Goal: Transaction & Acquisition: Purchase product/service

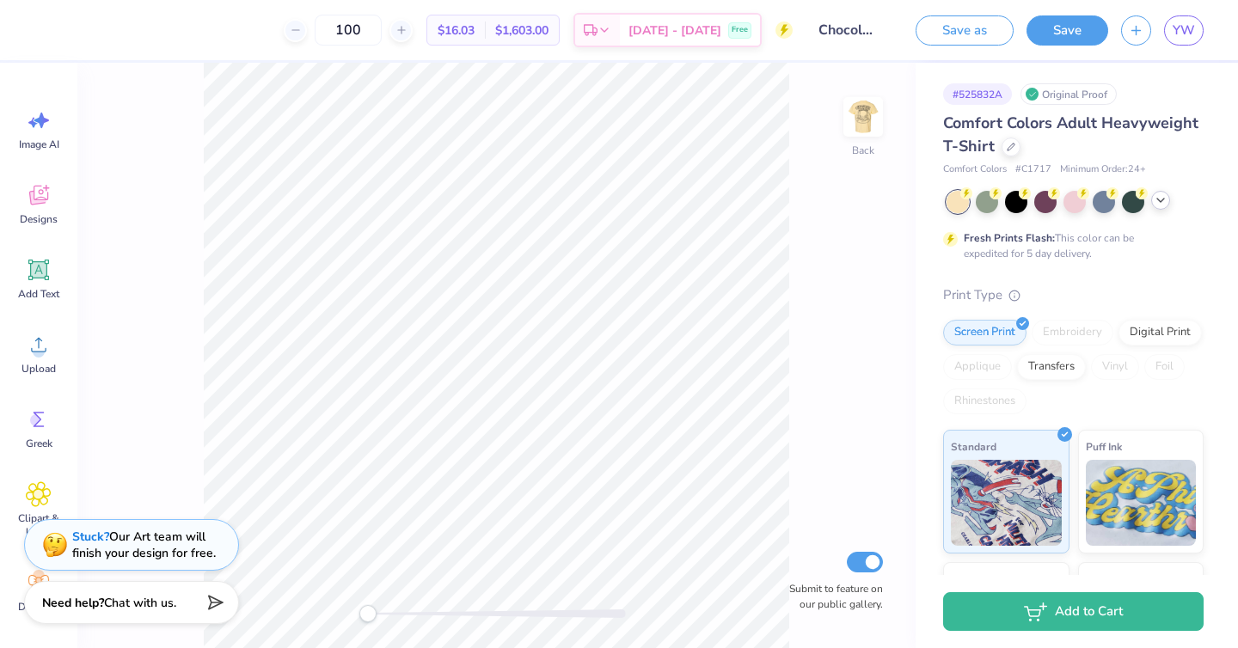
click at [1165, 202] on icon at bounding box center [1160, 200] width 14 height 14
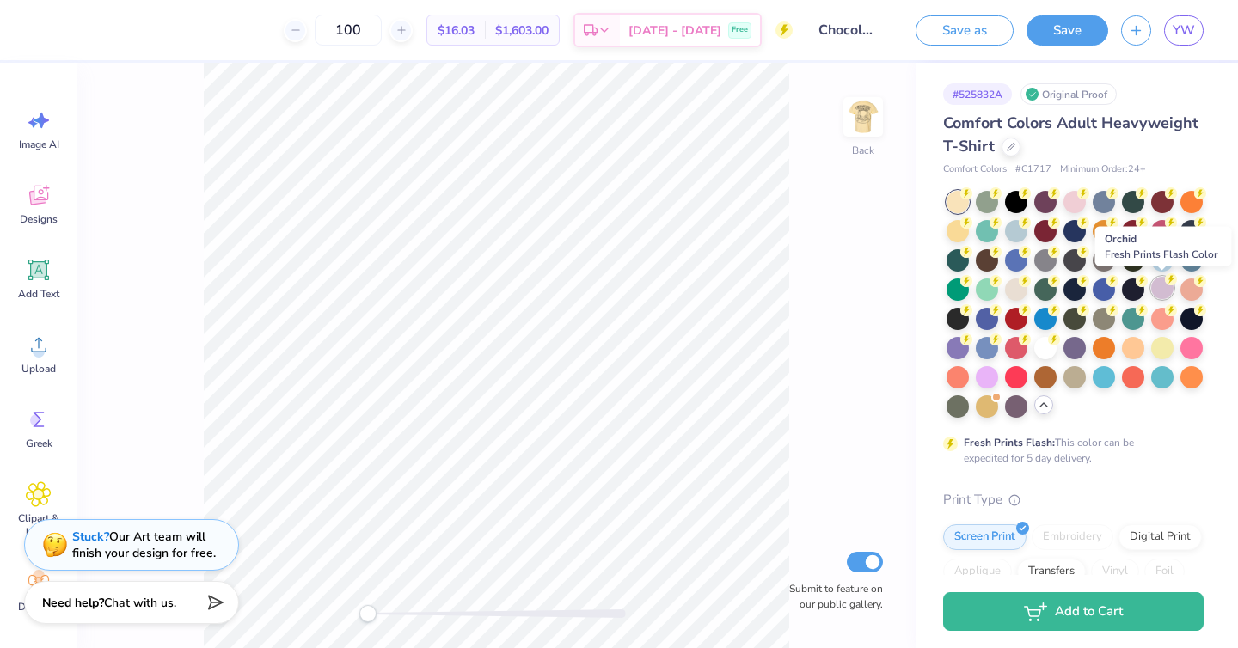
click at [1152, 290] on div at bounding box center [1162, 288] width 22 height 22
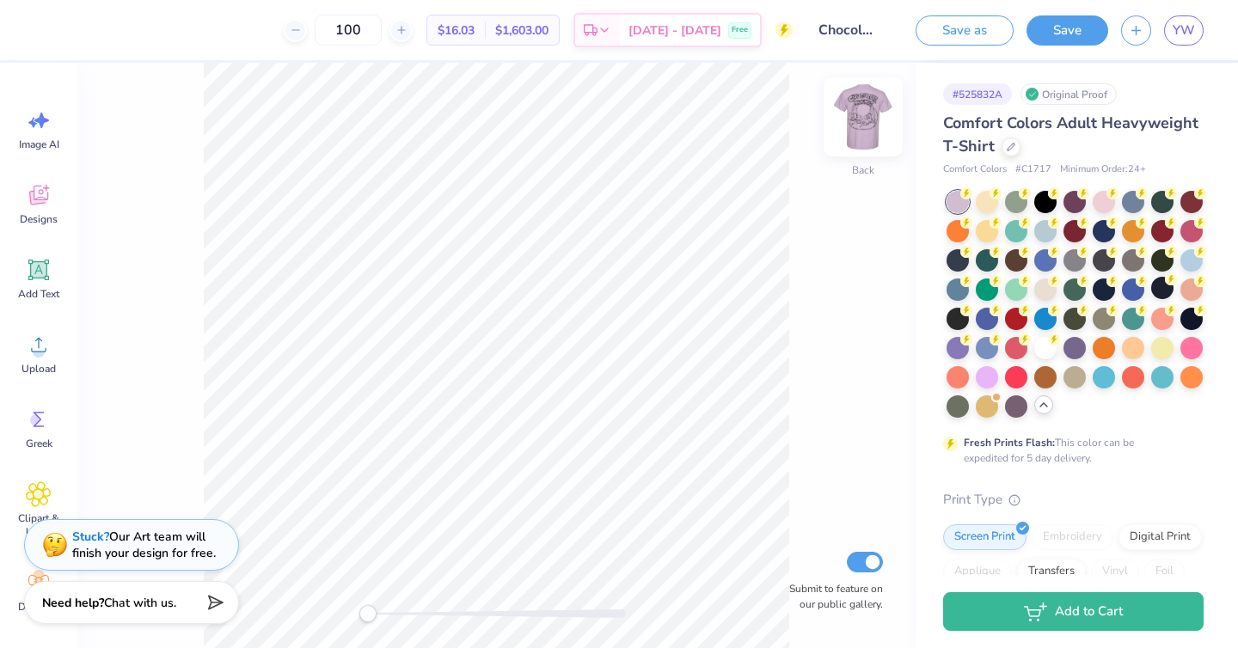
click at [861, 102] on img at bounding box center [862, 117] width 69 height 69
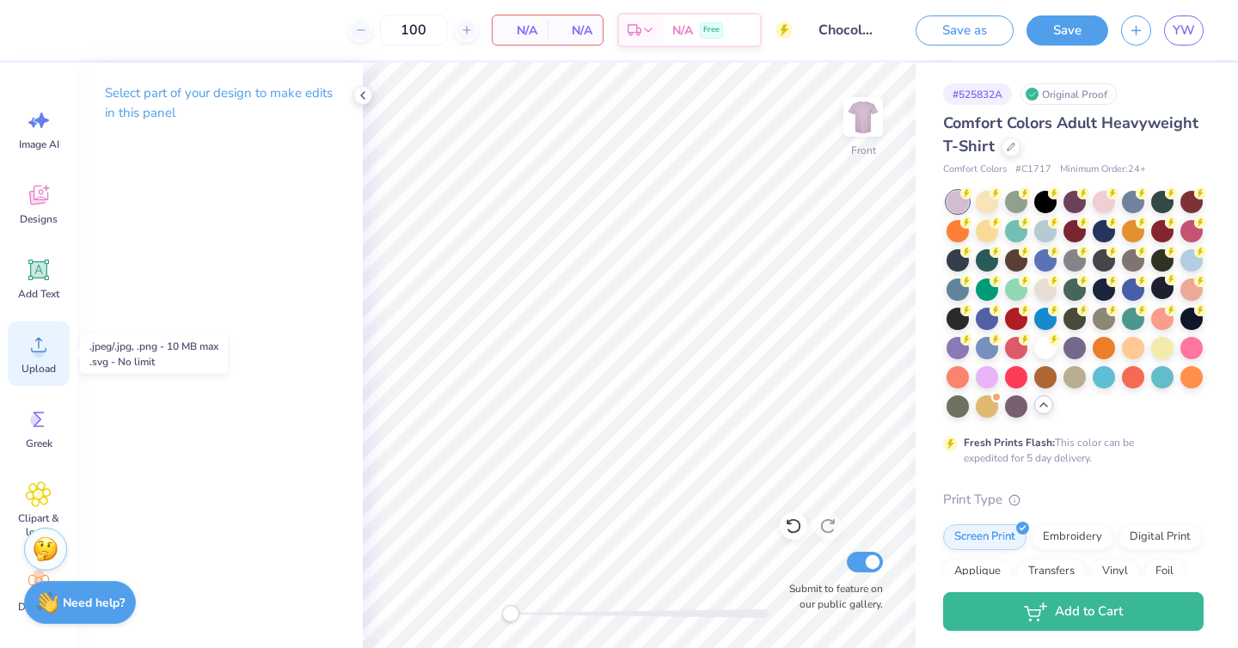
click at [47, 351] on icon at bounding box center [39, 345] width 26 height 26
click at [296, 372] on div "Select part of your design to make edits in this panel" at bounding box center [219, 355] width 285 height 585
click at [190, 100] on p "Select part of your design to make edits in this panel" at bounding box center [220, 103] width 230 height 40
click at [40, 349] on circle at bounding box center [39, 351] width 12 height 12
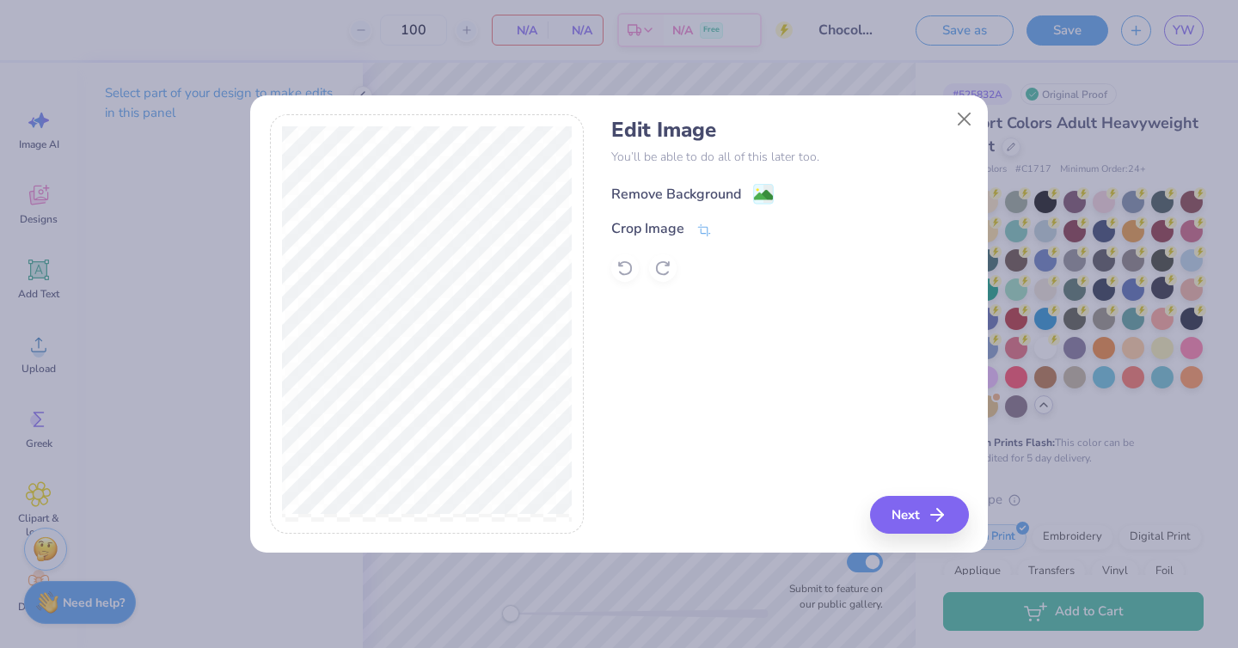
click at [759, 191] on image at bounding box center [763, 195] width 19 height 19
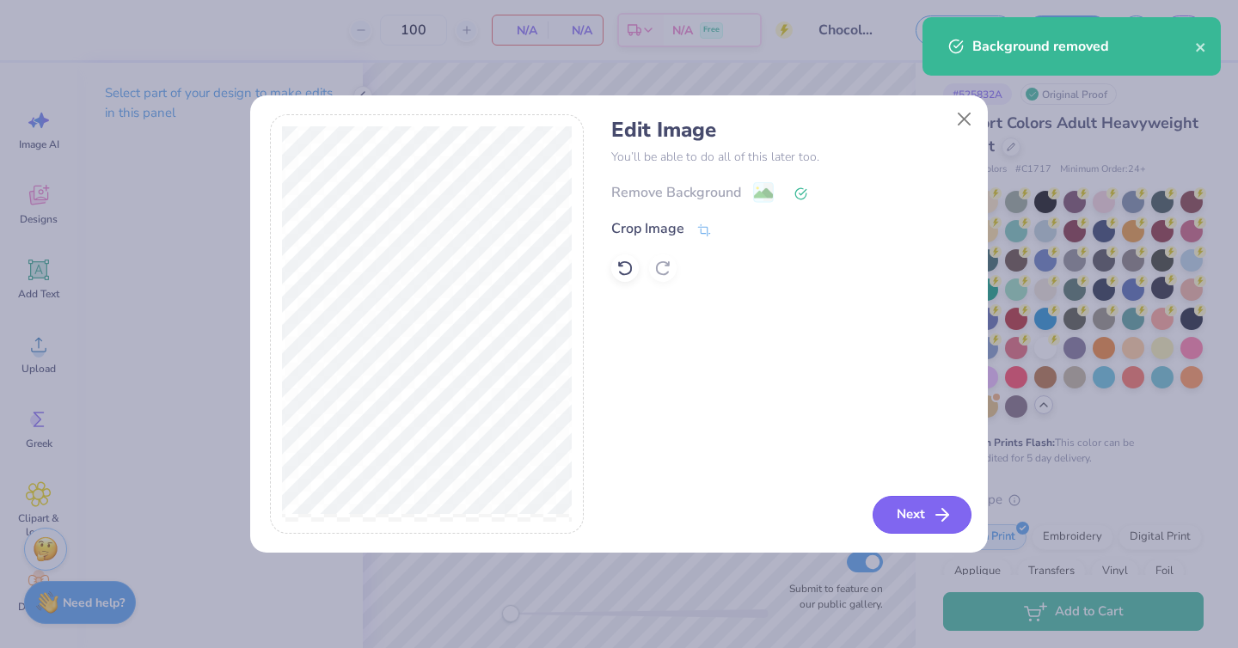
click at [928, 510] on button "Next" at bounding box center [921, 515] width 99 height 38
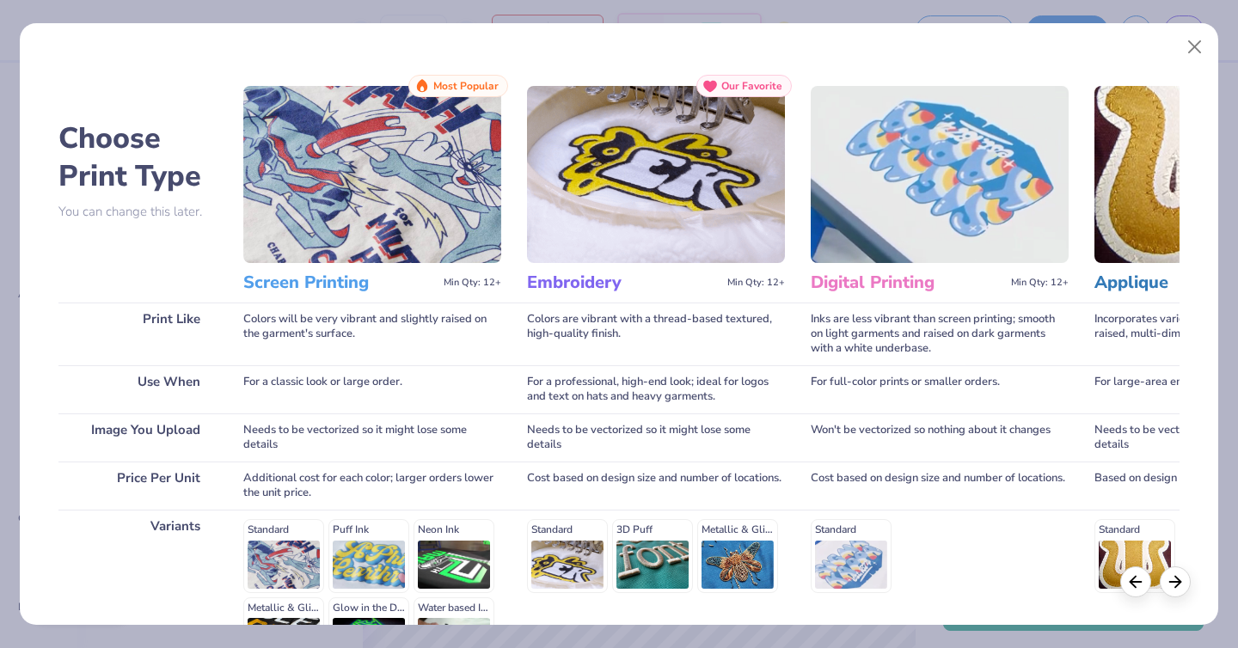
click at [346, 266] on div "Screen Printing Min Qty: 12+" at bounding box center [372, 283] width 258 height 40
click at [378, 204] on img at bounding box center [372, 174] width 258 height 177
click at [412, 126] on img at bounding box center [372, 174] width 258 height 177
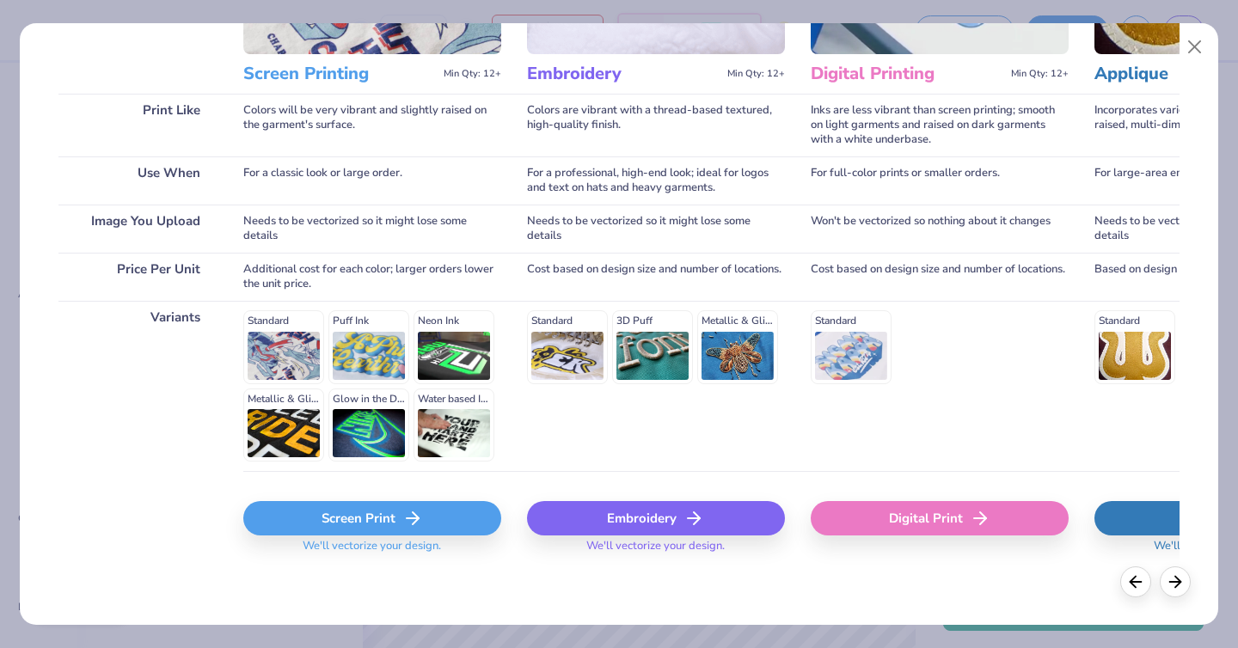
click at [282, 353] on div "Standard Puff Ink Neon Ink Metallic & Glitter Ink Glow in the Dark Ink Water ba…" at bounding box center [372, 385] width 258 height 151
click at [399, 519] on div "Screen Print" at bounding box center [372, 518] width 258 height 34
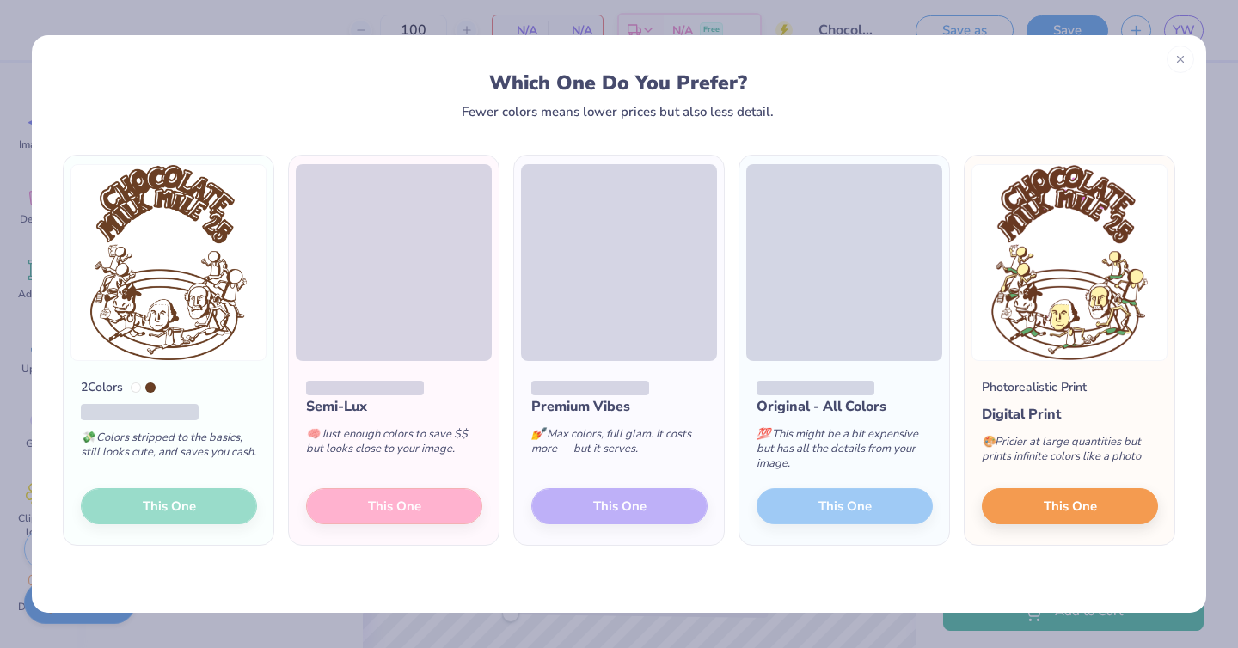
click at [217, 505] on div "2 Colors 💸 Colors stripped to the basics, still looks cute, and saves you cash.…" at bounding box center [169, 453] width 210 height 184
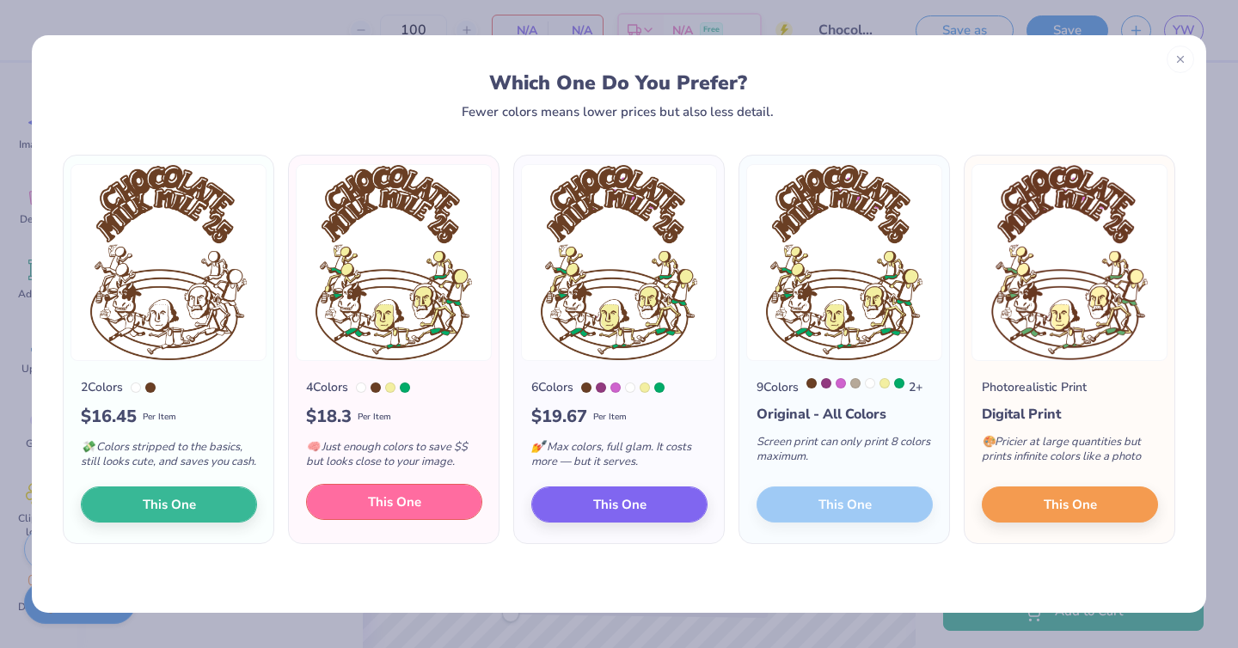
click at [433, 509] on button "This One" at bounding box center [394, 502] width 176 height 36
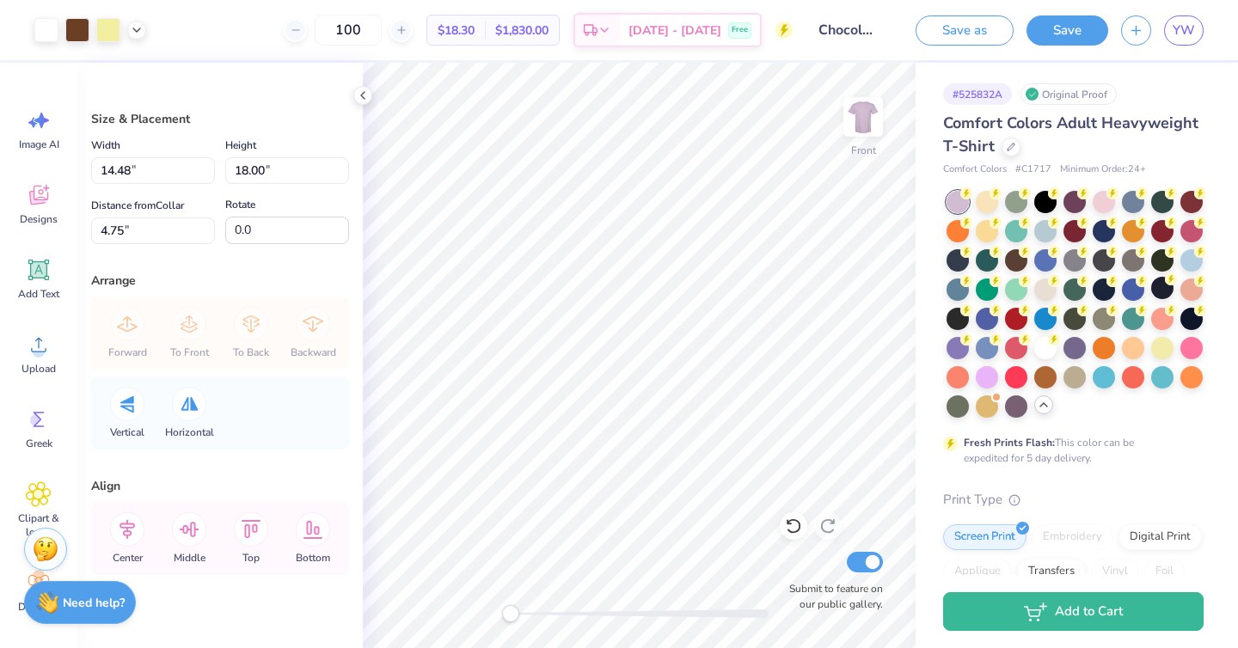
type input "12.76"
type input "15.86"
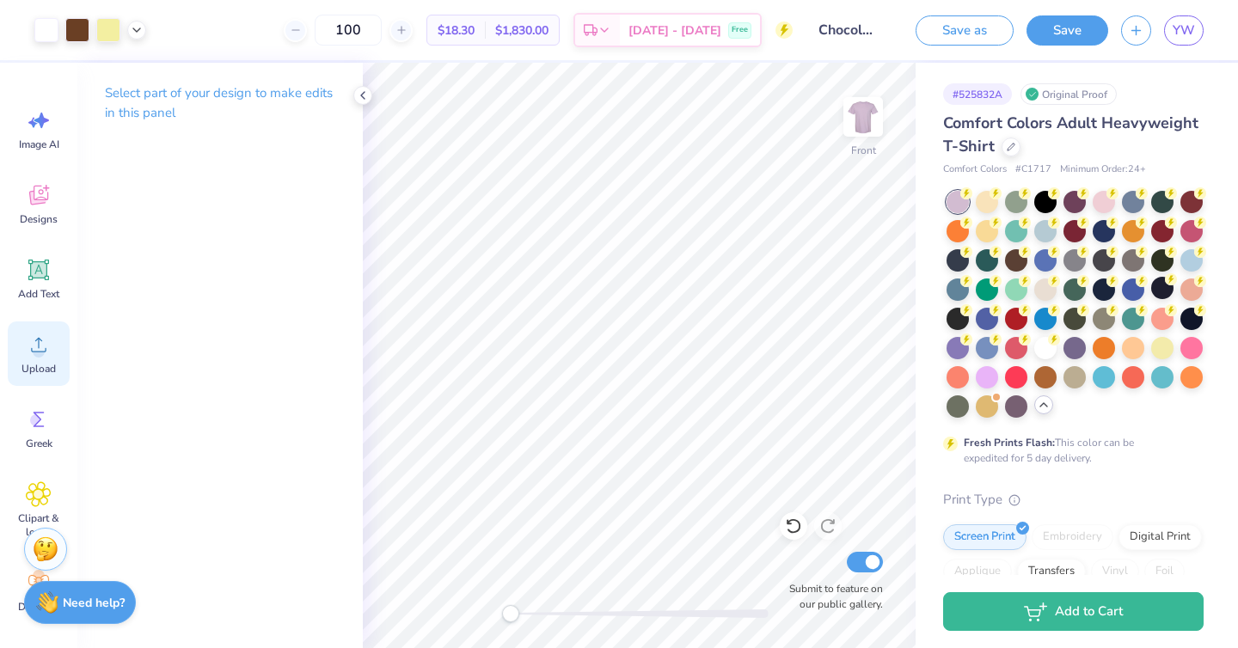
click at [31, 341] on icon at bounding box center [39, 345] width 26 height 26
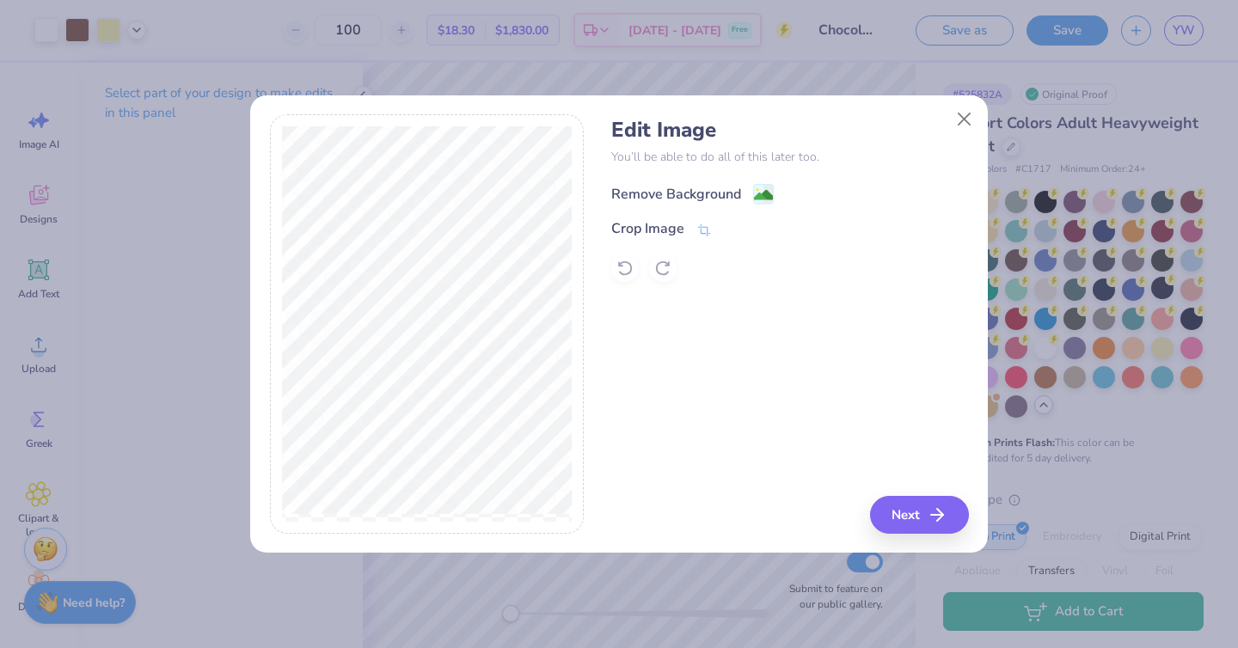
click at [705, 192] on div "Remove Background" at bounding box center [676, 194] width 130 height 21
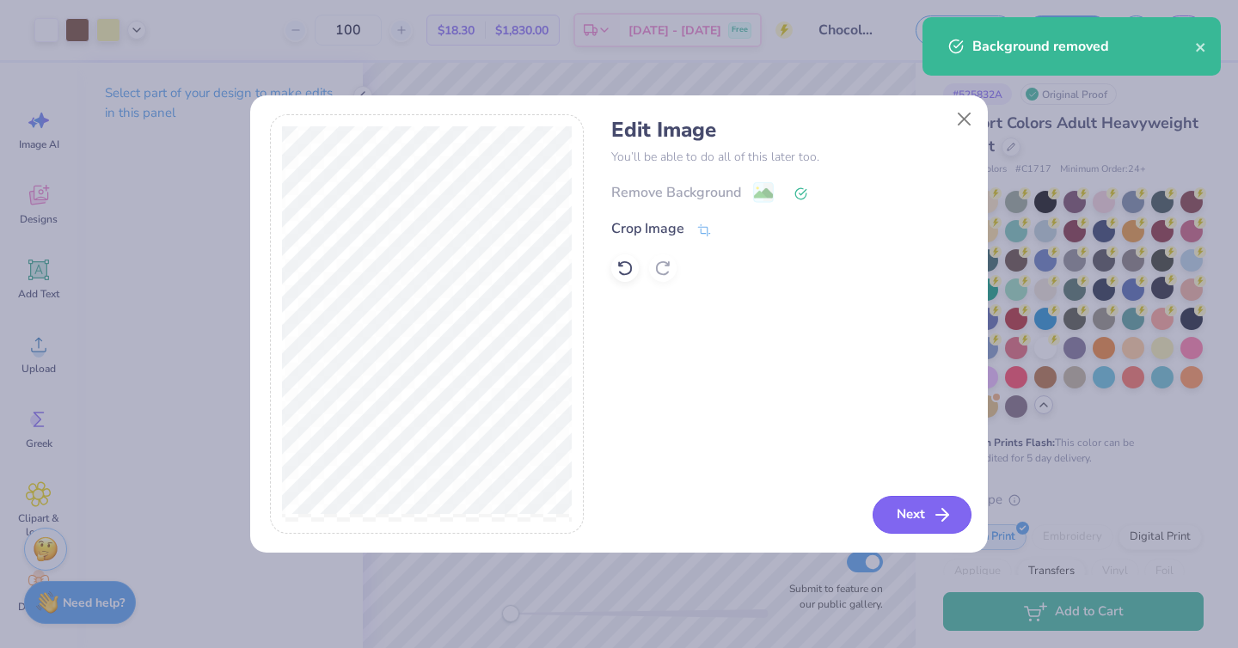
click at [911, 513] on button "Next" at bounding box center [921, 515] width 99 height 38
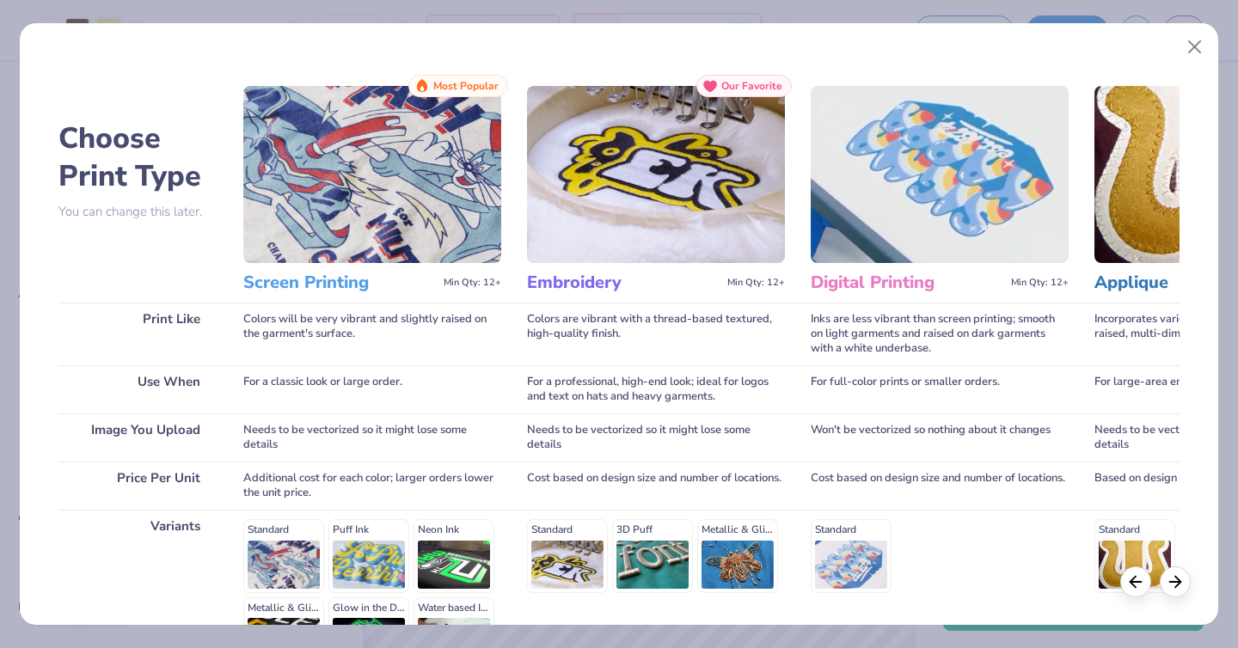
scroll to position [118, 0]
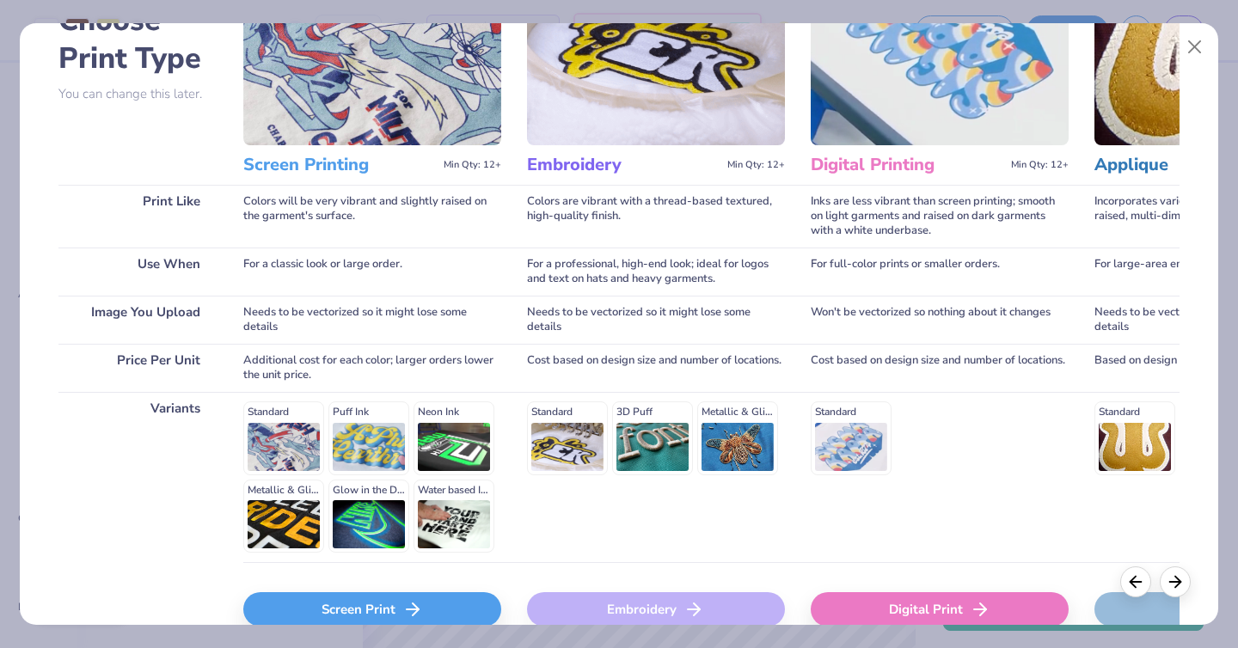
click at [281, 448] on div "Standard Puff Ink Neon Ink Metallic & Glitter Ink Glow in the Dark Ink Water ba…" at bounding box center [372, 476] width 258 height 151
click at [375, 610] on div "Screen Print" at bounding box center [372, 609] width 258 height 34
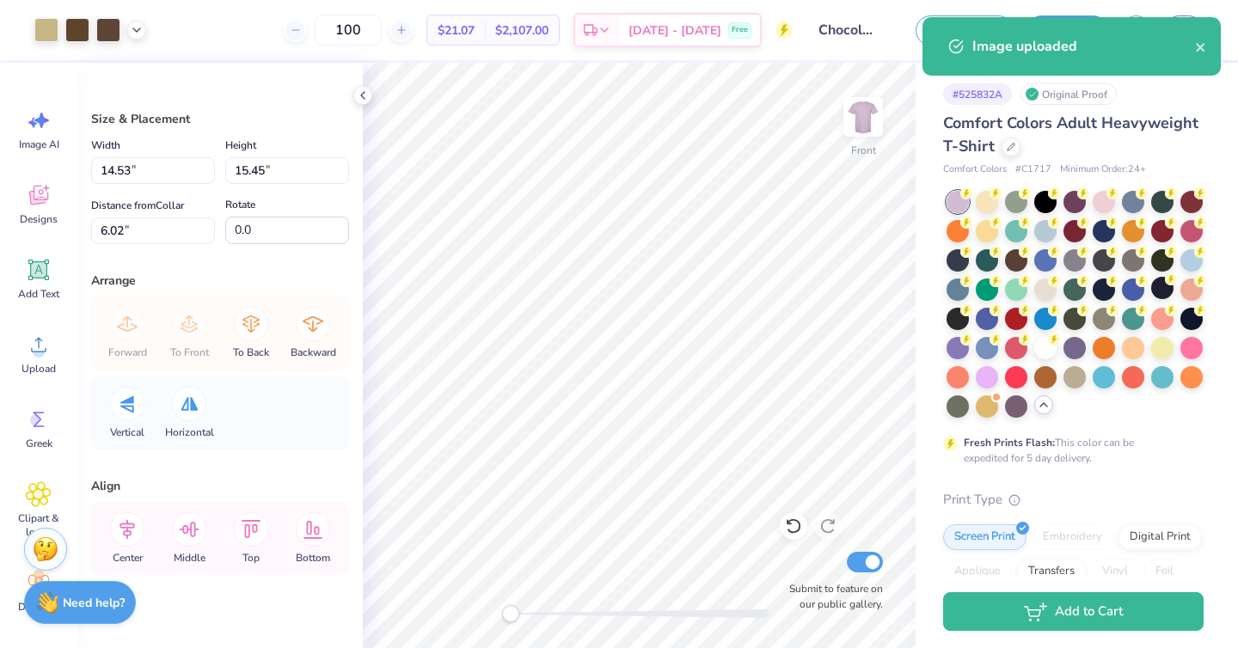
type input "2.86"
type input "3.04"
type input "18.44"
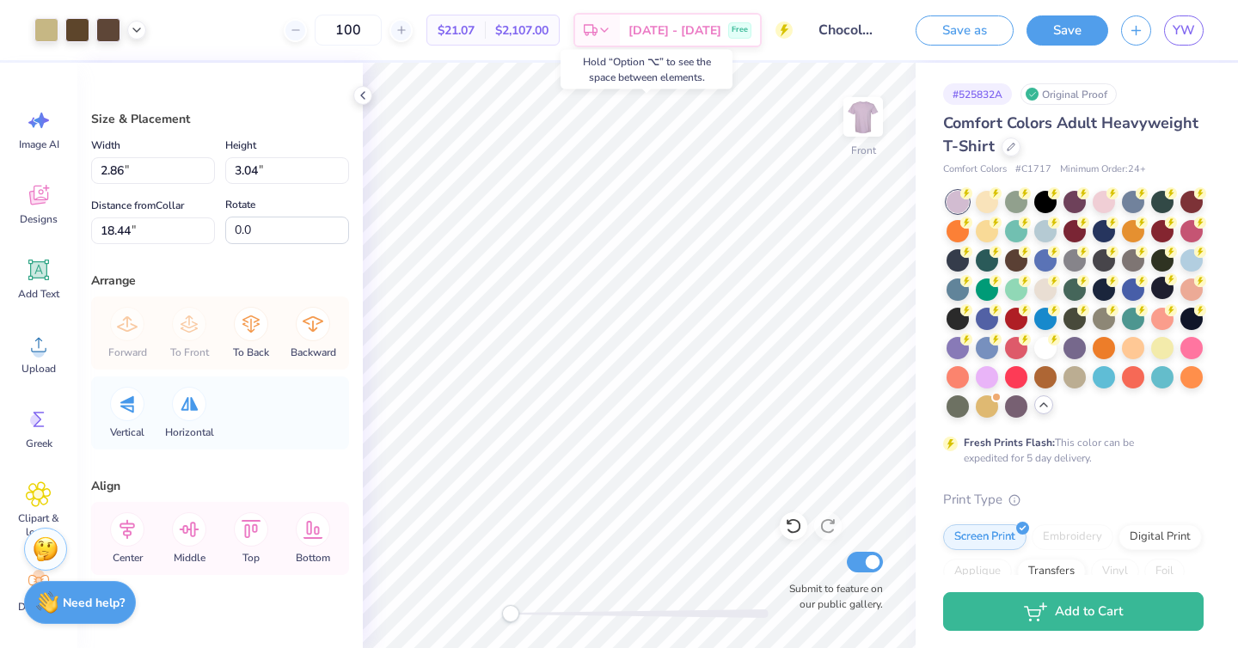
type input "12.76"
type input "15.86"
type input "3.88"
type input "2.86"
type input "3.04"
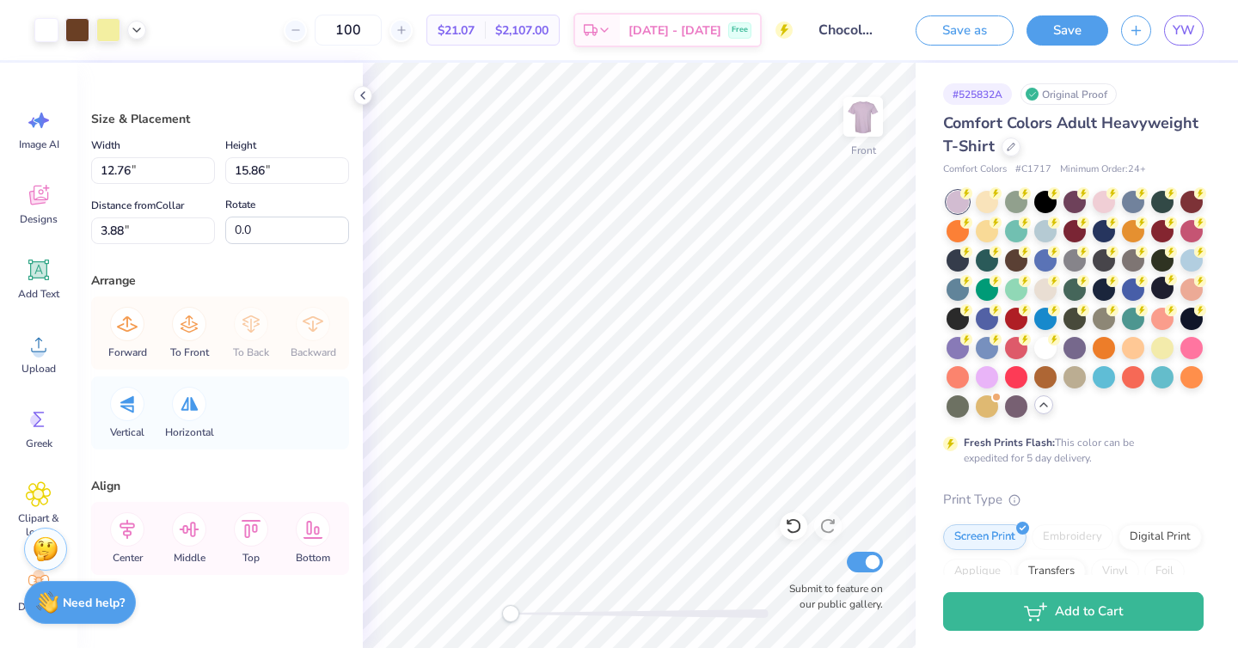
type input "0.85"
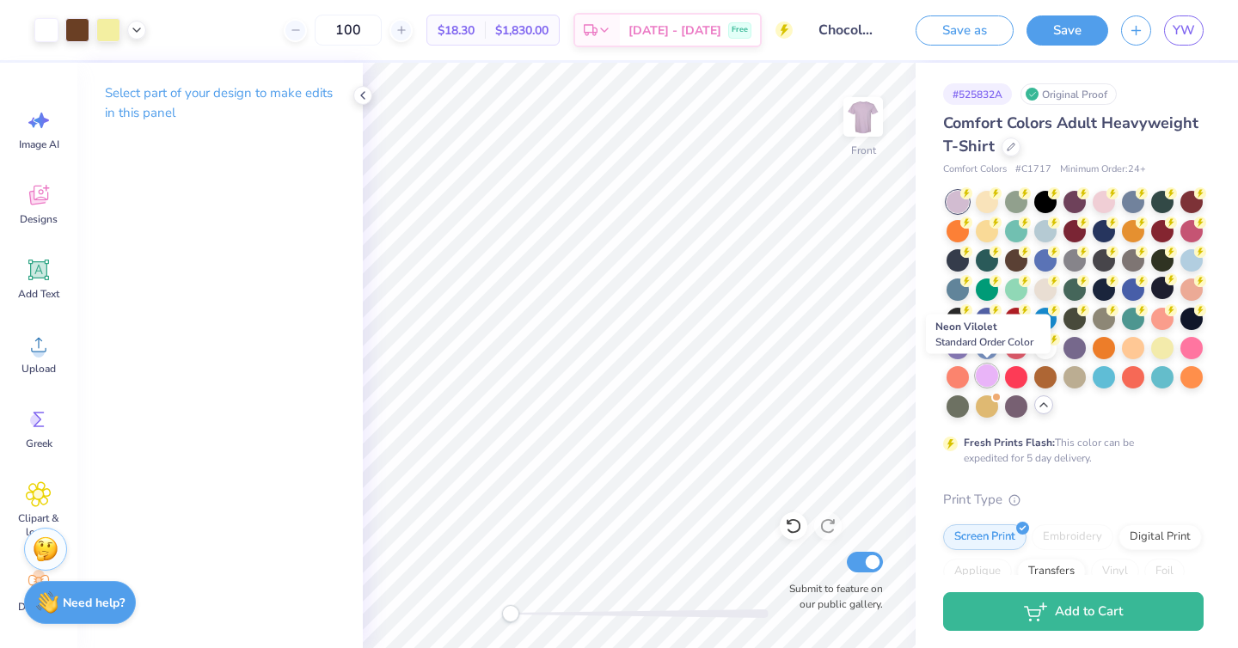
click at [988, 384] on div at bounding box center [986, 375] width 22 height 22
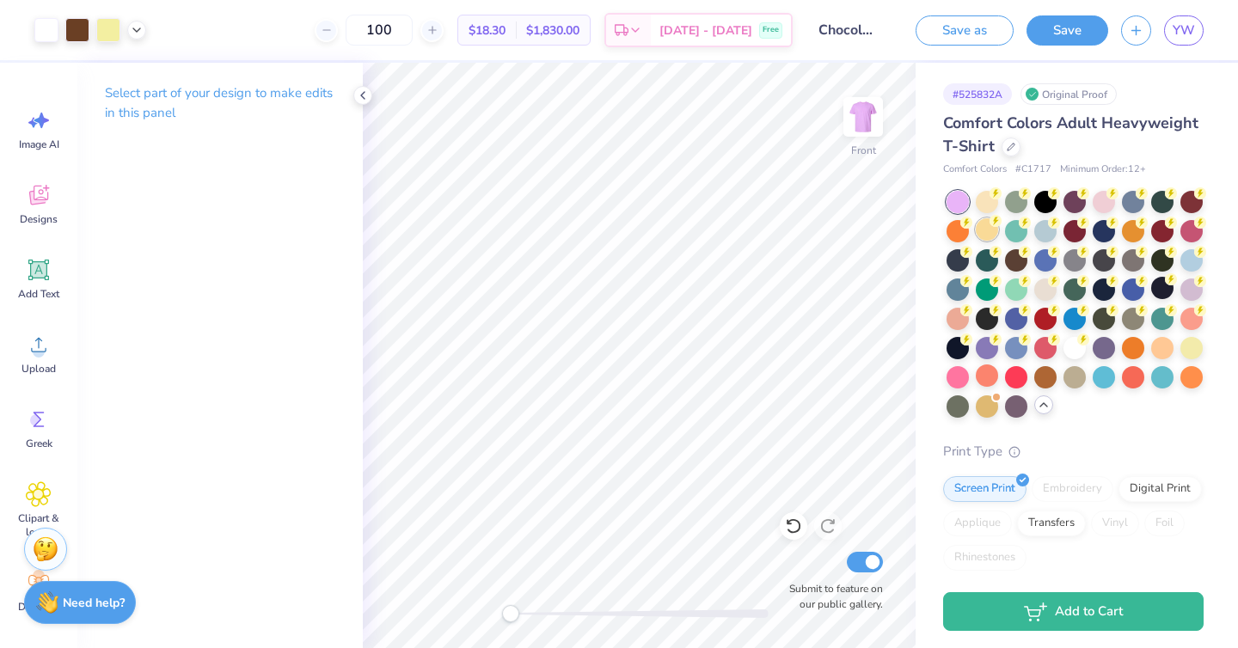
click at [982, 237] on div at bounding box center [986, 229] width 22 height 22
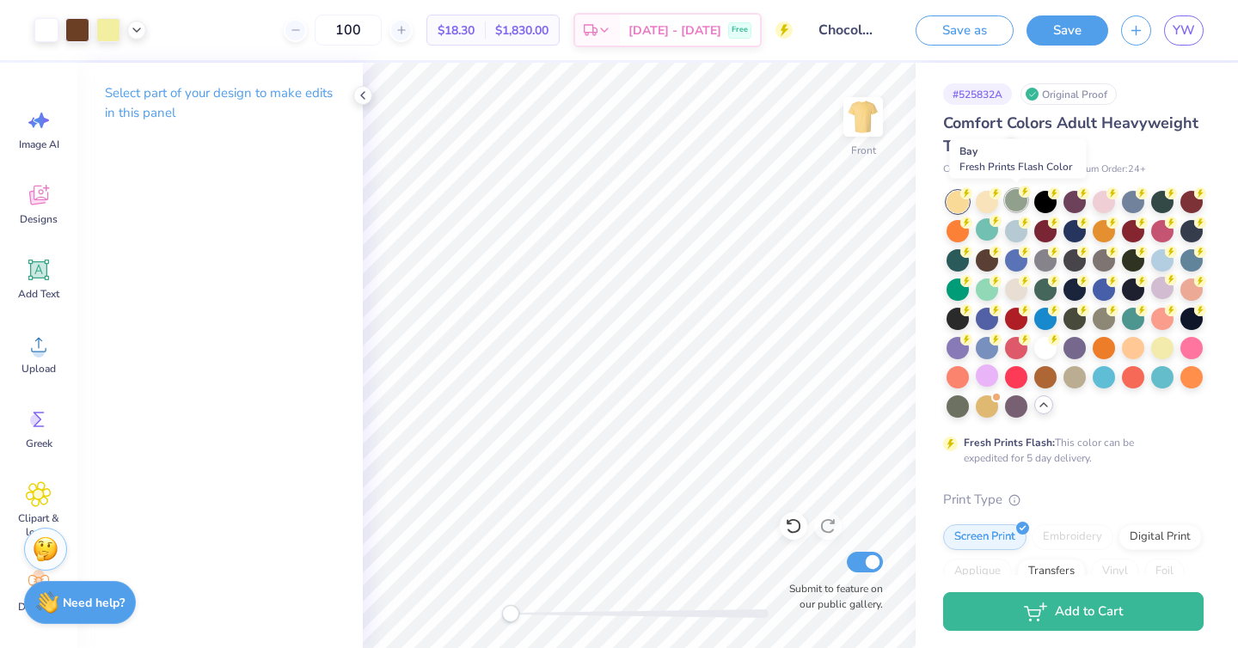
click at [1018, 204] on div at bounding box center [1016, 200] width 22 height 22
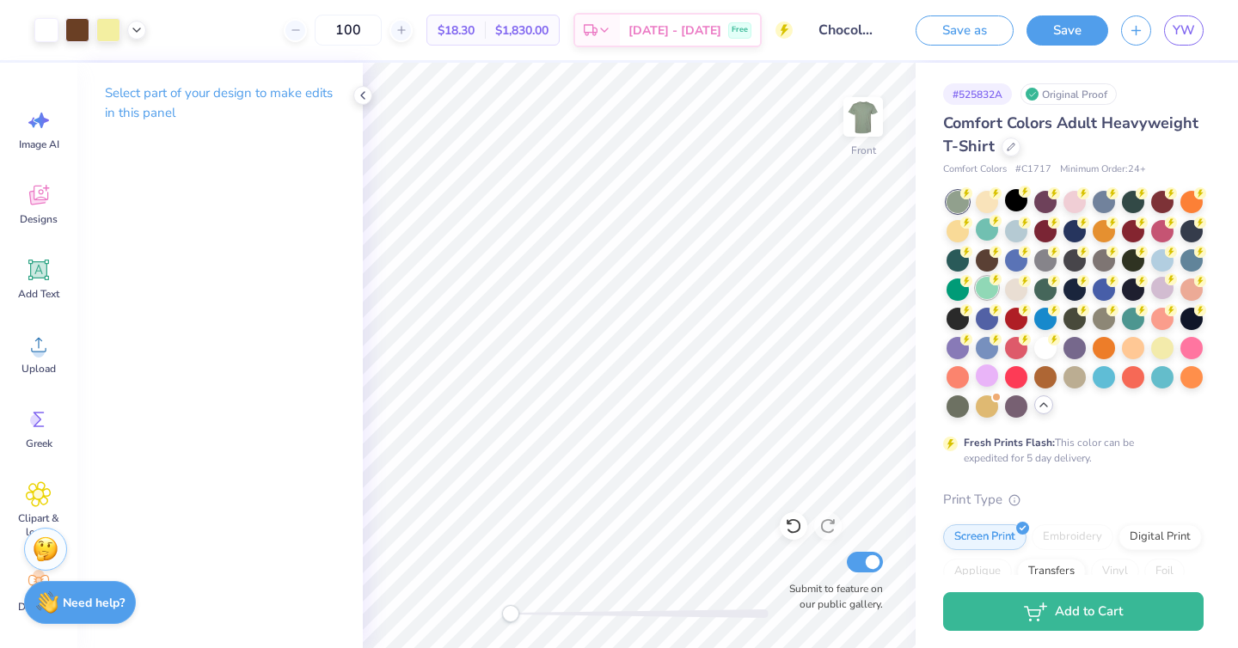
click at [987, 295] on div at bounding box center [986, 288] width 22 height 22
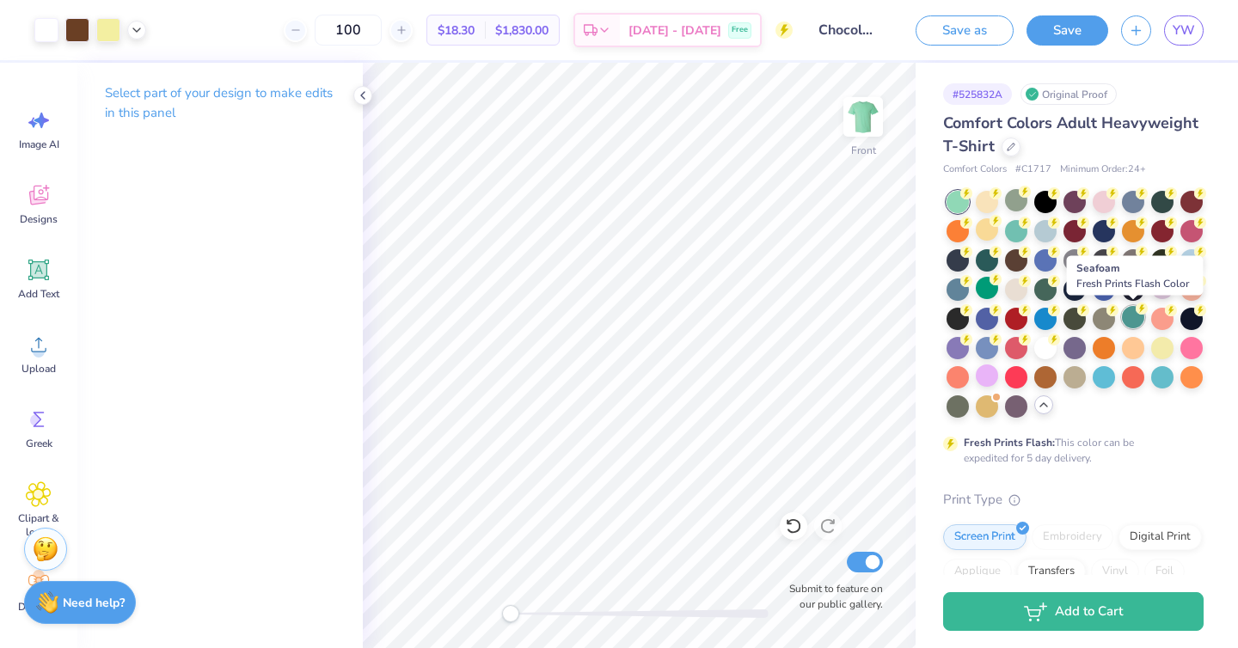
click at [1129, 315] on div at bounding box center [1133, 317] width 22 height 22
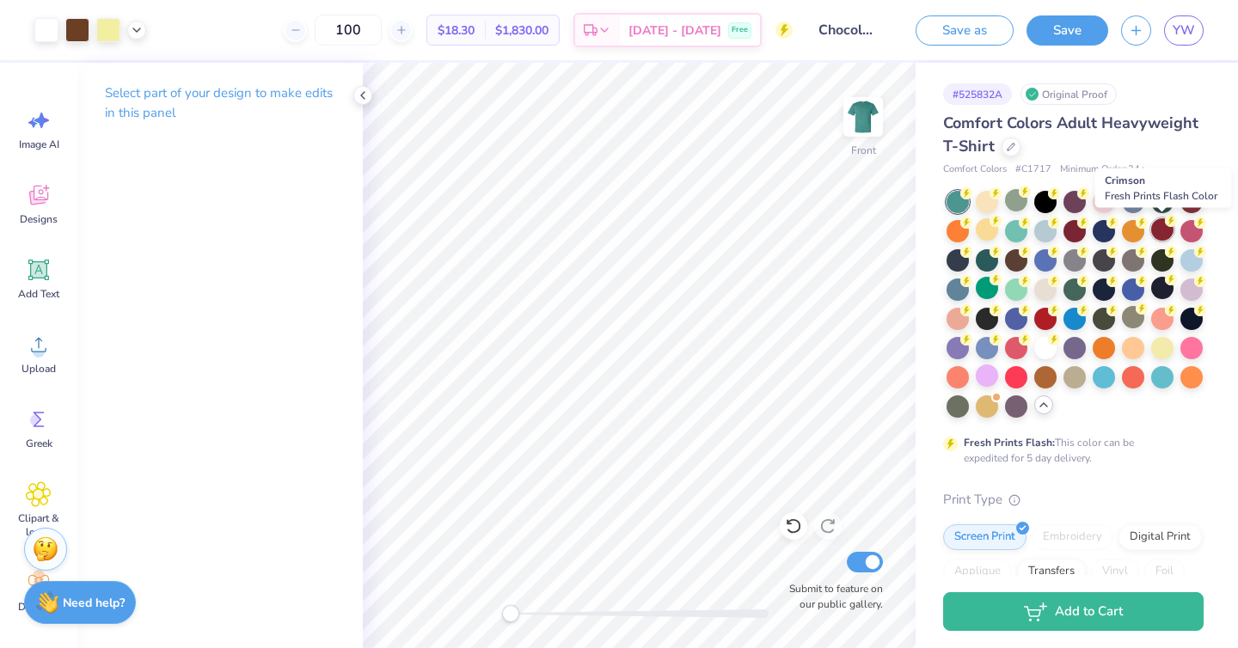
click at [1158, 228] on div at bounding box center [1162, 229] width 22 height 22
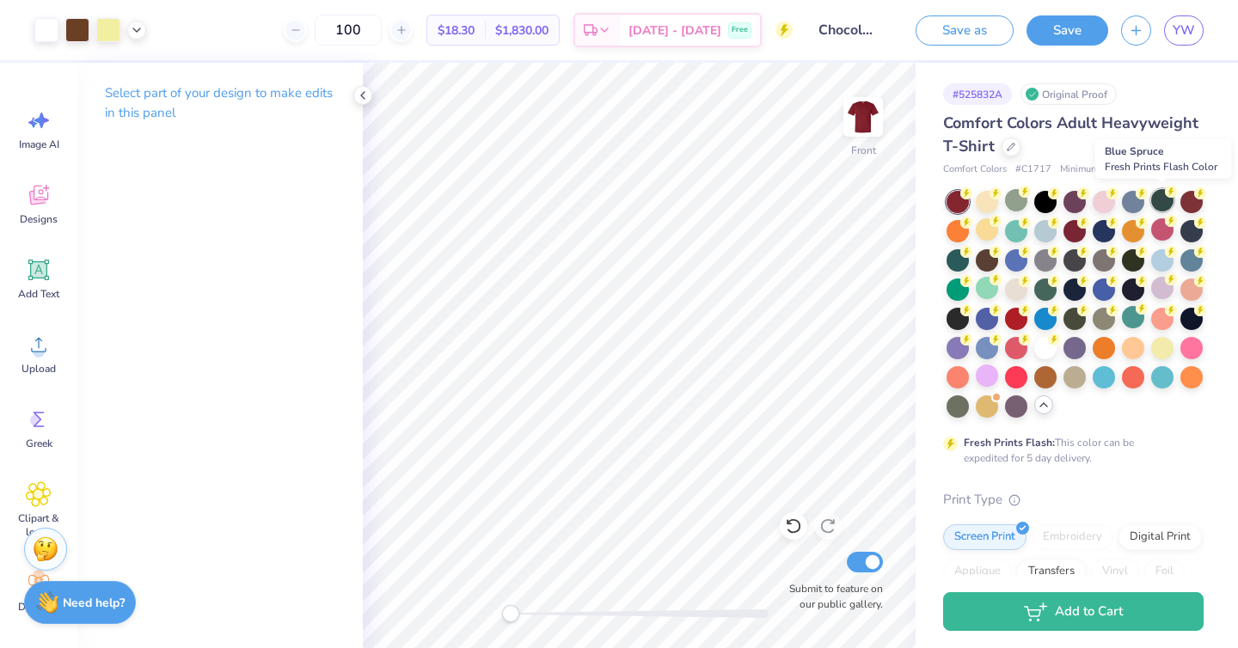
click at [1158, 203] on div at bounding box center [1162, 200] width 22 height 22
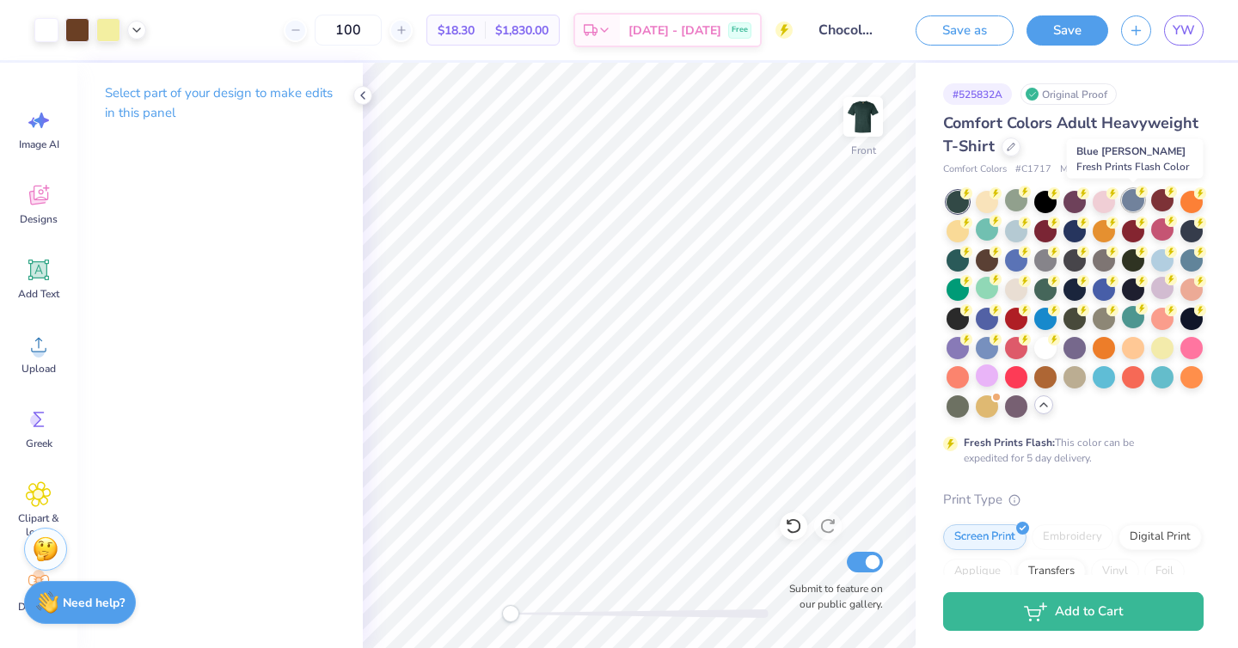
click at [1128, 202] on div at bounding box center [1133, 200] width 22 height 22
click at [981, 205] on div at bounding box center [986, 200] width 22 height 22
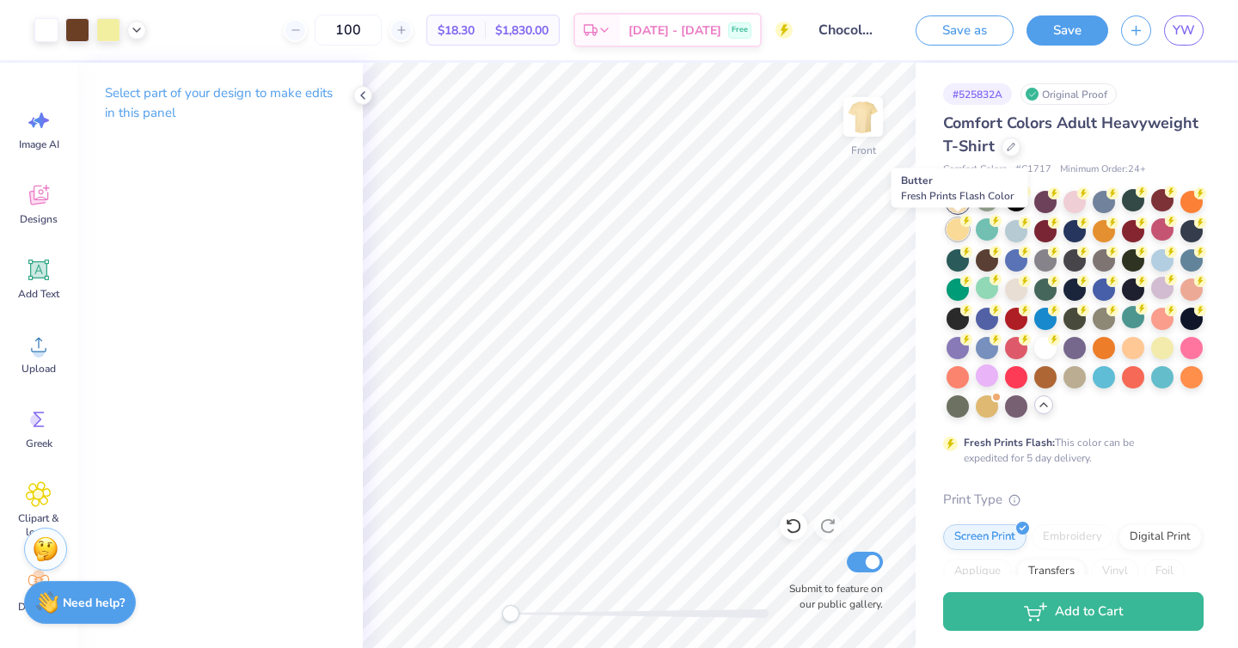
click at [950, 235] on div at bounding box center [957, 229] width 22 height 22
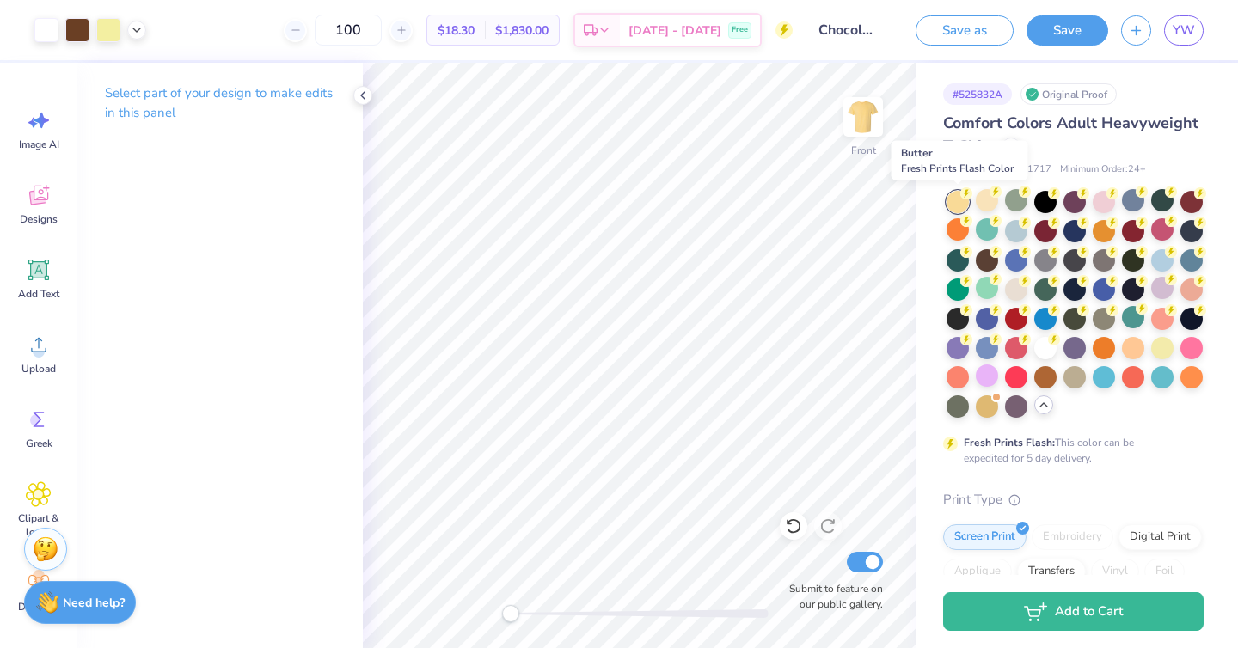
click at [954, 201] on div at bounding box center [957, 202] width 22 height 22
click at [987, 202] on div at bounding box center [986, 200] width 22 height 22
click at [954, 206] on div at bounding box center [957, 202] width 22 height 22
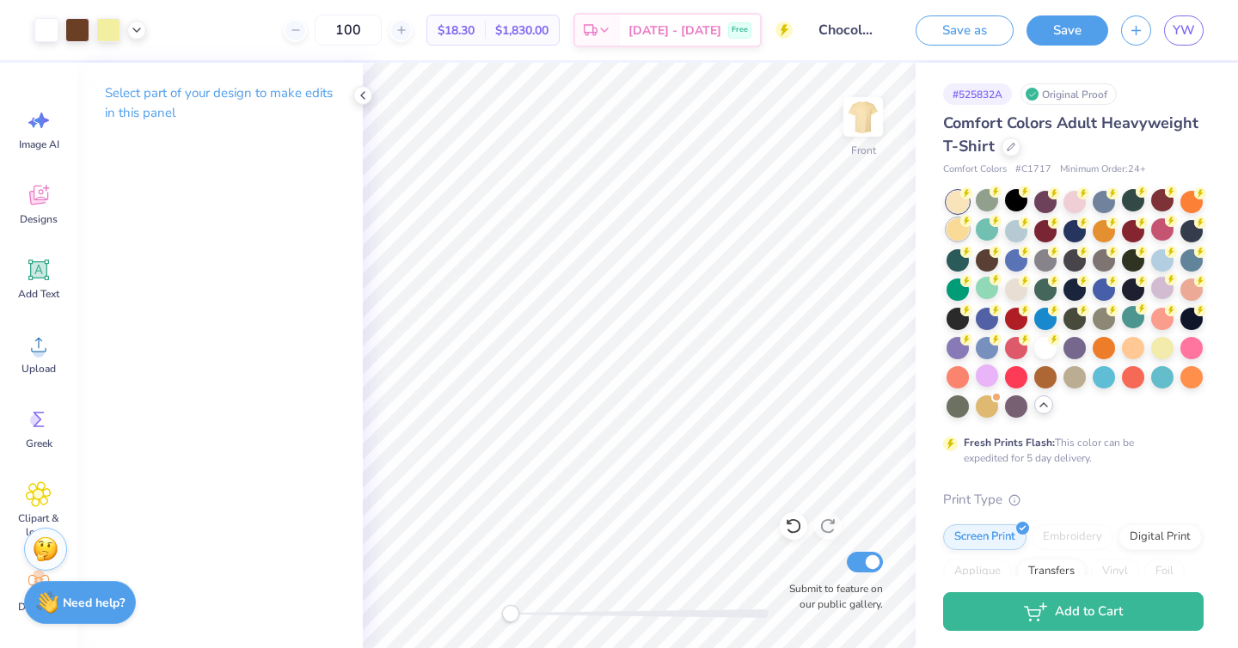
click at [954, 226] on div at bounding box center [957, 229] width 22 height 22
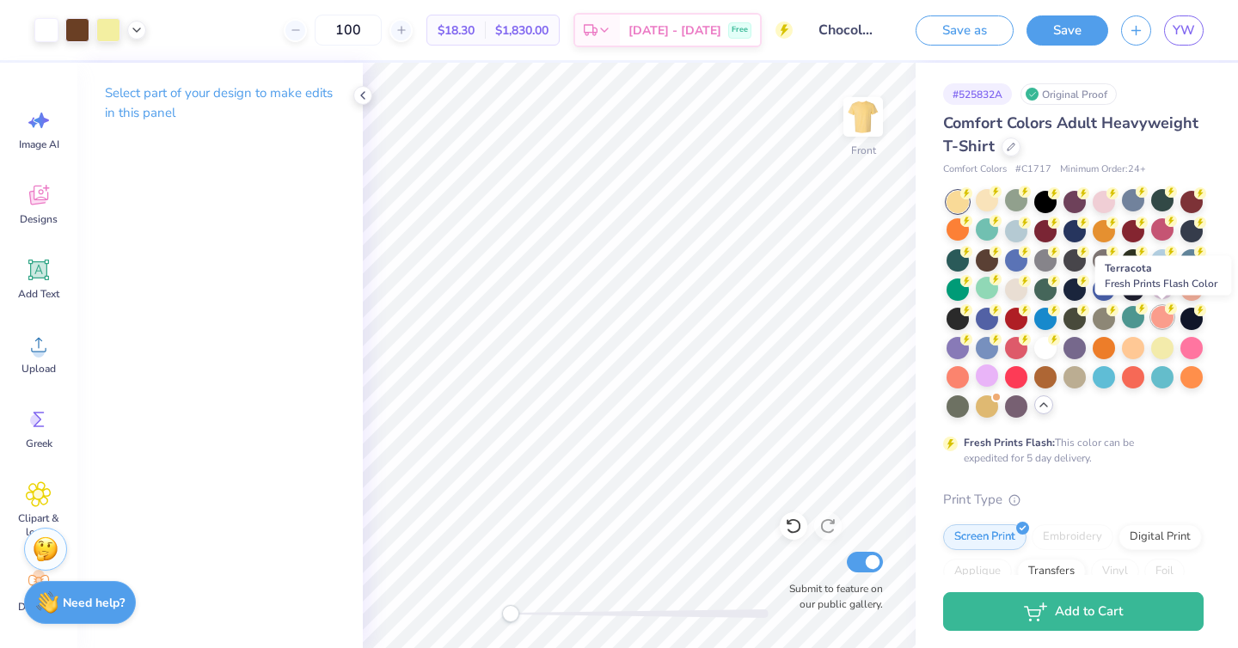
click at [1159, 326] on div at bounding box center [1162, 317] width 22 height 22
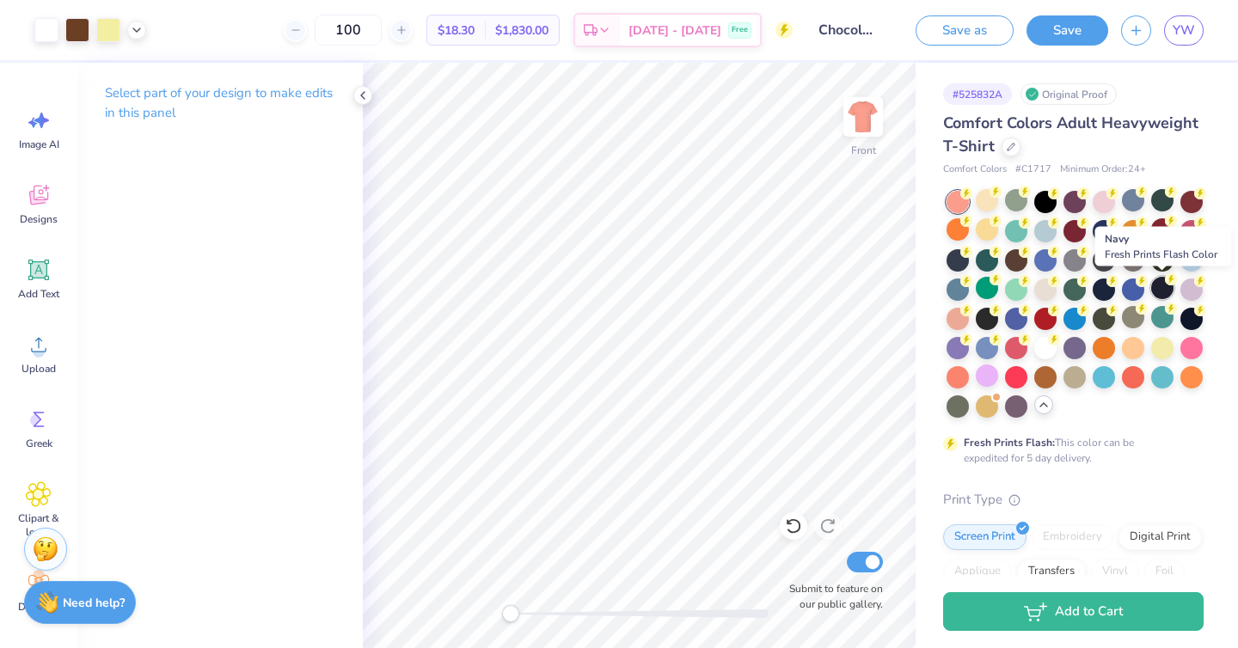
click at [1159, 292] on div at bounding box center [1162, 288] width 22 height 22
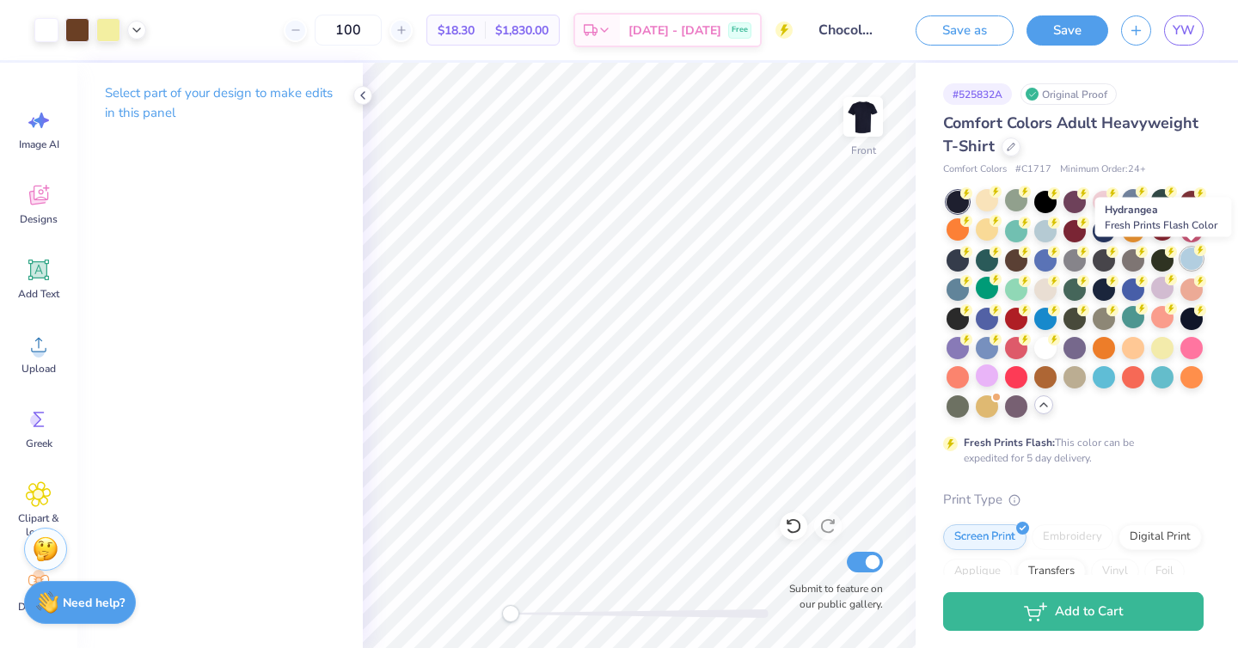
click at [1191, 256] on div at bounding box center [1191, 259] width 22 height 22
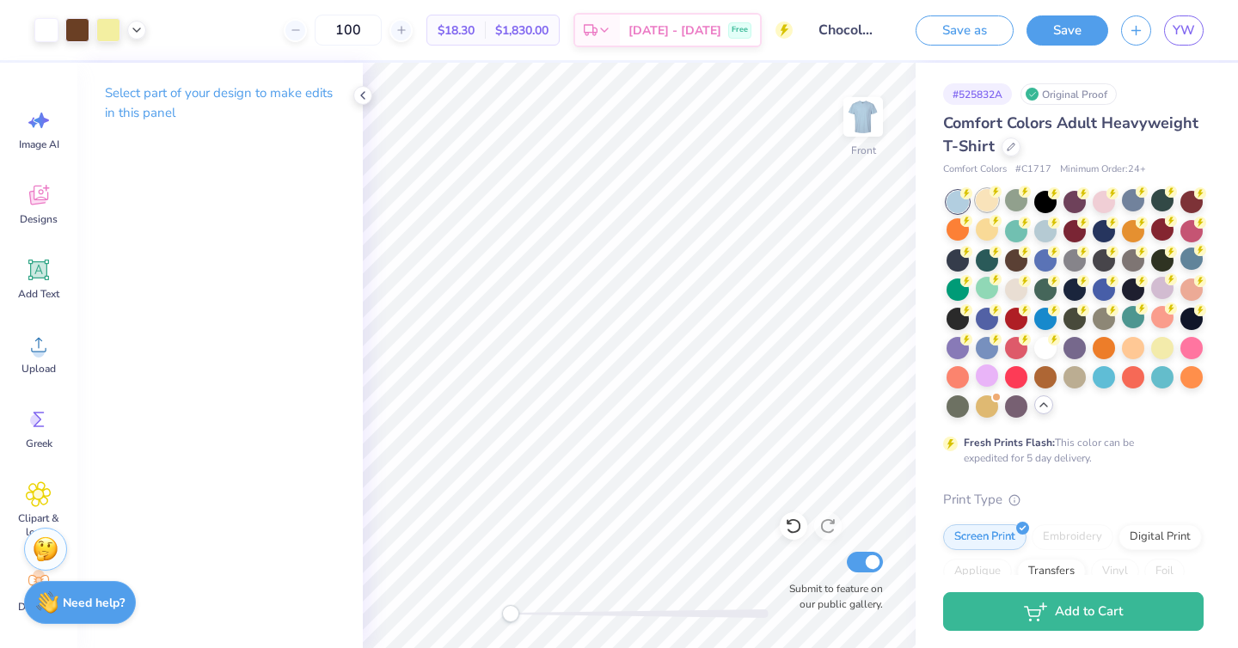
click at [987, 201] on div at bounding box center [986, 200] width 22 height 22
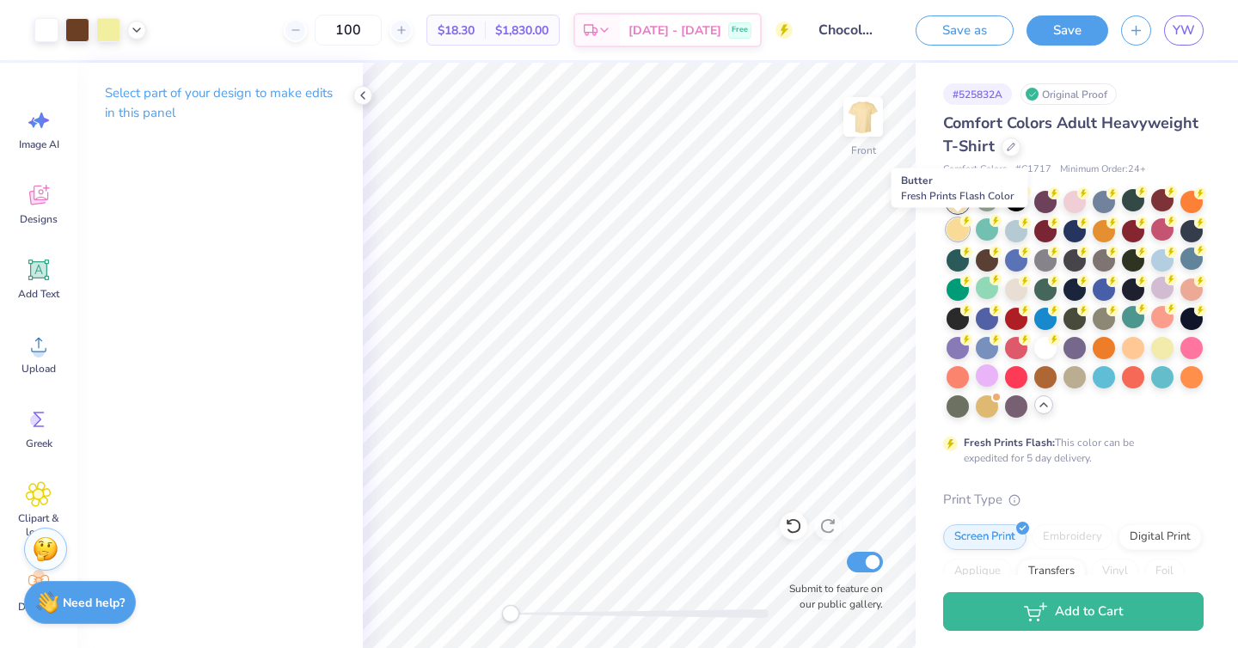
click at [957, 234] on div at bounding box center [957, 229] width 22 height 22
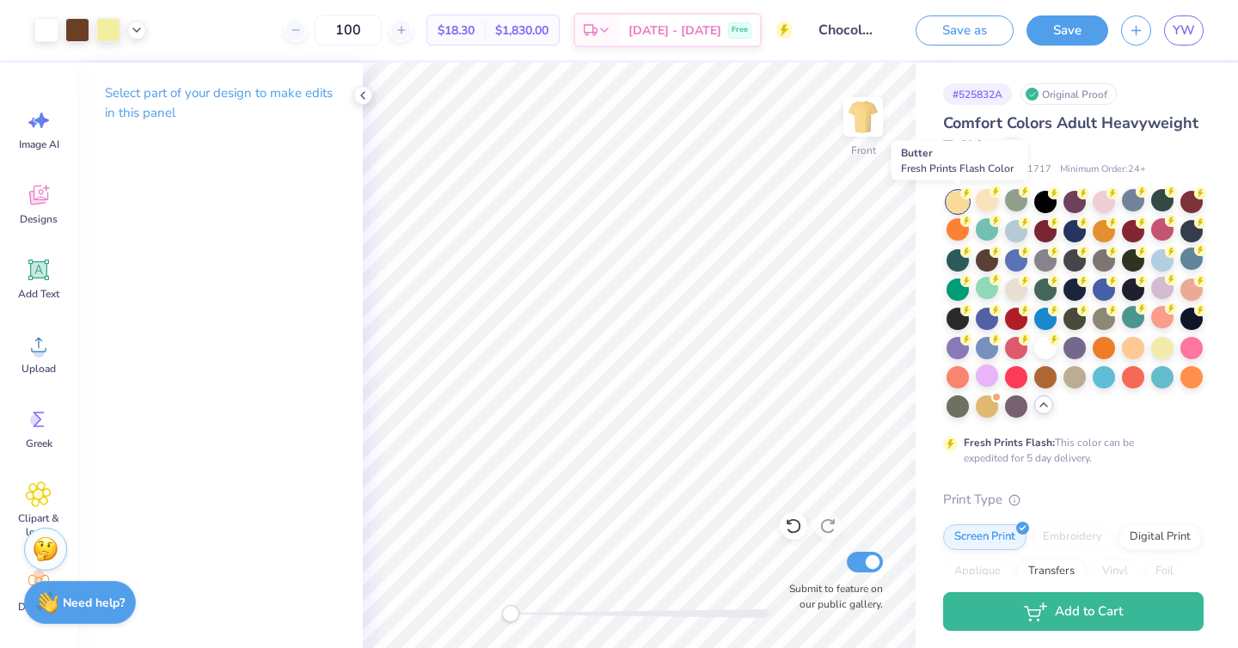
click at [956, 202] on div at bounding box center [957, 202] width 22 height 22
click at [988, 202] on div at bounding box center [986, 200] width 22 height 22
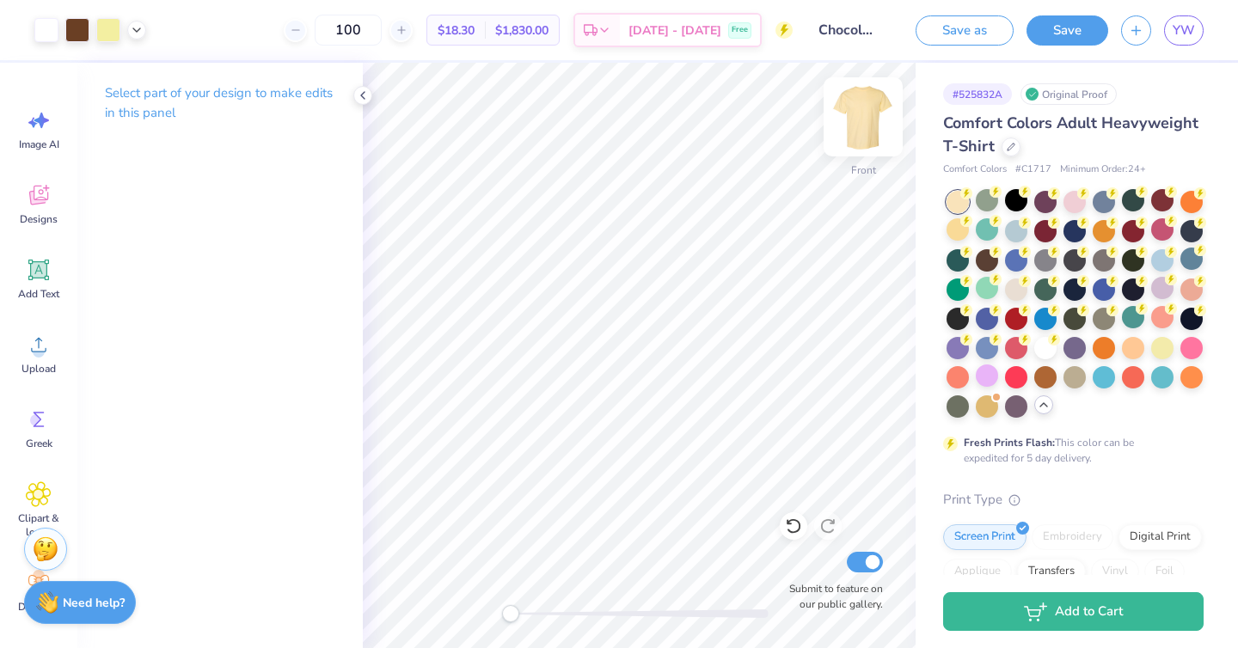
click at [865, 124] on img at bounding box center [862, 117] width 69 height 69
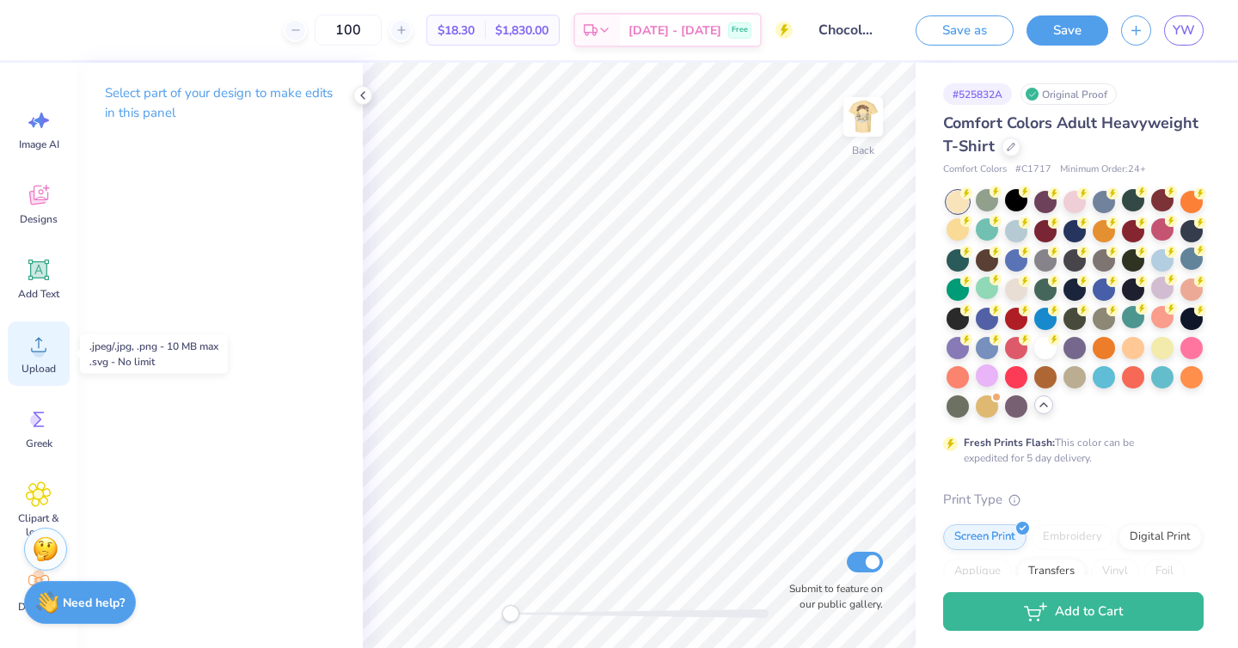
click at [33, 346] on icon at bounding box center [39, 345] width 26 height 26
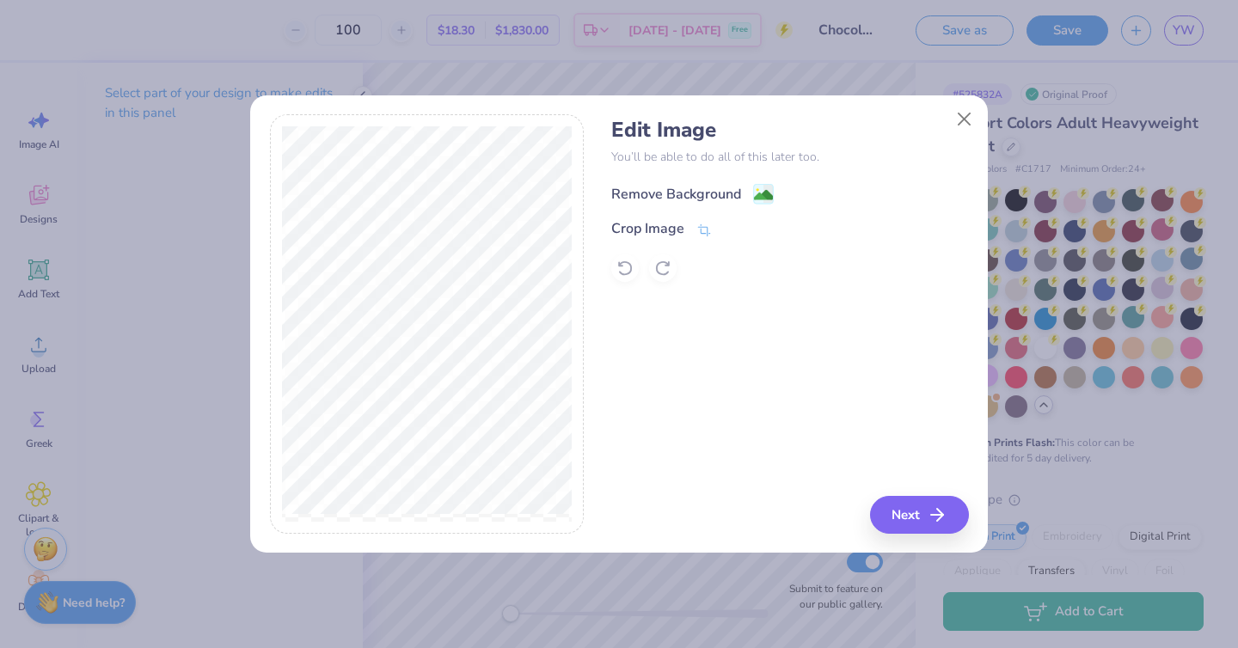
click at [722, 199] on div "Remove Background" at bounding box center [676, 194] width 130 height 21
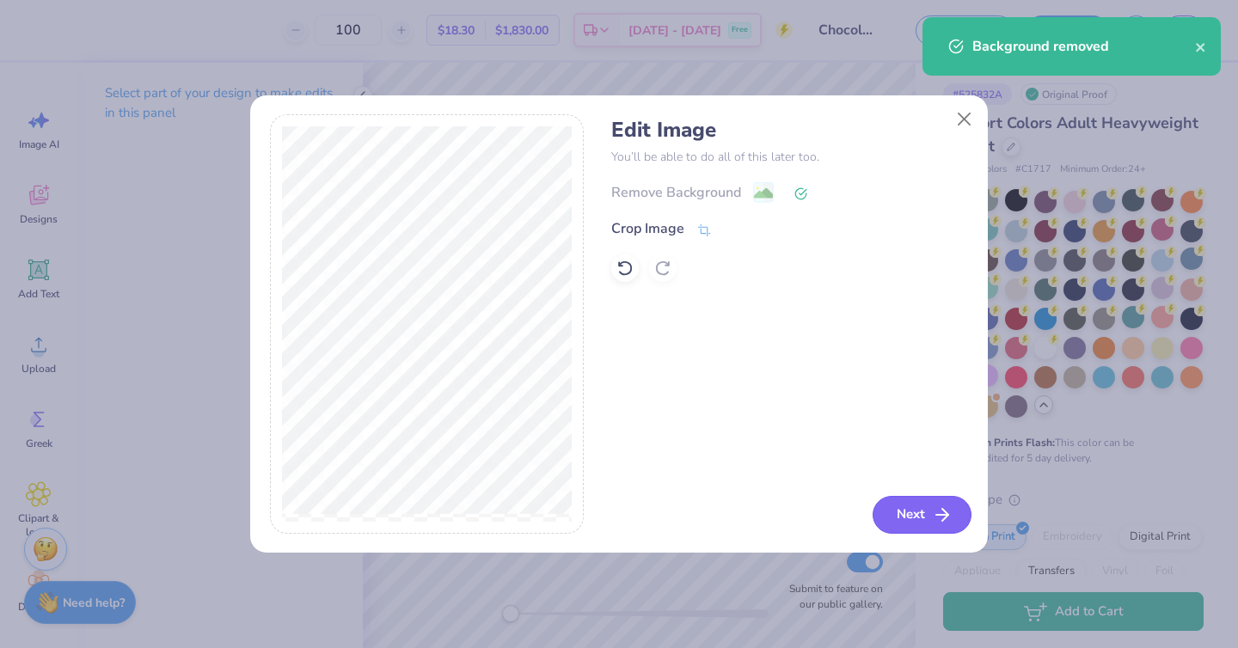
click at [896, 512] on button "Next" at bounding box center [921, 515] width 99 height 38
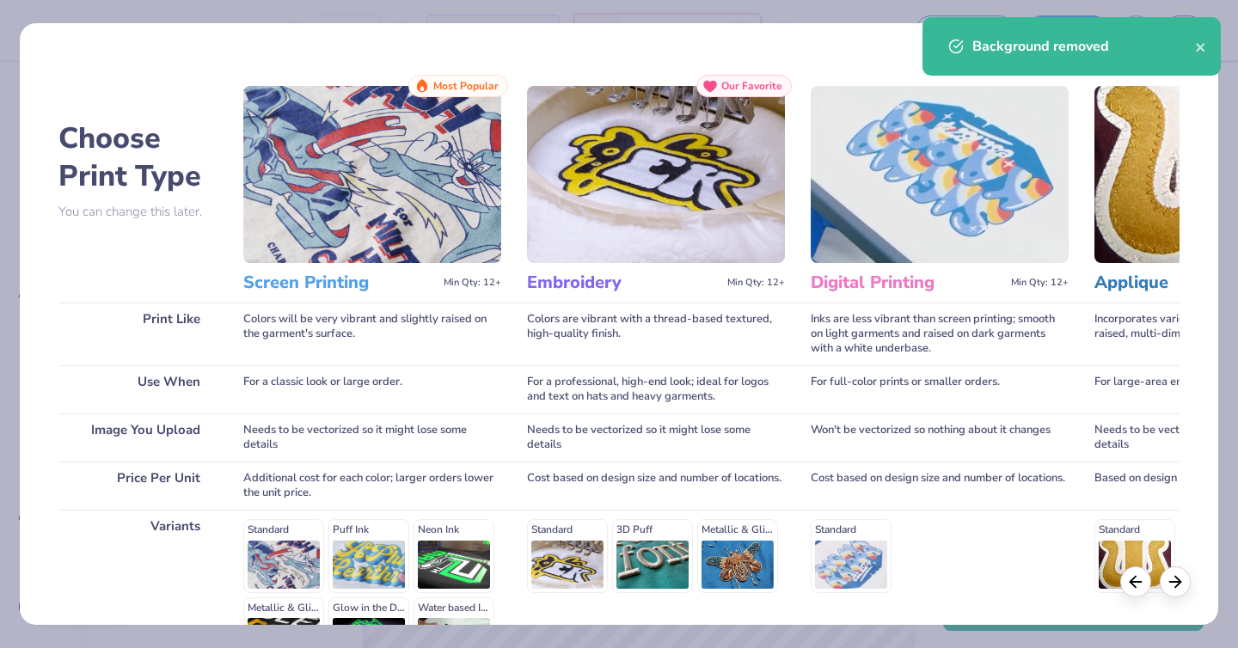
click at [287, 559] on div "Standard Puff Ink Neon Ink Metallic & Glitter Ink Glow in the Dark Ink Water ba…" at bounding box center [372, 594] width 258 height 151
click at [405, 247] on img at bounding box center [372, 174] width 258 height 177
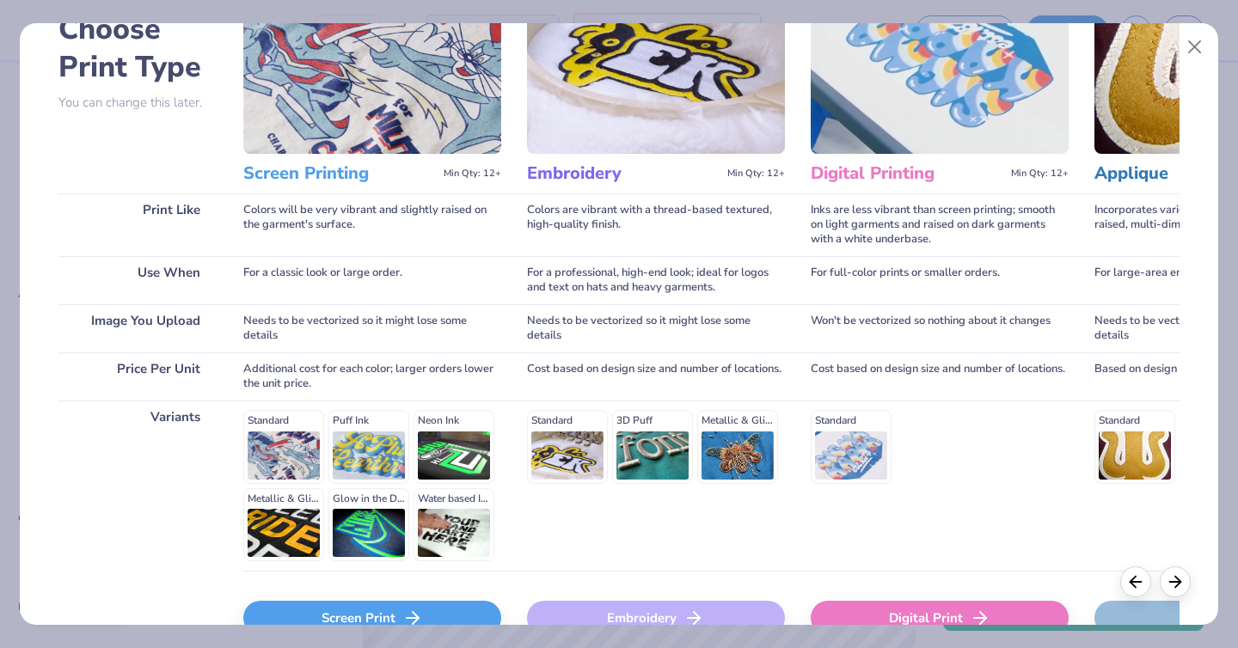
scroll to position [209, 0]
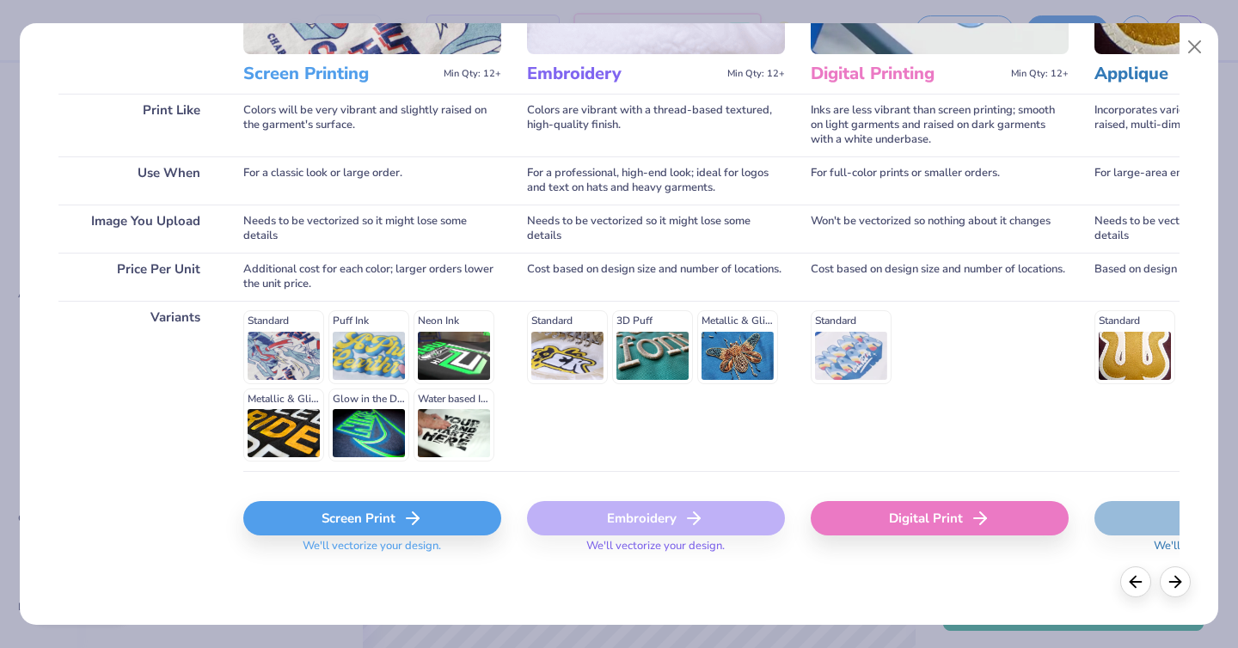
click at [339, 529] on div "Screen Print" at bounding box center [372, 518] width 258 height 34
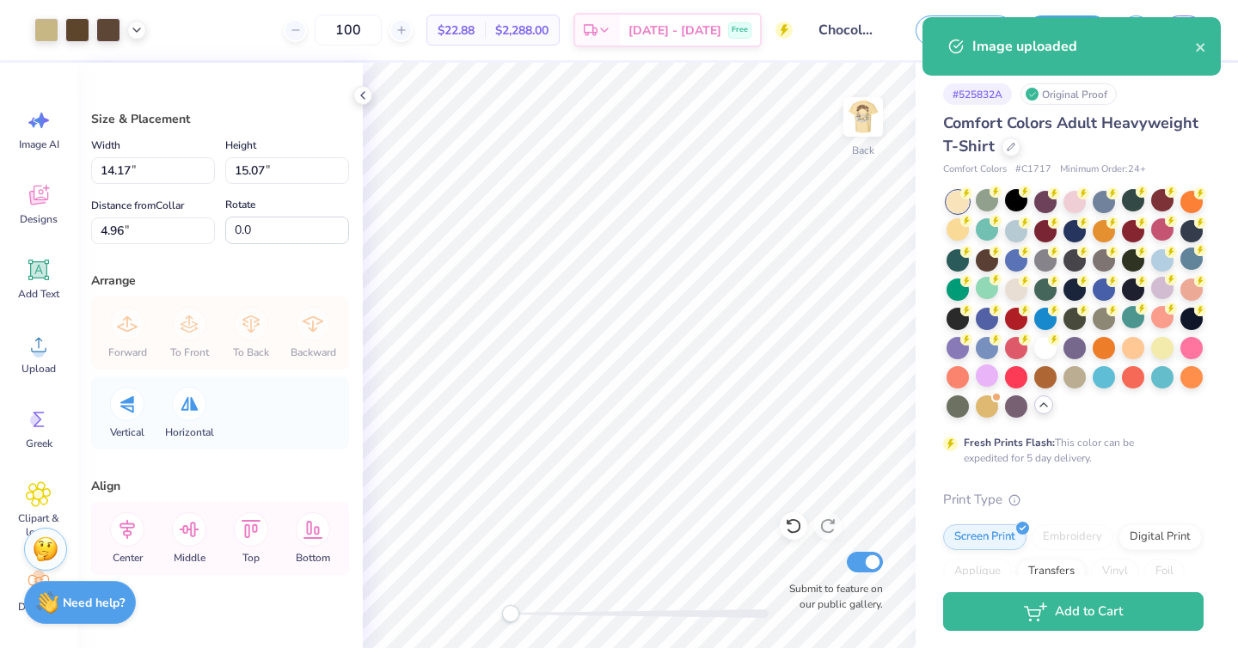
type input "3.16"
type input "3.36"
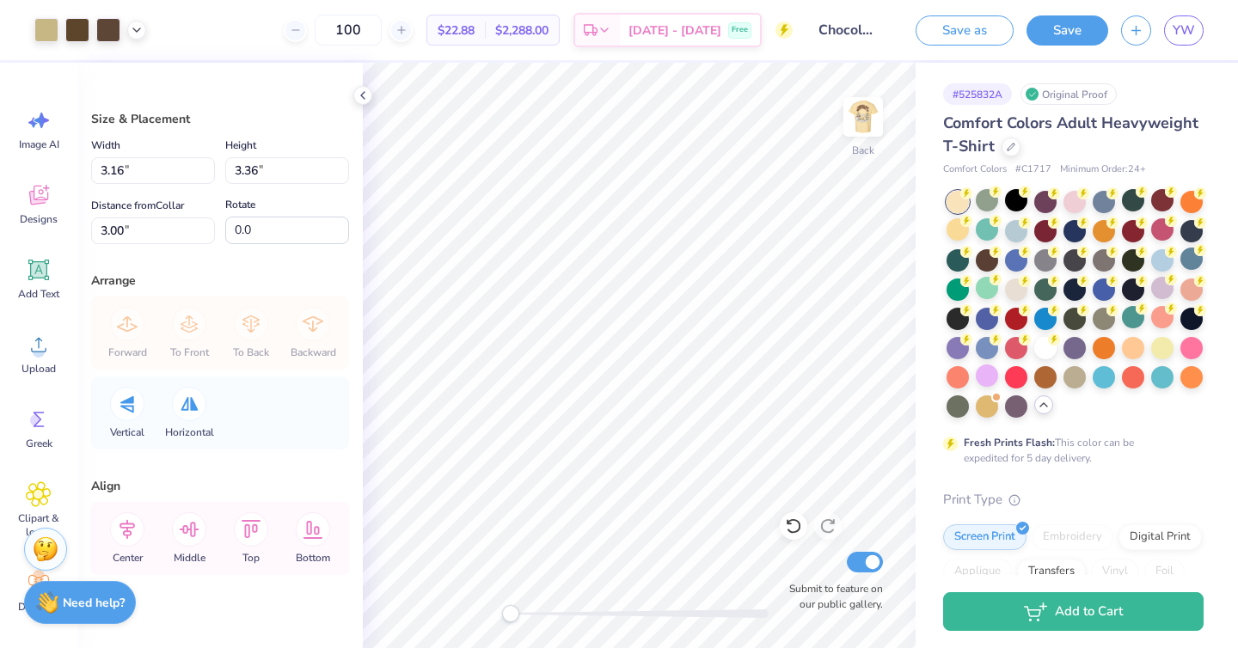
type input "4.45"
type input "4.73"
type input "2.68"
type input "3.57"
type input "3.79"
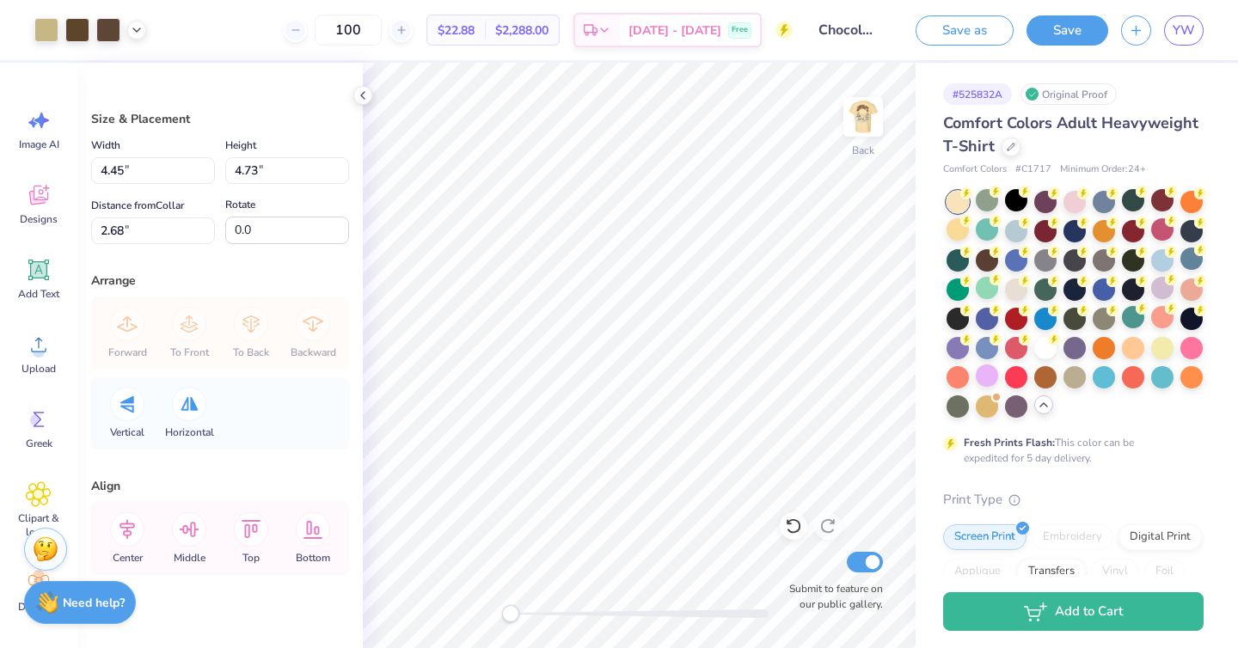
type input "3.62"
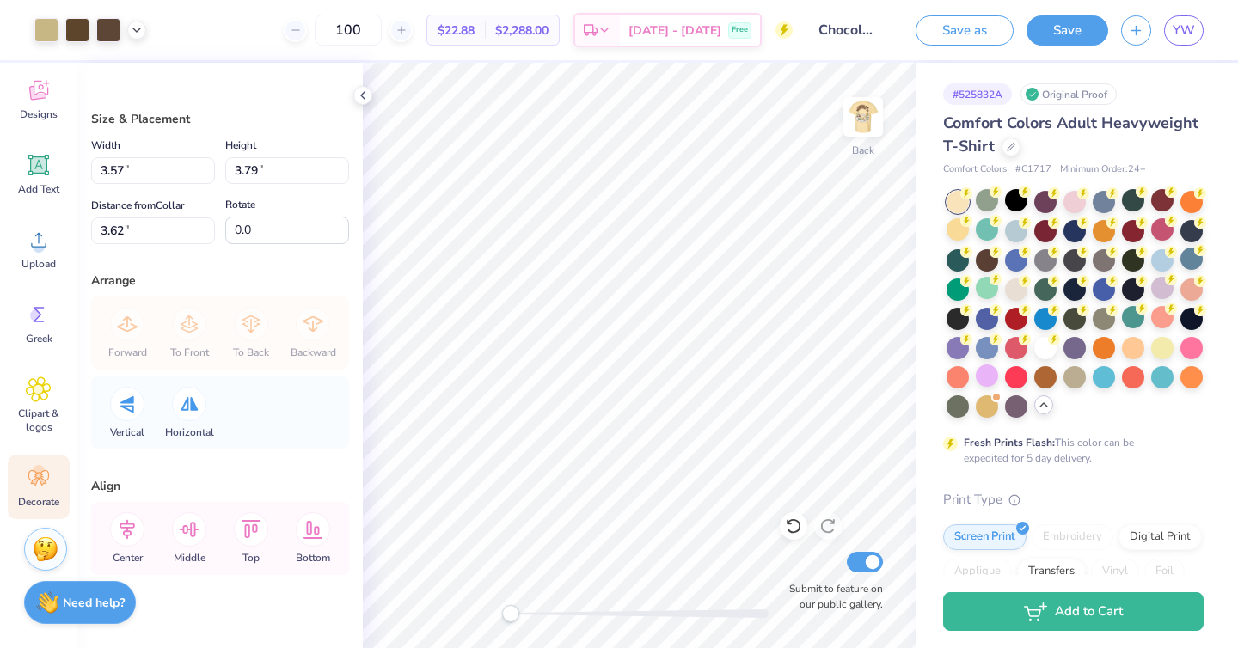
click at [41, 487] on icon at bounding box center [39, 478] width 26 height 26
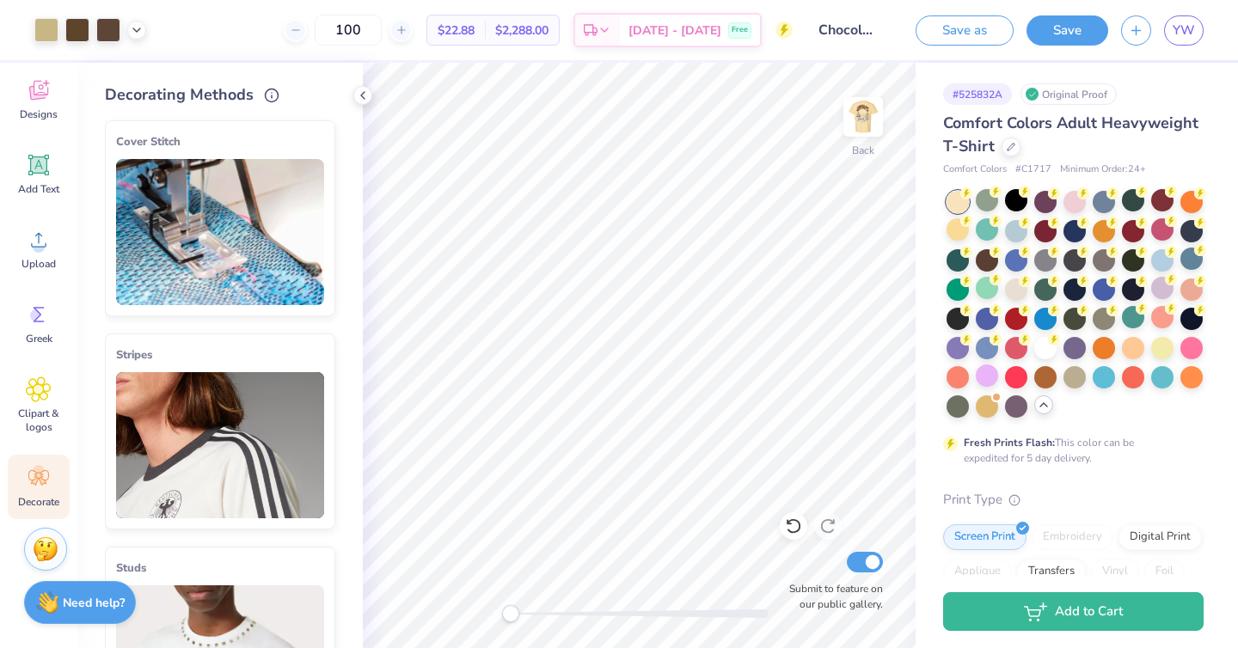
scroll to position [103, 0]
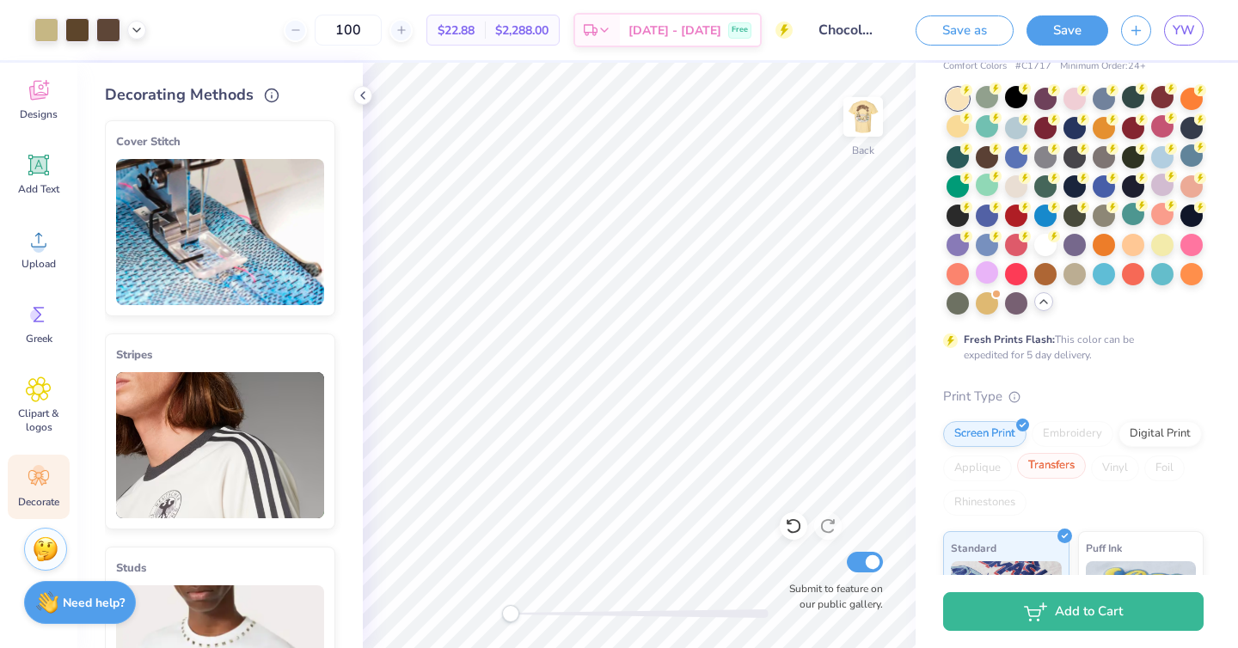
click at [1061, 475] on div "Transfers" at bounding box center [1051, 466] width 69 height 26
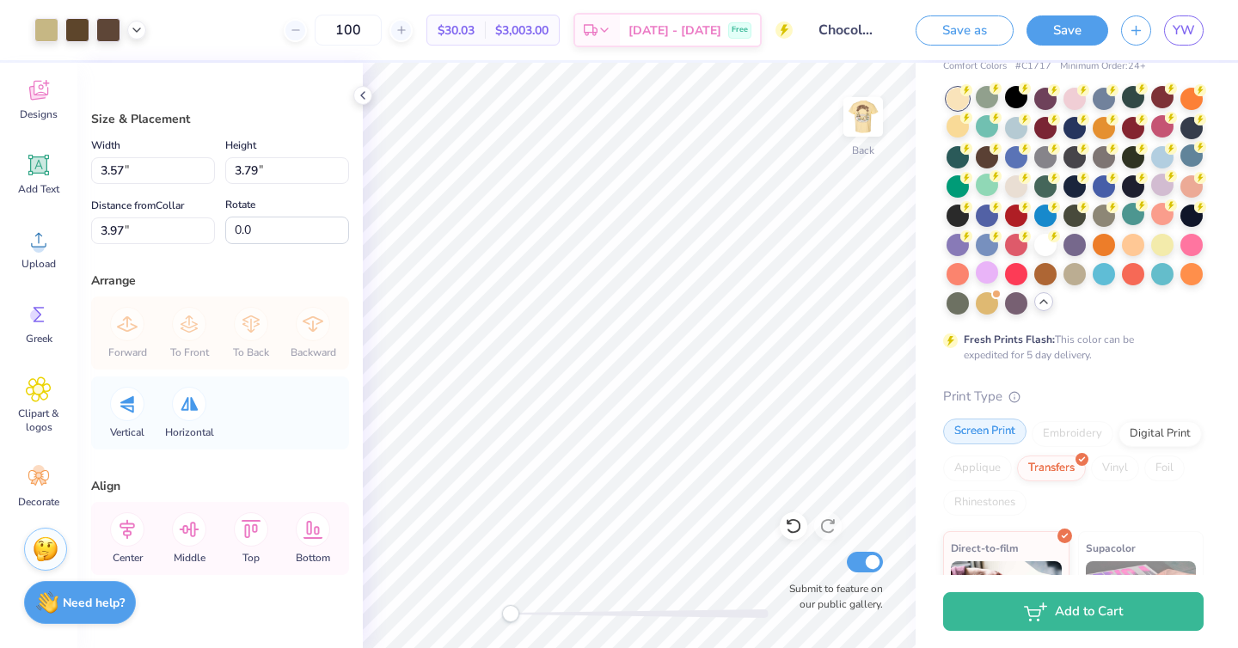
click at [1012, 442] on div "Screen Print" at bounding box center [984, 432] width 83 height 26
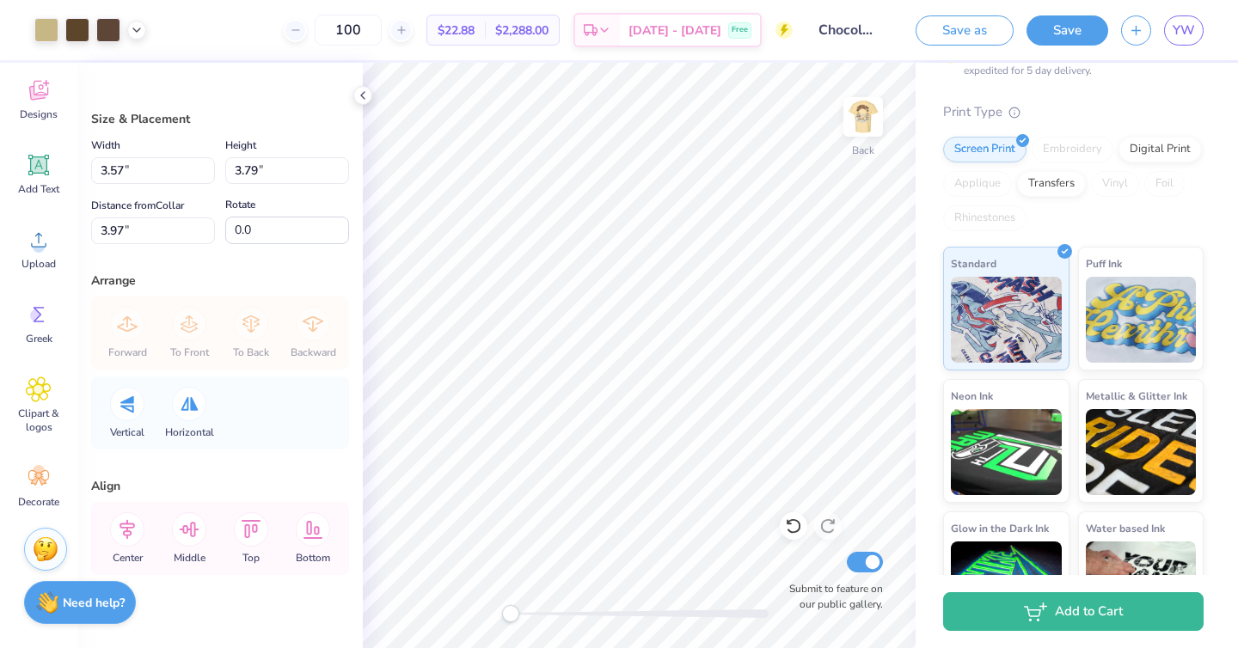
scroll to position [393, 0]
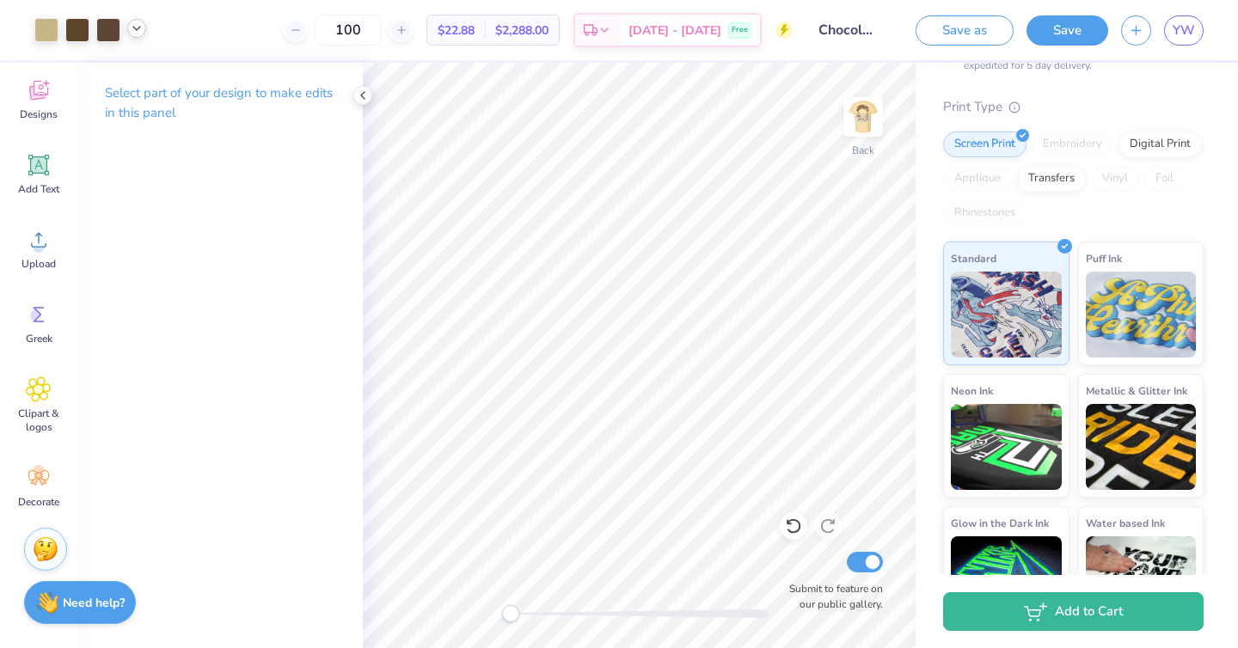
click at [136, 31] on icon at bounding box center [137, 28] width 14 height 14
click at [101, 35] on div at bounding box center [108, 28] width 24 height 24
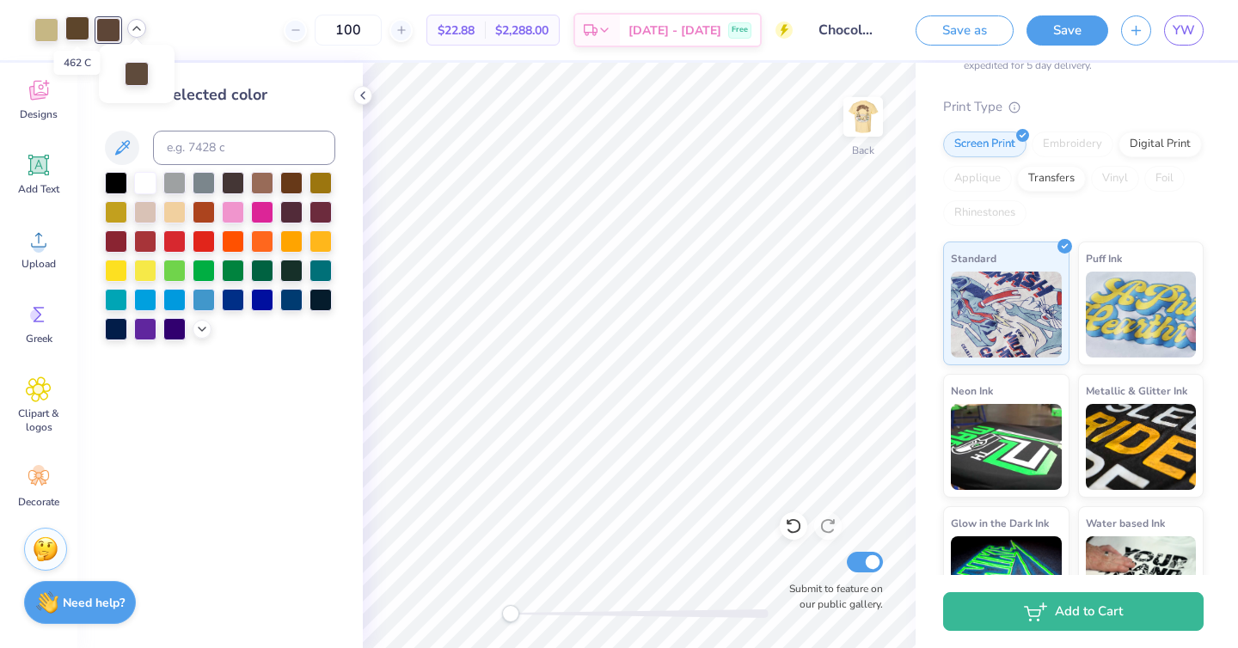
click at [72, 34] on div at bounding box center [77, 28] width 24 height 24
click at [41, 34] on div at bounding box center [46, 28] width 24 height 24
click at [138, 24] on icon at bounding box center [137, 28] width 14 height 14
click at [362, 97] on icon at bounding box center [363, 96] width 14 height 14
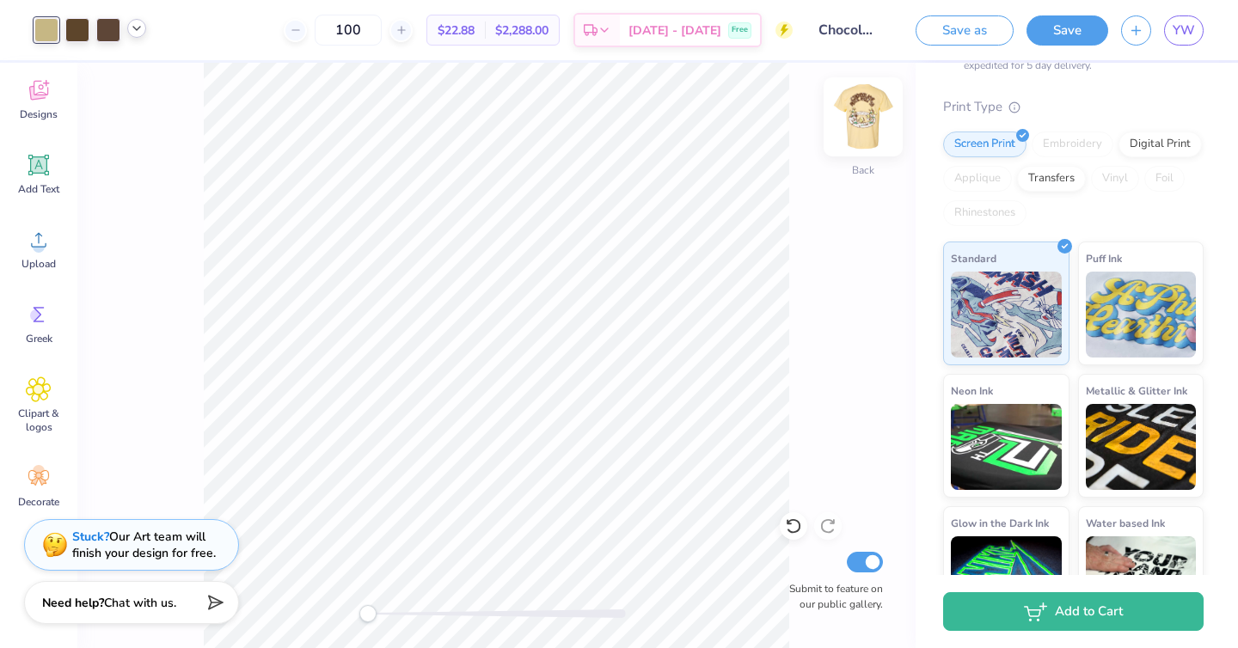
click at [876, 125] on img at bounding box center [862, 117] width 69 height 69
click at [848, 116] on img at bounding box center [862, 117] width 69 height 69
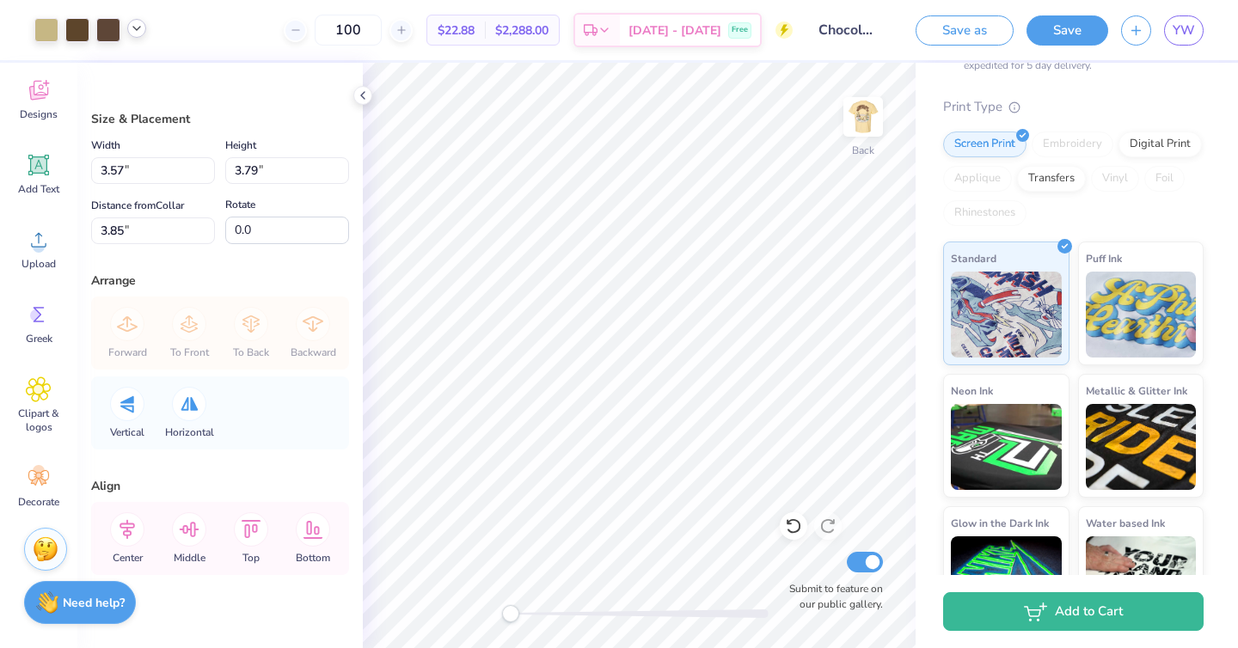
click at [124, 34] on div at bounding box center [90, 30] width 112 height 24
click at [111, 34] on div at bounding box center [108, 28] width 24 height 24
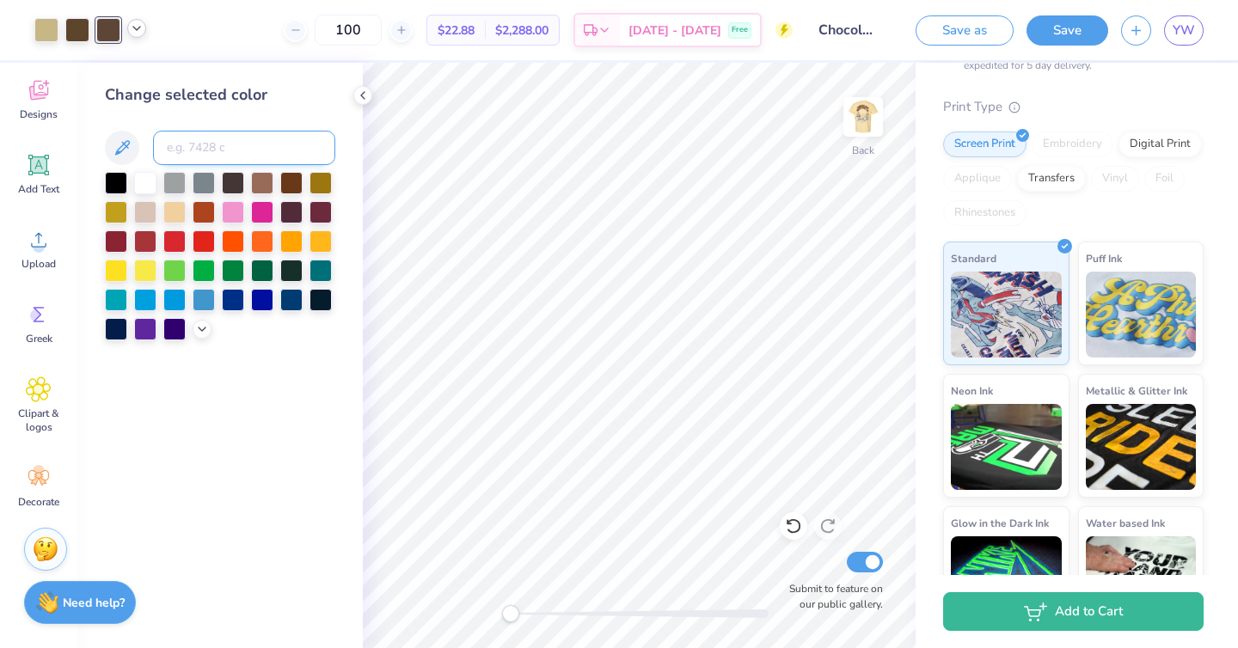
click at [213, 143] on input at bounding box center [244, 148] width 182 height 34
type input "469"
click at [88, 24] on div at bounding box center [77, 28] width 24 height 24
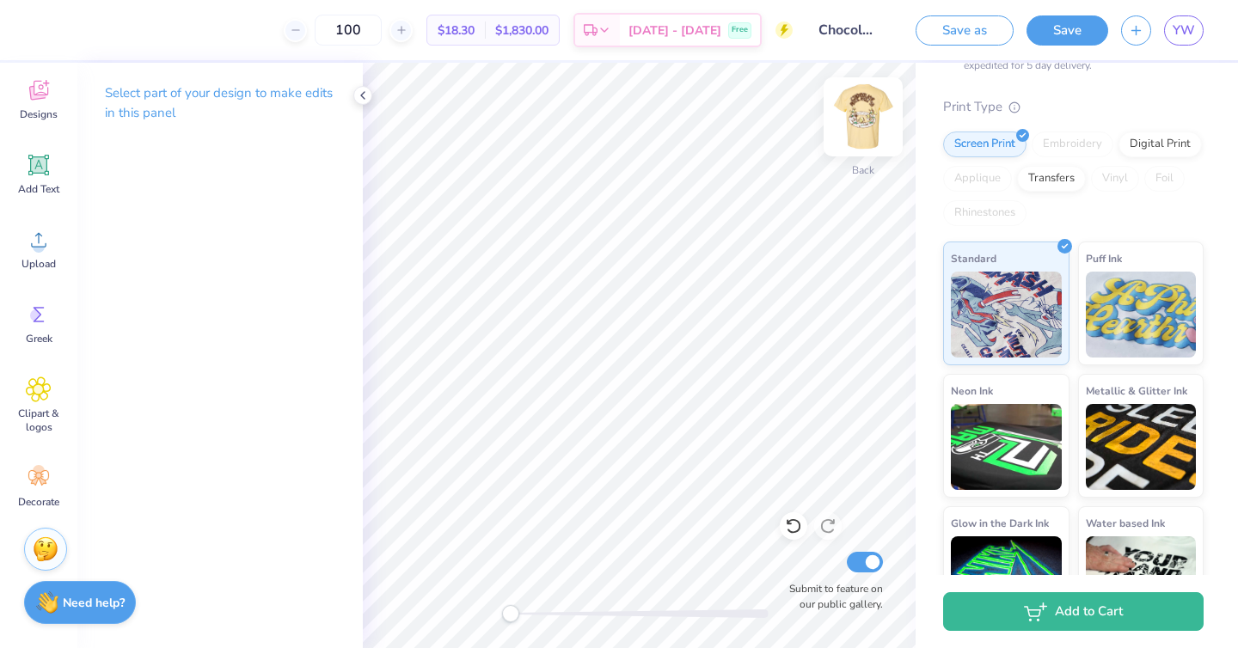
click at [860, 119] on img at bounding box center [862, 117] width 69 height 69
click at [867, 140] on img at bounding box center [862, 117] width 69 height 69
click at [43, 235] on icon at bounding box center [39, 240] width 26 height 26
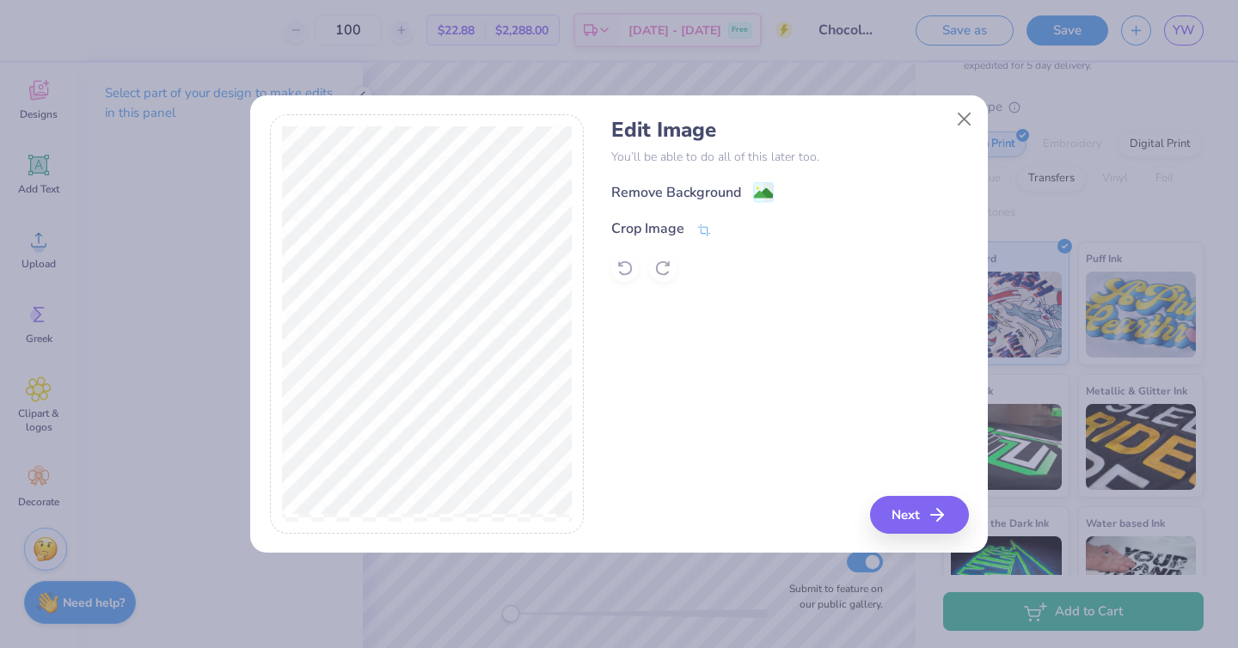
click at [743, 184] on div "Remove Background" at bounding box center [692, 191] width 162 height 21
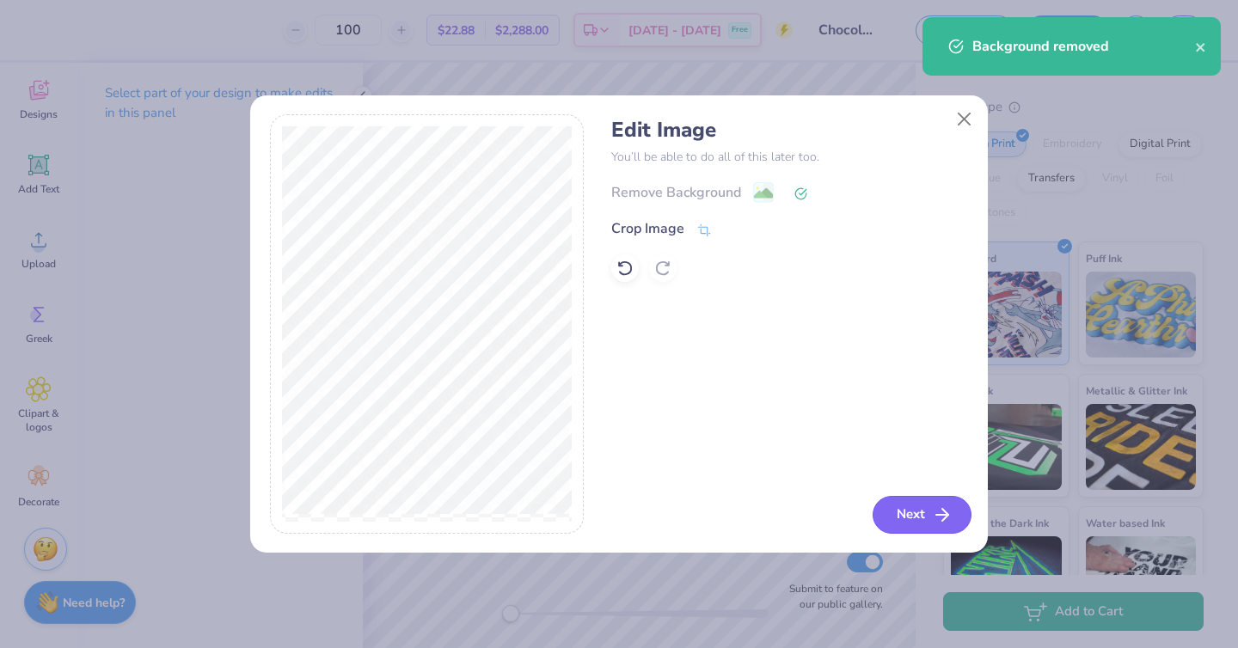
click at [904, 512] on button "Next" at bounding box center [921, 515] width 99 height 38
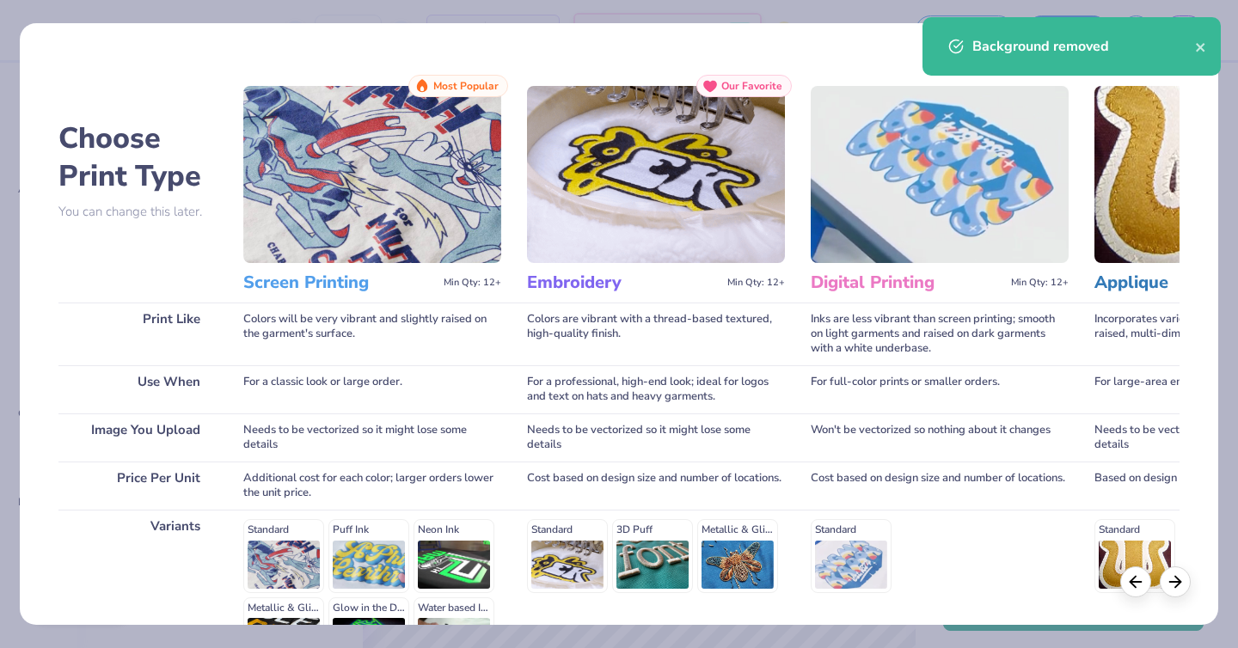
scroll to position [209, 0]
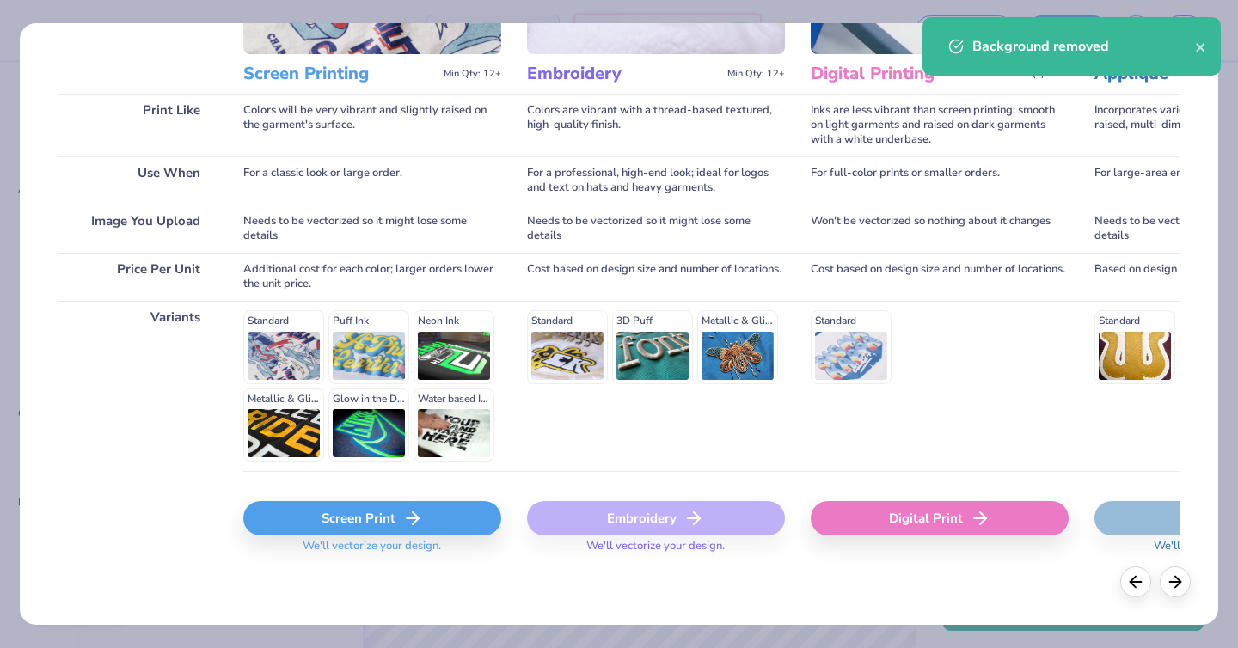
click at [346, 504] on div "Screen Print" at bounding box center [372, 518] width 258 height 34
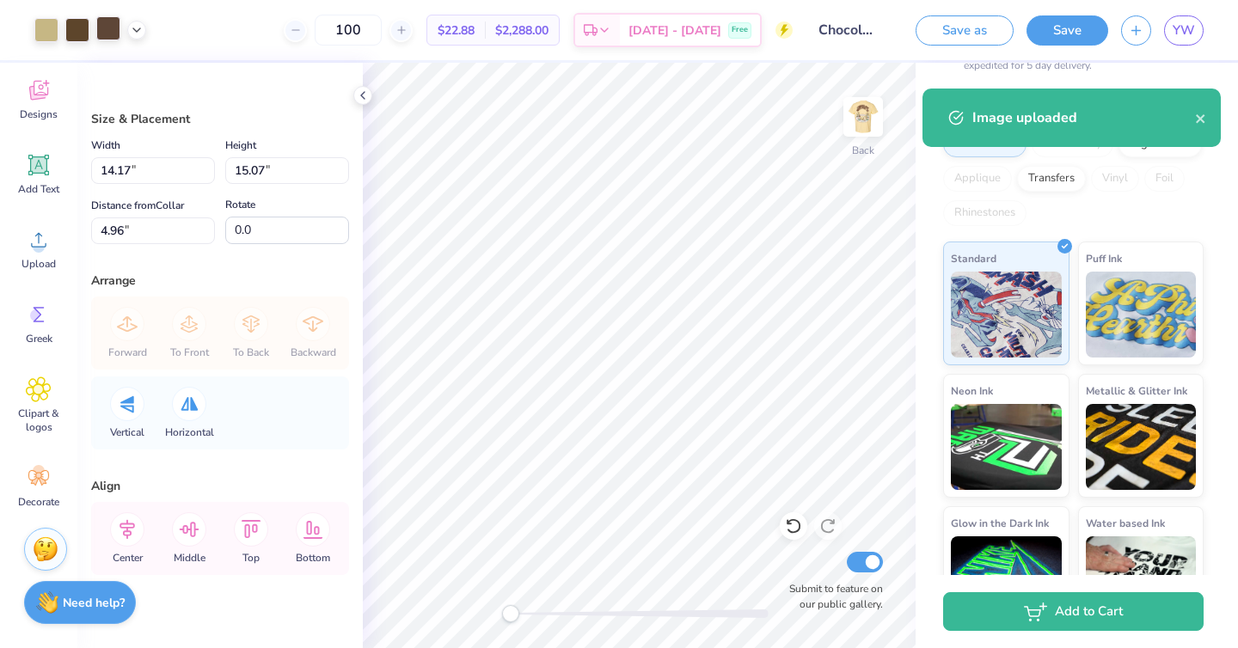
click at [111, 29] on div at bounding box center [108, 28] width 24 height 24
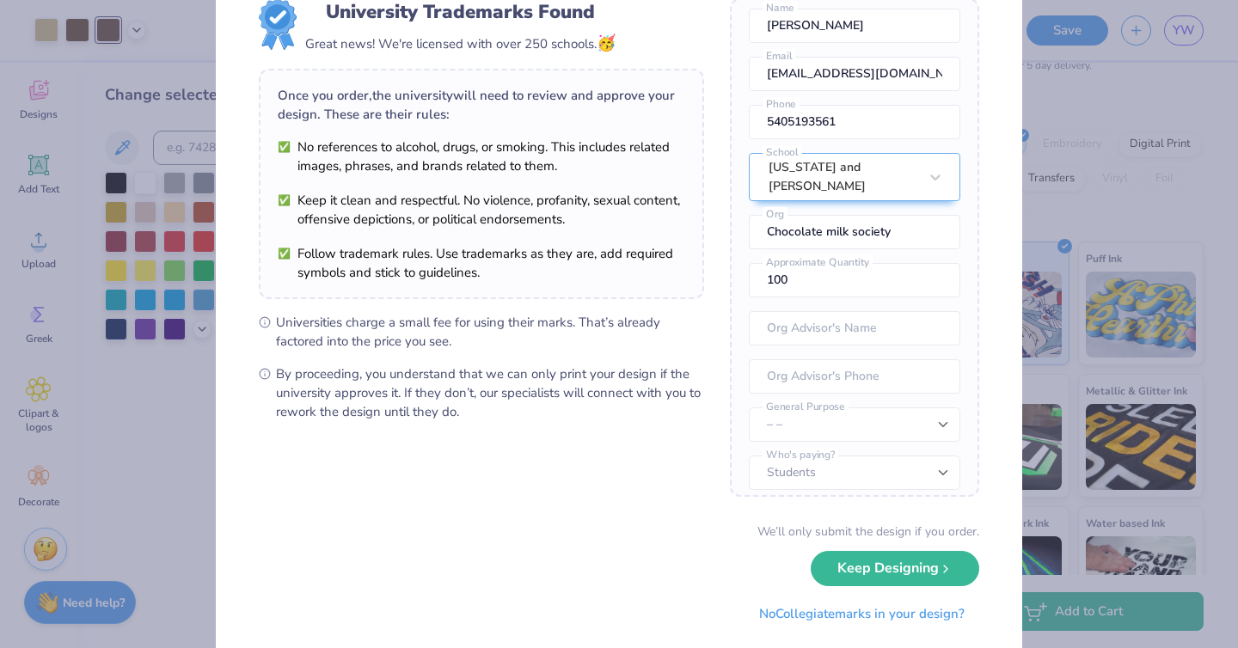
scroll to position [60, 0]
click at [900, 601] on button "No Collegiate marks in your design?" at bounding box center [861, 608] width 235 height 35
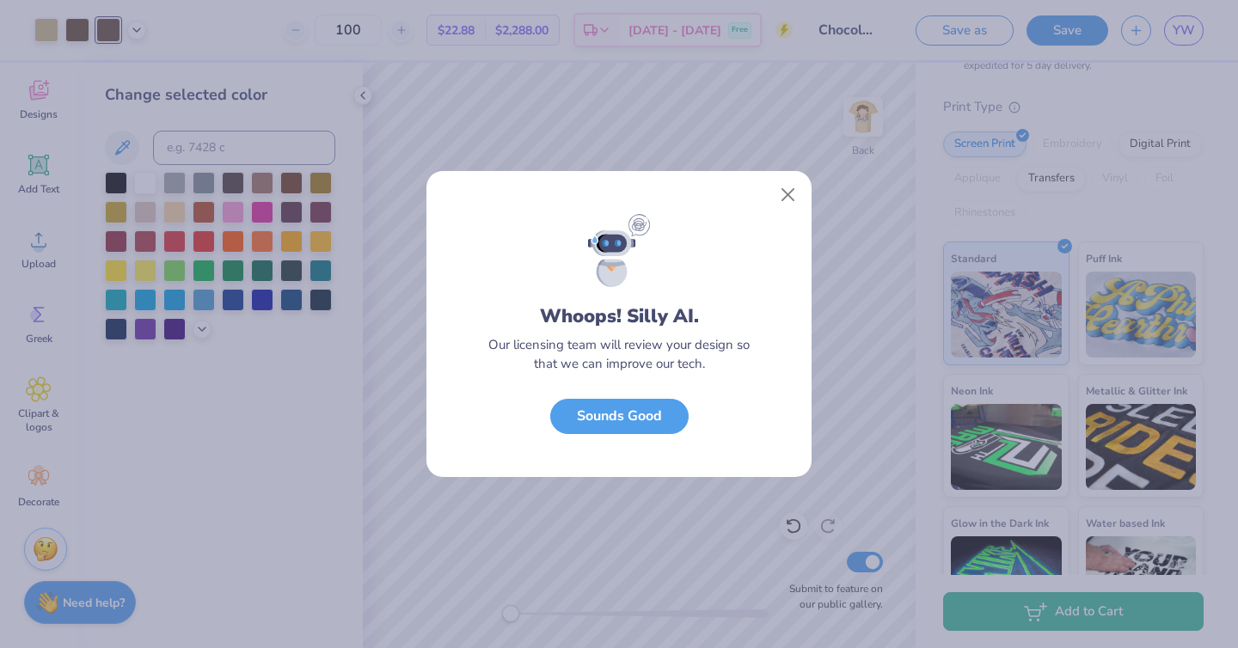
scroll to position [0, 0]
click at [784, 199] on button "Close" at bounding box center [788, 195] width 33 height 33
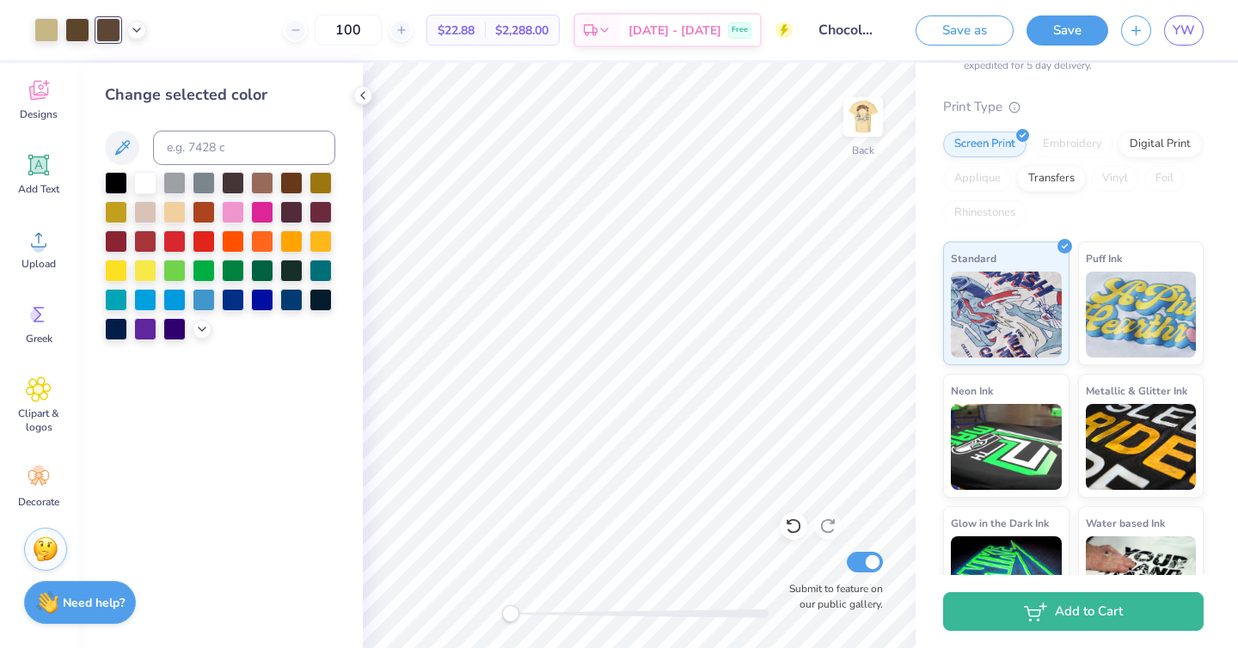
click at [104, 28] on div at bounding box center [108, 30] width 24 height 24
click at [223, 163] on input at bounding box center [244, 148] width 182 height 34
type input "469"
click at [77, 18] on div at bounding box center [77, 28] width 24 height 24
click at [232, 140] on input at bounding box center [244, 148] width 182 height 34
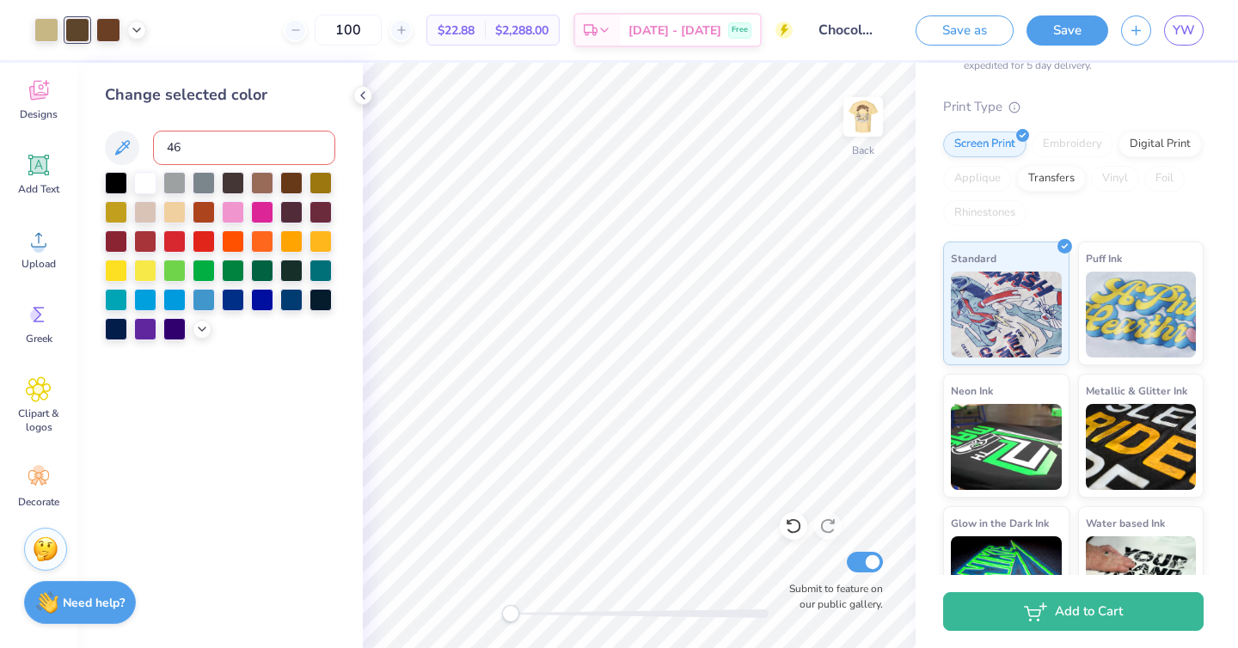
type input "469"
click at [42, 29] on div at bounding box center [46, 28] width 24 height 24
click at [254, 144] on input at bounding box center [244, 148] width 182 height 34
type input "469"
click at [79, 24] on div at bounding box center [77, 28] width 24 height 24
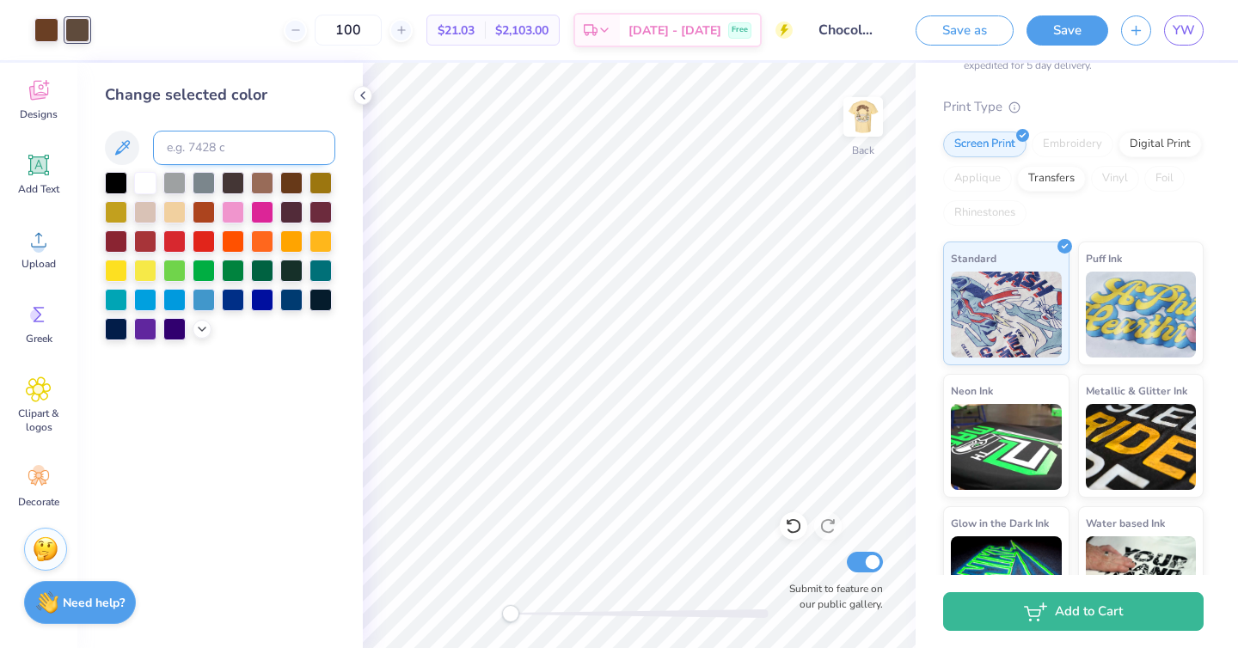
click at [203, 144] on input at bounding box center [244, 148] width 182 height 34
type input "469"
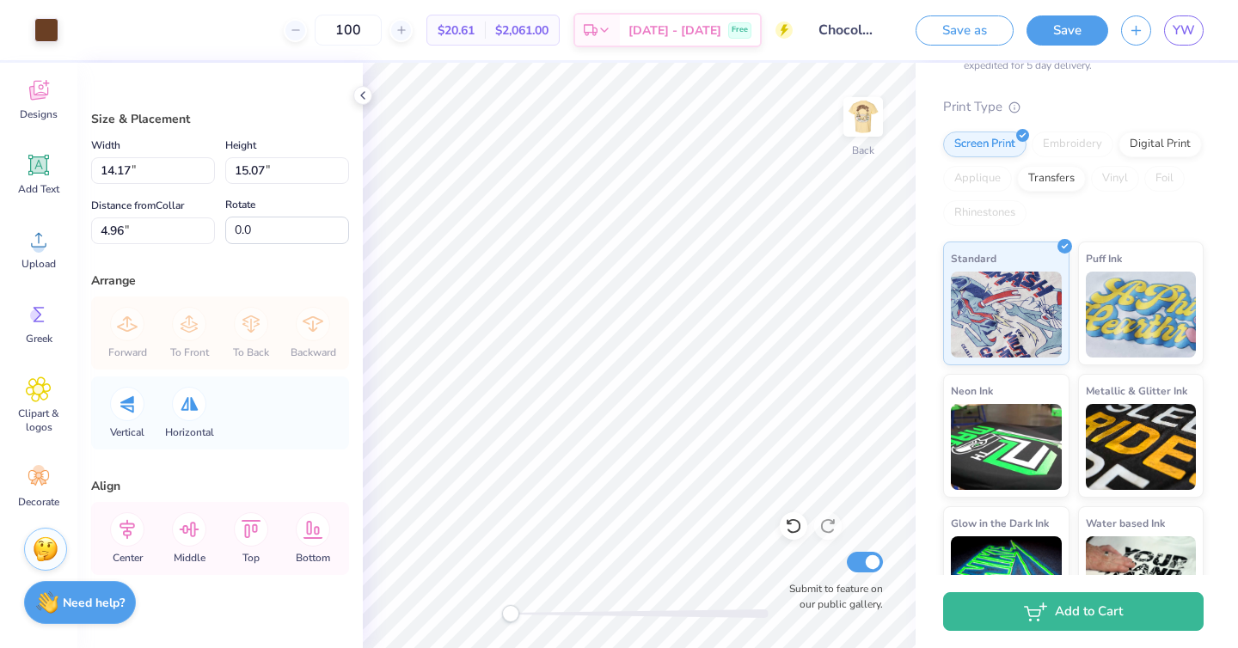
type input "3.82"
type input "4.06"
type input "15.98"
type input "3.25"
type input "3.46"
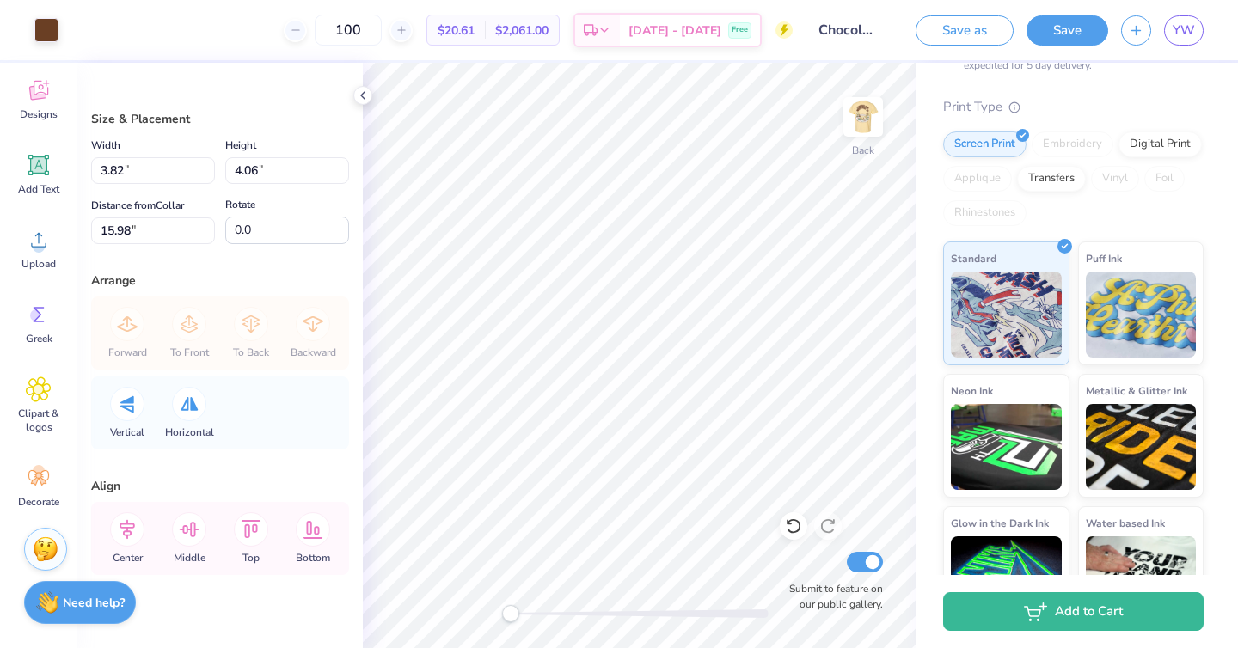
type input "3.92"
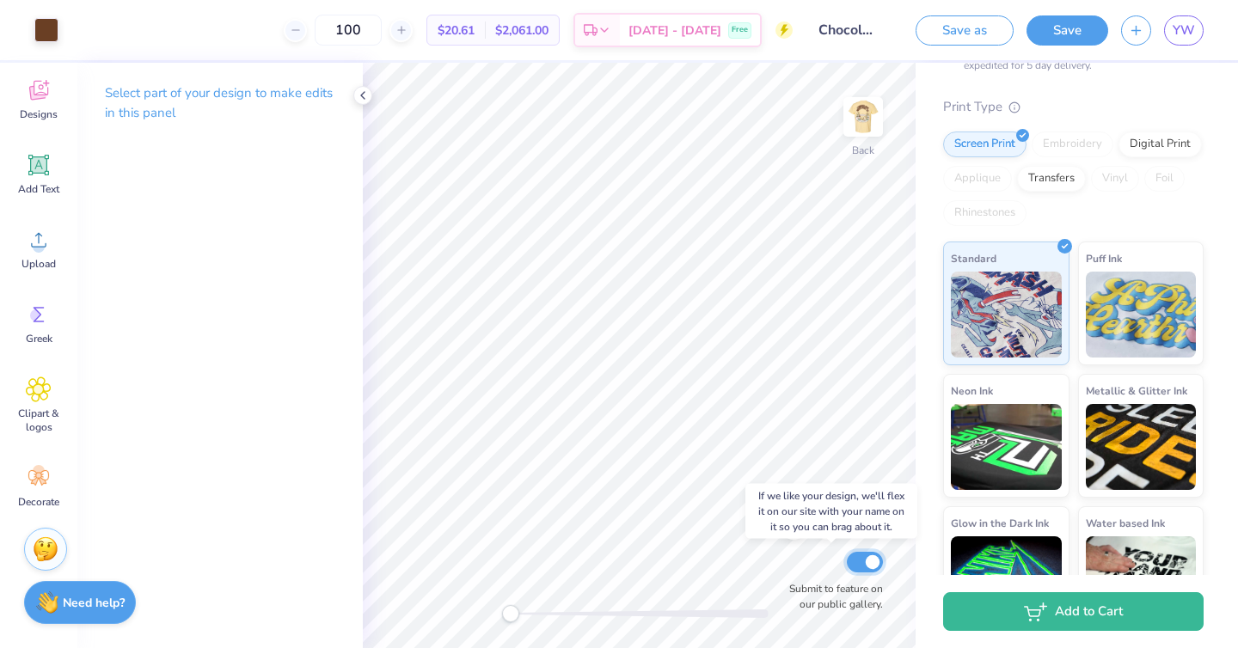
click at [866, 566] on input "Submit to feature on our public gallery." at bounding box center [865, 562] width 36 height 21
checkbox input "false"
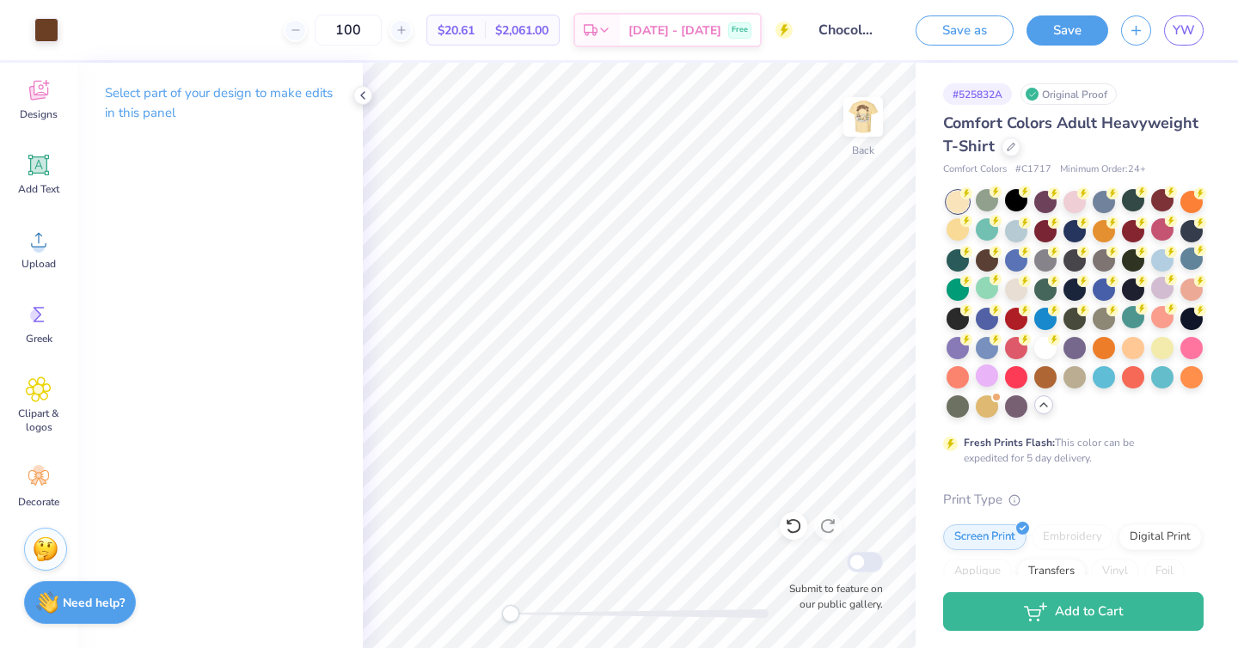
click at [991, 124] on span "Comfort Colors Adult Heavyweight T-Shirt" at bounding box center [1070, 135] width 255 height 44
click at [1007, 146] on icon at bounding box center [1010, 145] width 9 height 9
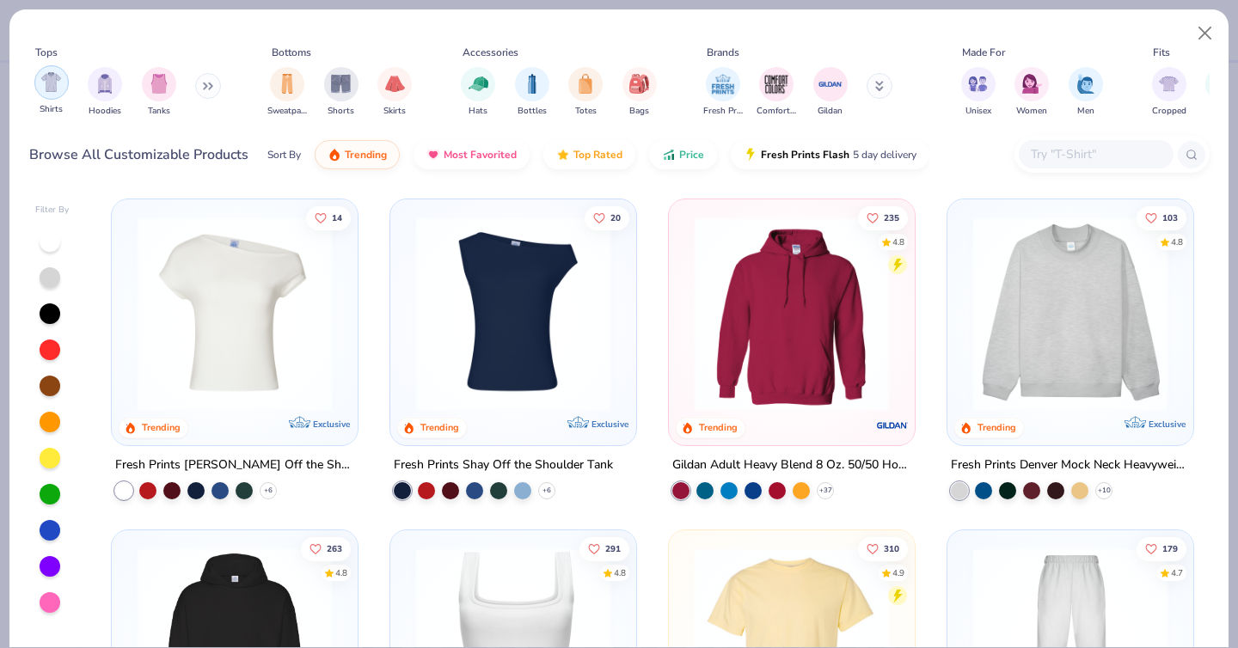
click at [50, 80] on img "filter for Shirts" at bounding box center [51, 82] width 20 height 20
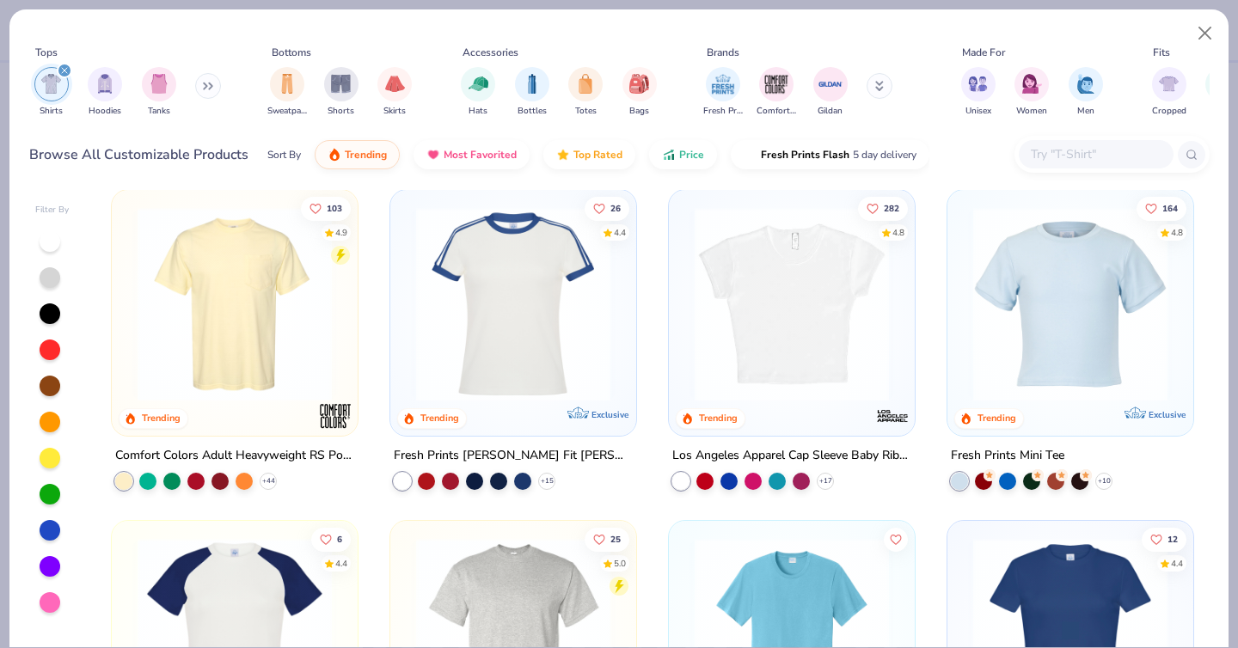
scroll to position [316, 0]
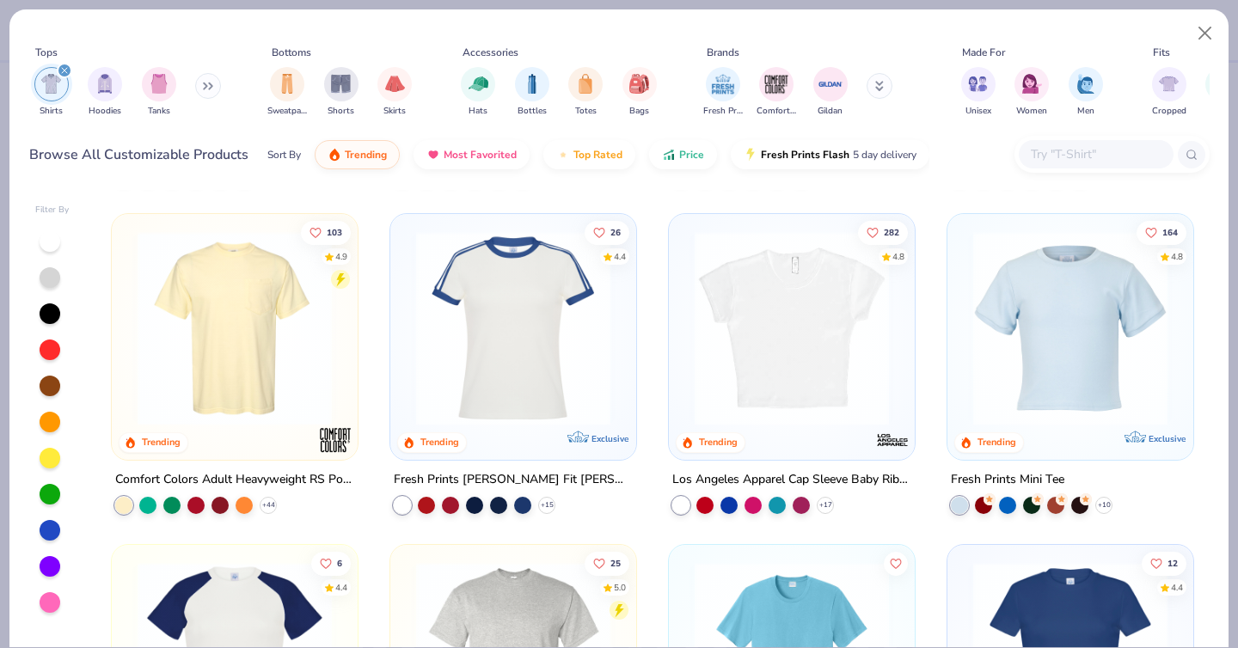
click at [284, 358] on img at bounding box center [234, 328] width 211 height 194
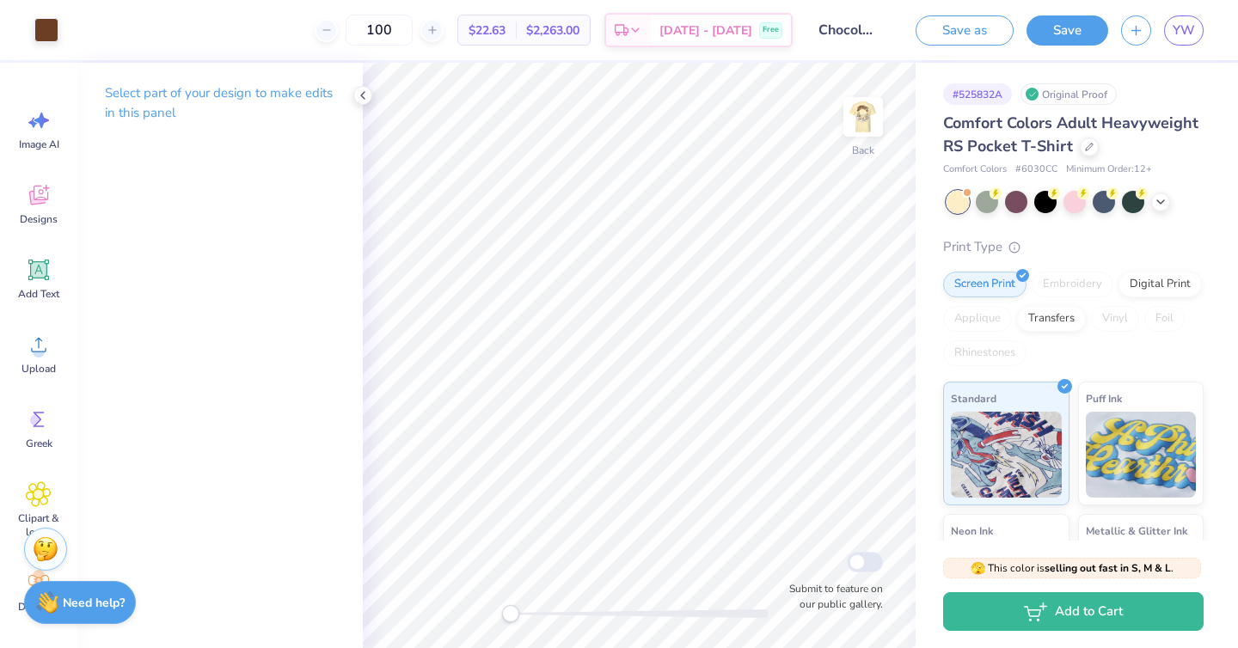
scroll to position [105, 0]
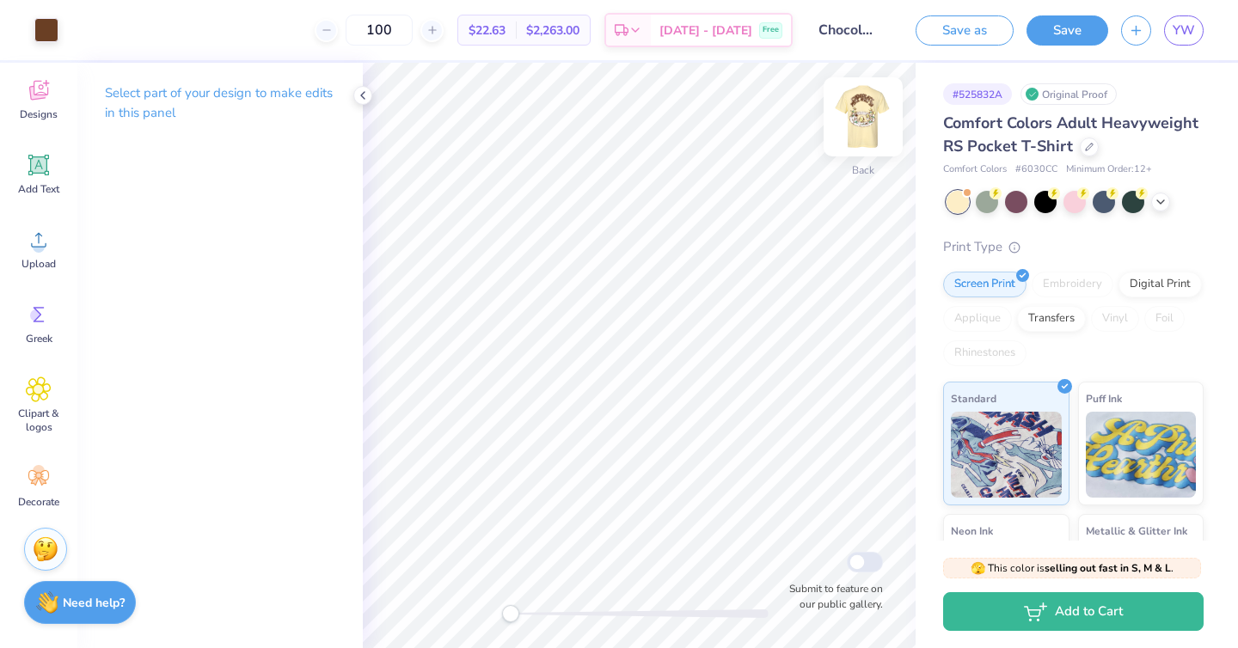
click at [873, 122] on img at bounding box center [862, 117] width 69 height 69
click at [866, 117] on img at bounding box center [862, 117] width 69 height 69
click at [851, 143] on div at bounding box center [862, 116] width 79 height 79
click at [869, 118] on img at bounding box center [862, 117] width 69 height 69
click at [869, 118] on img at bounding box center [863, 117] width 34 height 34
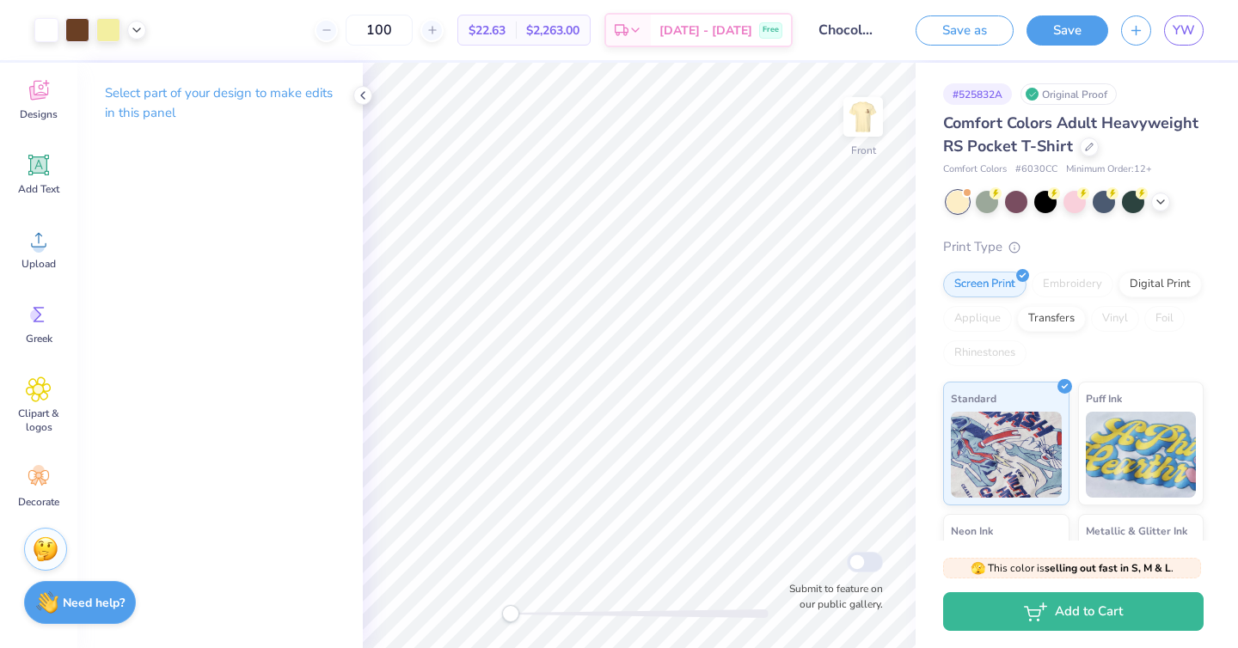
click at [1173, 202] on div at bounding box center [1074, 202] width 257 height 22
click at [1165, 202] on icon at bounding box center [1160, 200] width 14 height 14
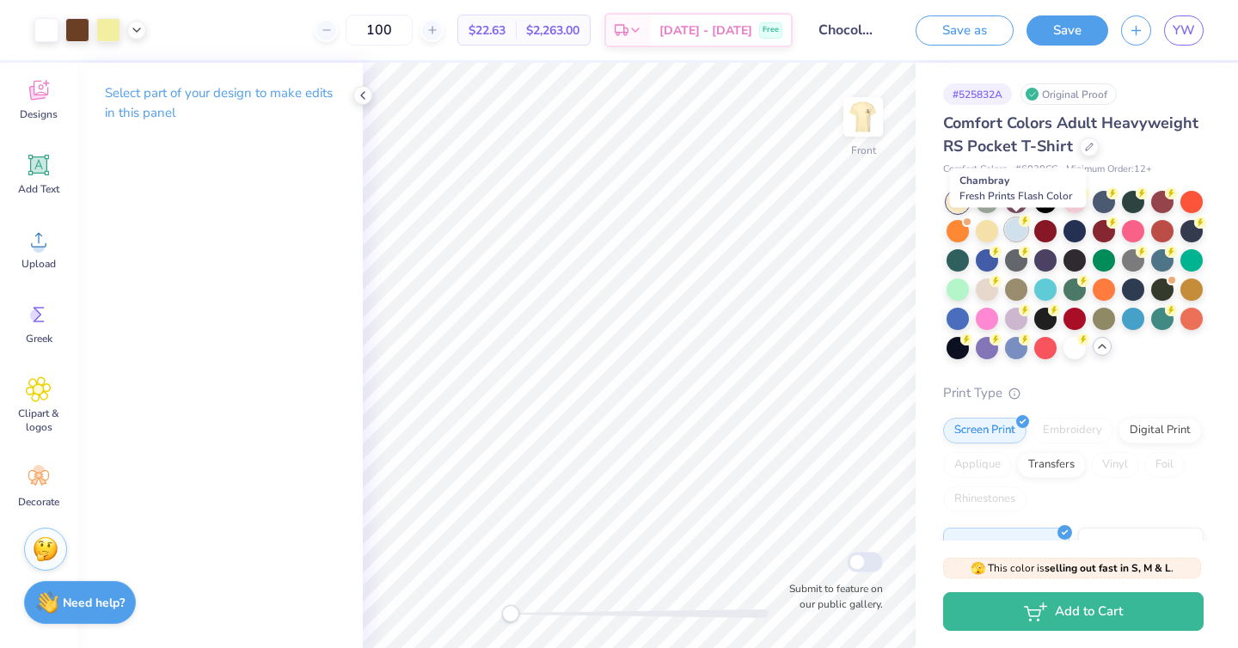
click at [1018, 226] on icon at bounding box center [1024, 221] width 12 height 12
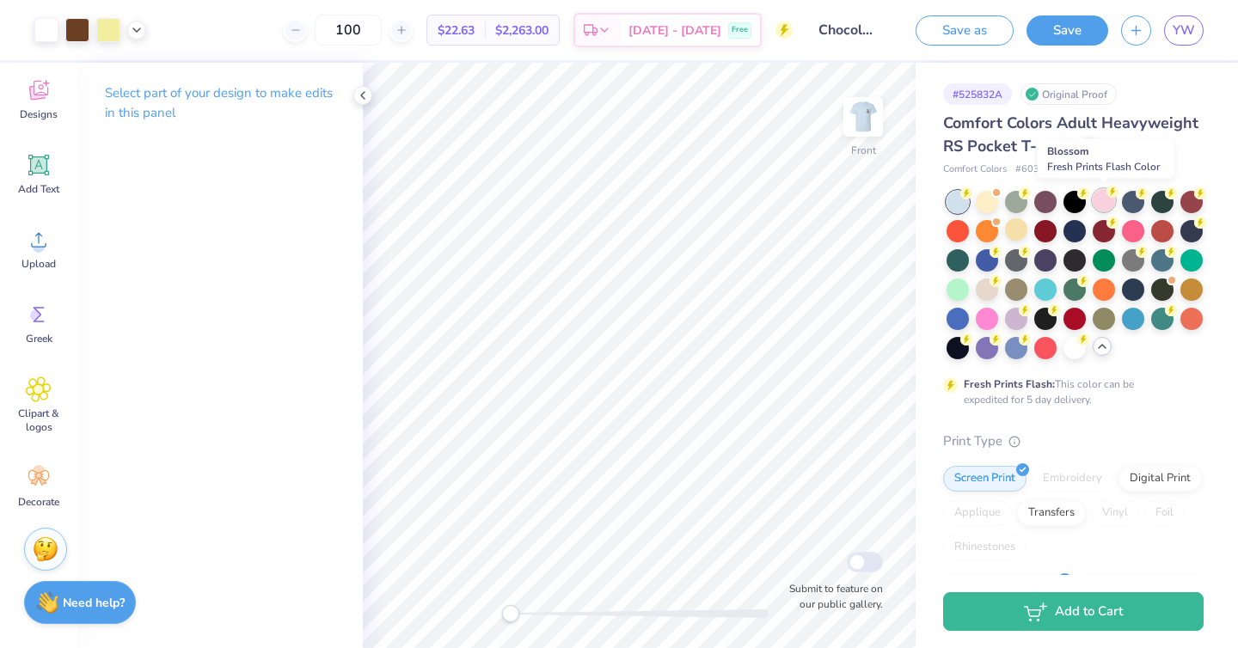
click at [1097, 197] on div at bounding box center [1103, 200] width 22 height 22
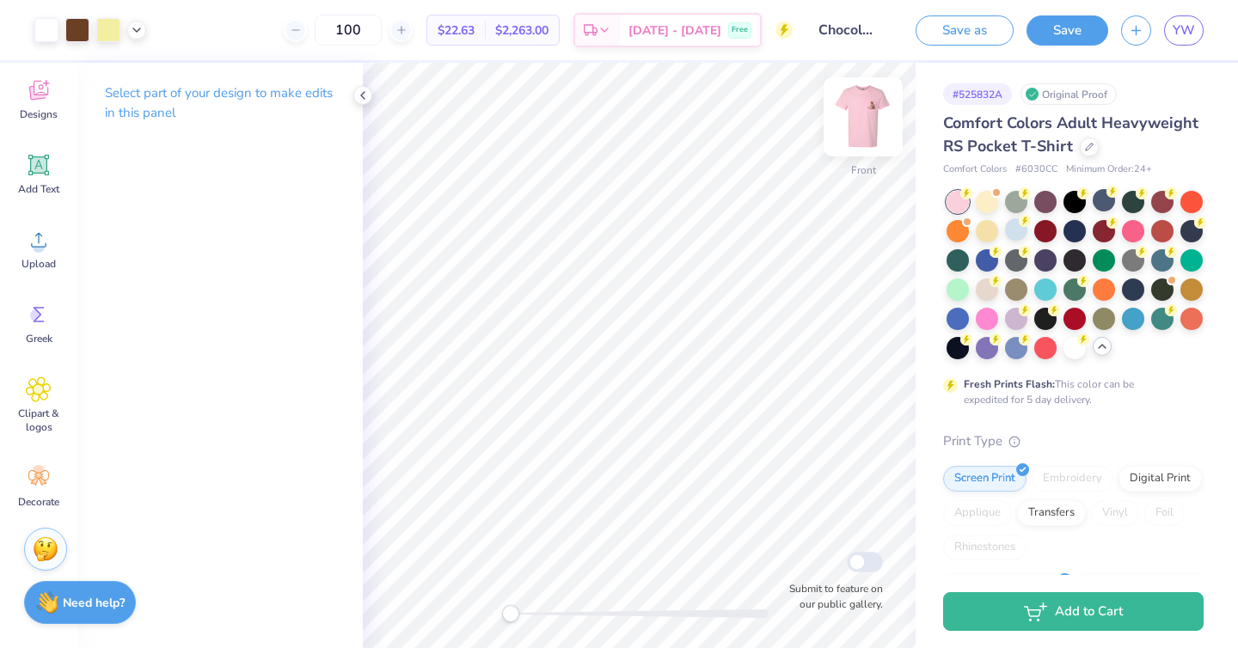
click at [877, 127] on img at bounding box center [862, 117] width 69 height 69
click at [877, 135] on img at bounding box center [862, 117] width 69 height 69
click at [1014, 201] on div at bounding box center [1016, 200] width 22 height 22
click at [859, 107] on img at bounding box center [862, 117] width 69 height 69
click at [1011, 229] on div at bounding box center [1016, 229] width 22 height 22
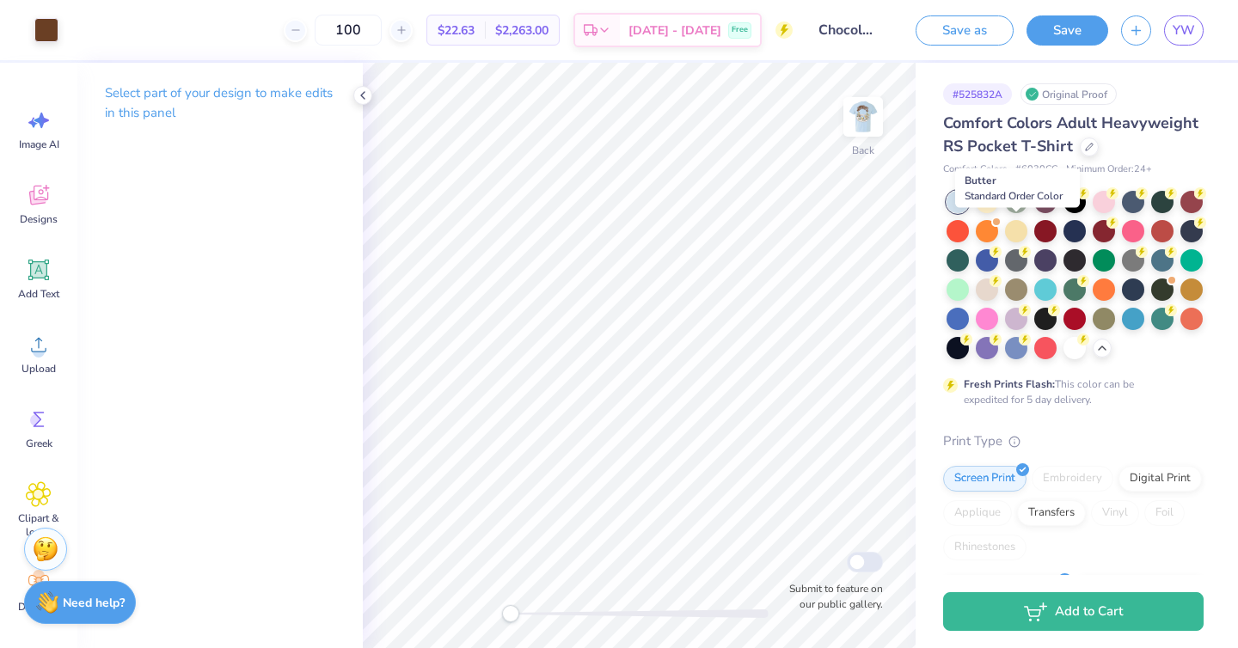
scroll to position [105, 0]
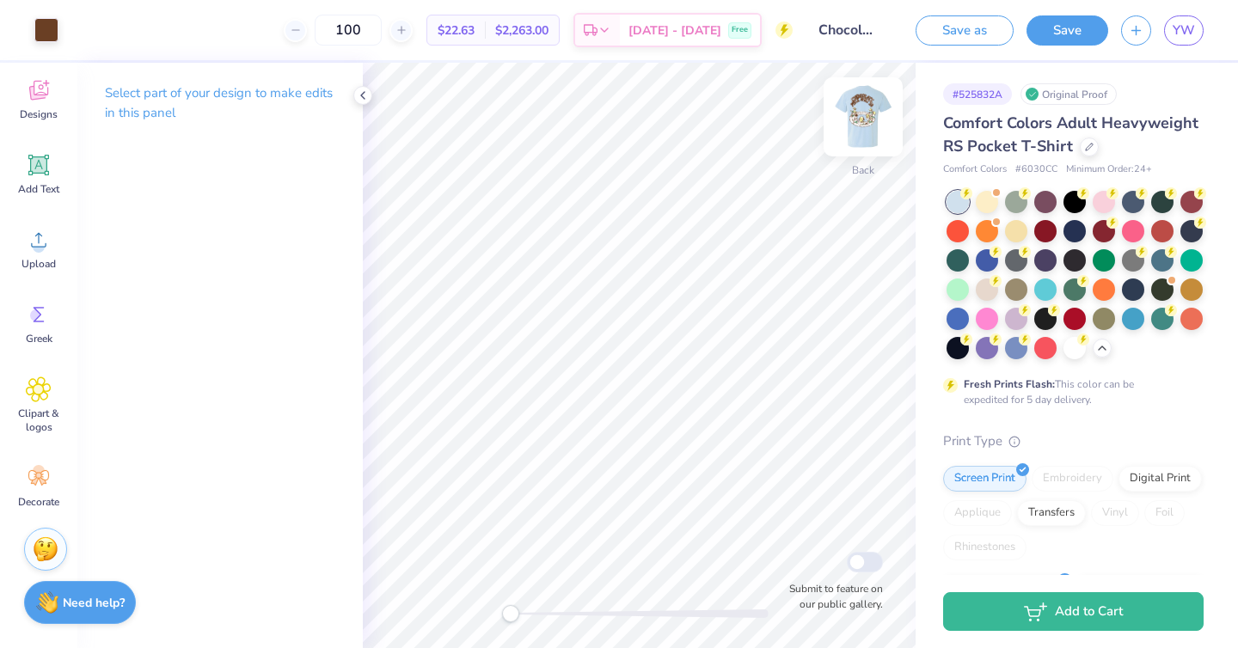
click at [864, 136] on img at bounding box center [862, 117] width 69 height 69
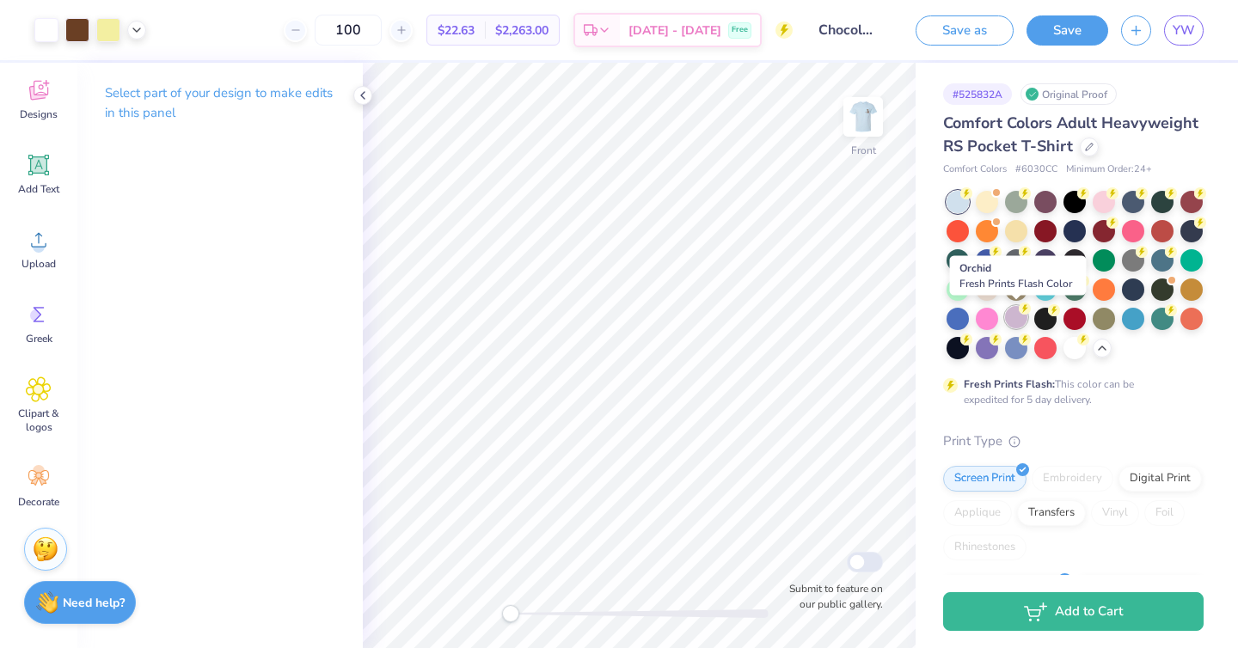
click at [1012, 323] on div at bounding box center [1016, 317] width 22 height 22
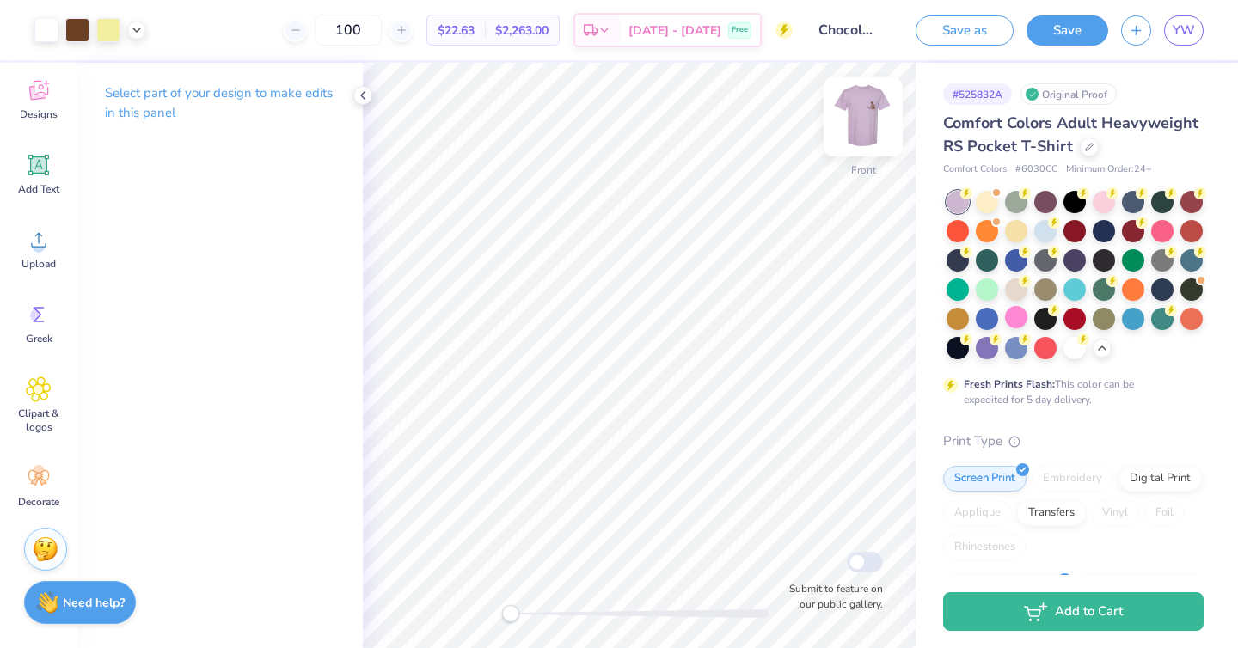
click at [861, 117] on img at bounding box center [862, 117] width 69 height 69
click at [861, 125] on img at bounding box center [862, 117] width 69 height 69
click at [983, 210] on div at bounding box center [986, 200] width 22 height 22
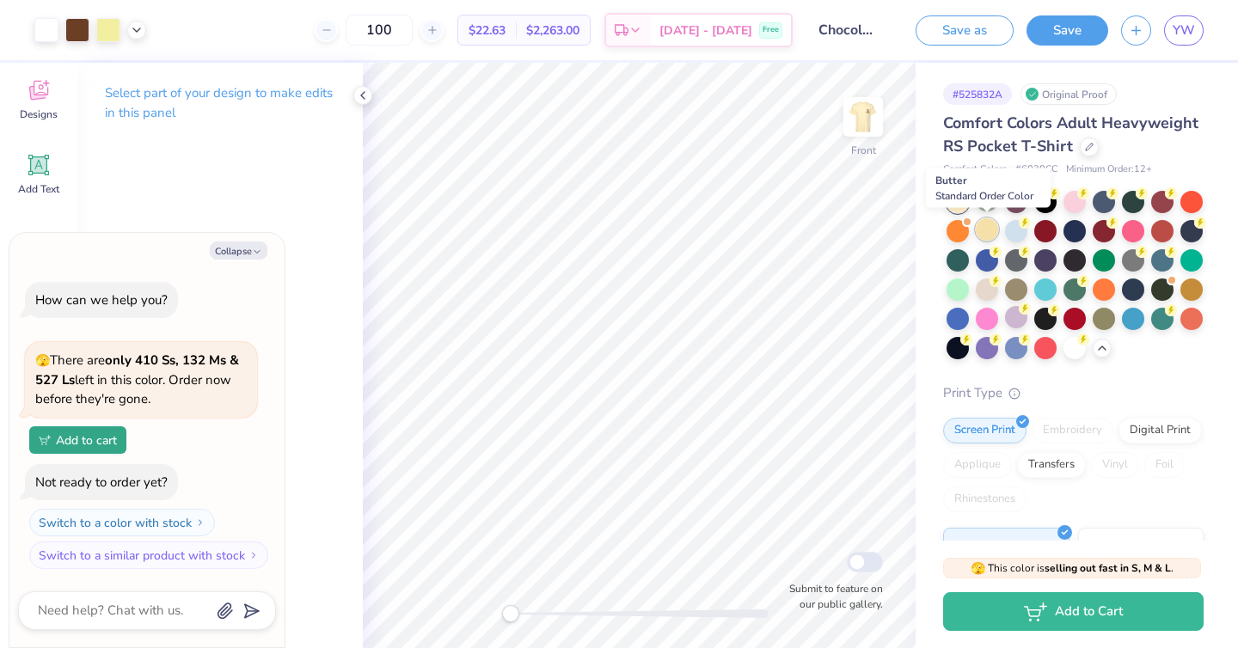
click at [991, 237] on div at bounding box center [986, 229] width 22 height 22
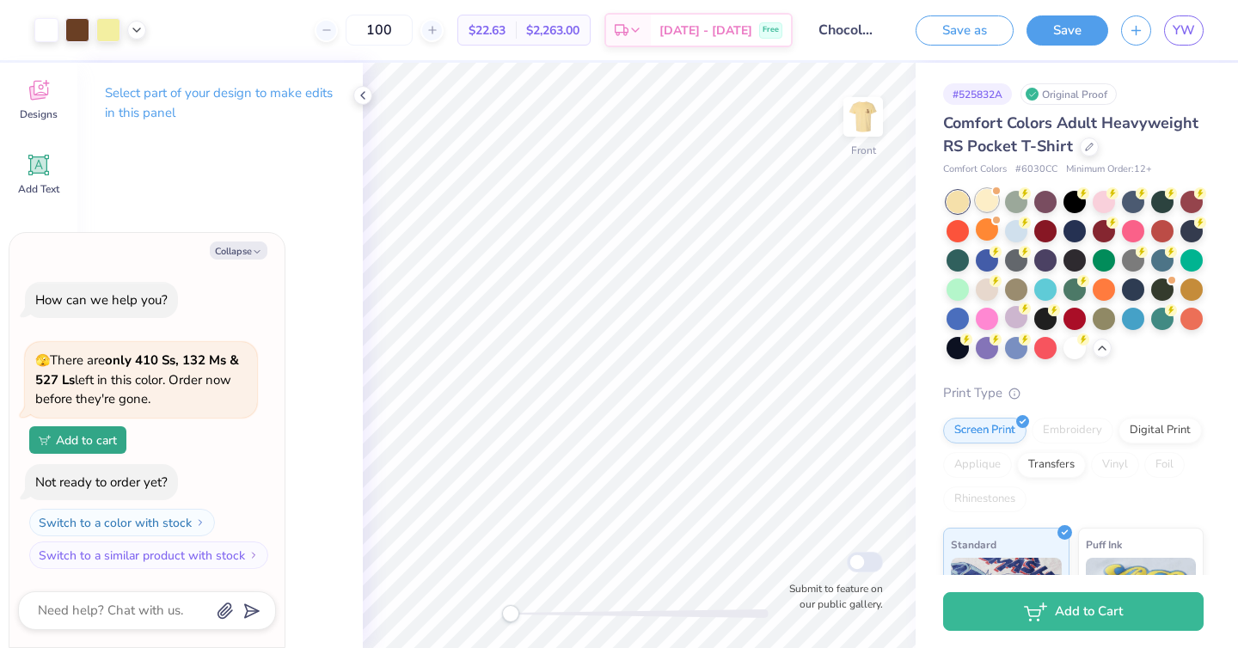
click at [987, 200] on div at bounding box center [986, 200] width 22 height 22
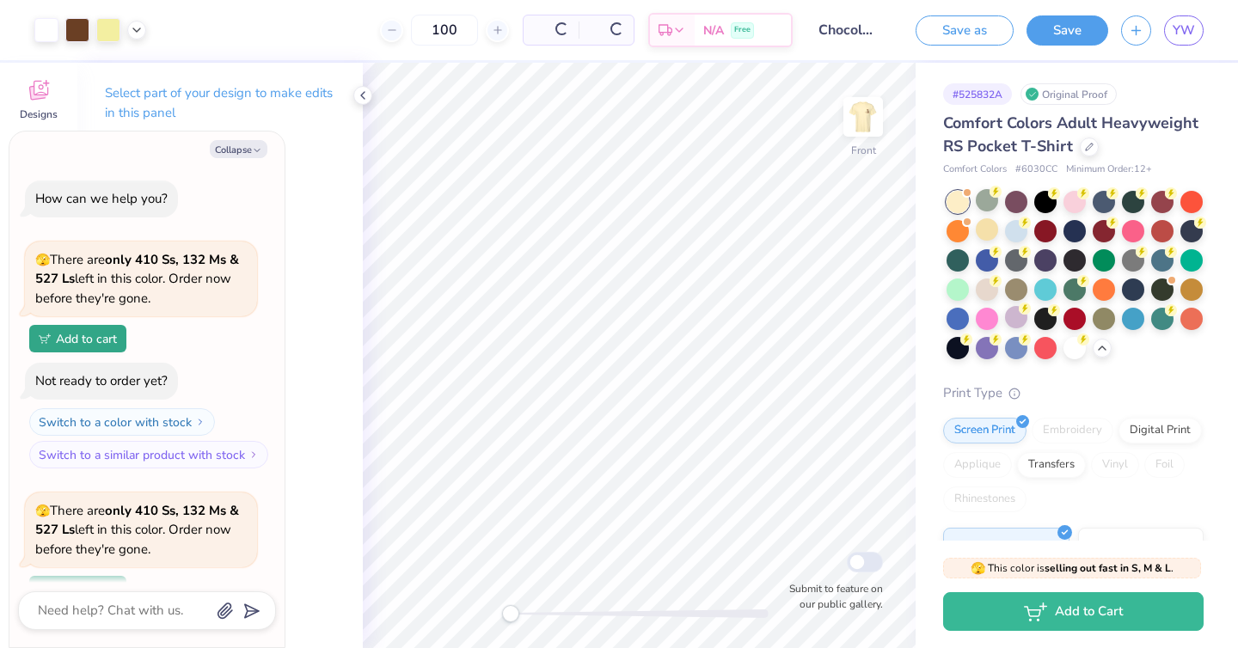
scroll to position [150, 0]
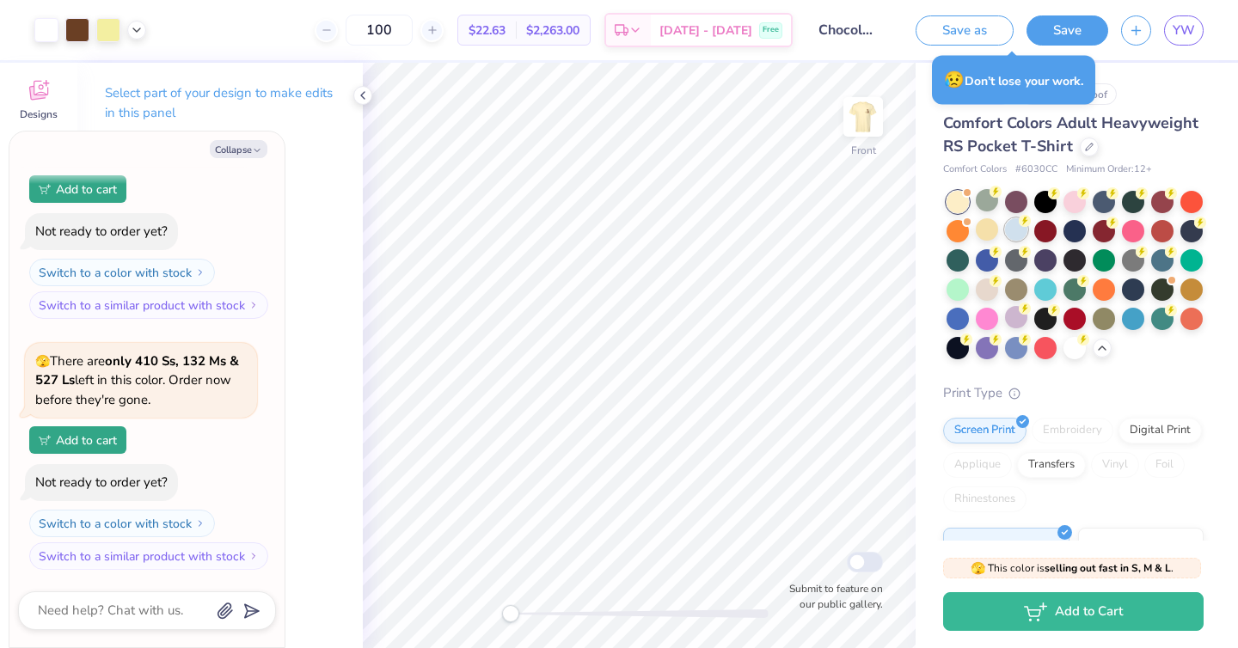
click at [1016, 235] on div at bounding box center [1016, 229] width 22 height 22
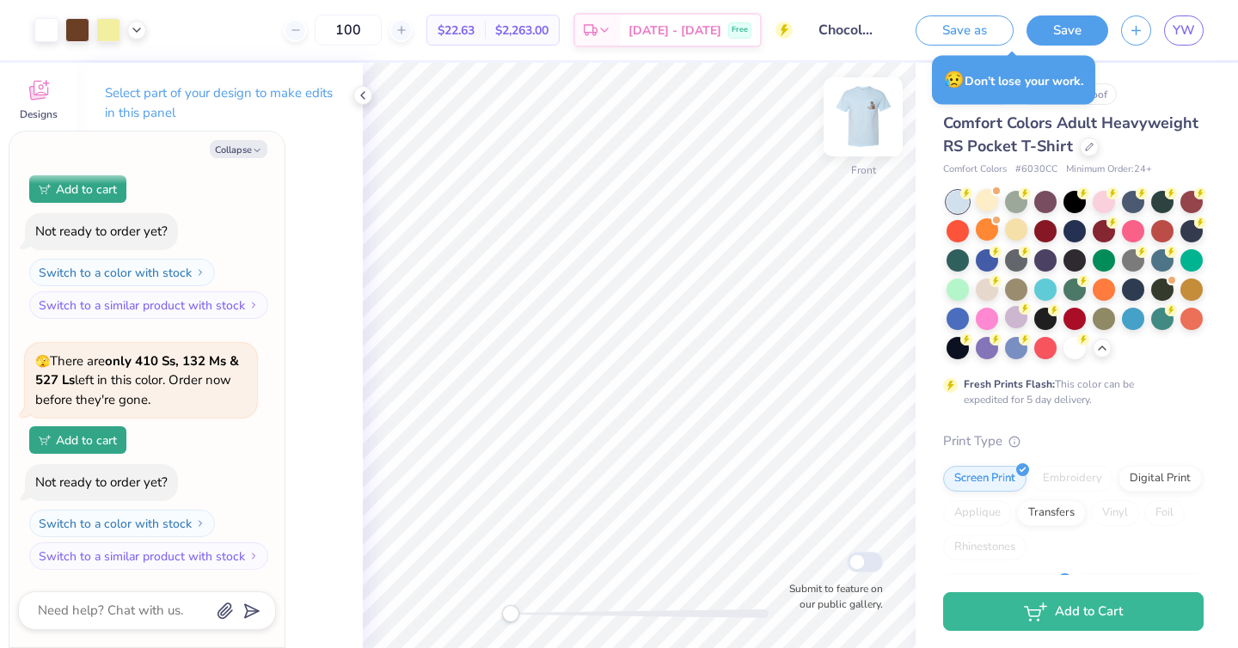
click at [869, 119] on img at bounding box center [862, 117] width 69 height 69
click at [860, 123] on img at bounding box center [862, 117] width 69 height 69
click at [1013, 321] on div at bounding box center [1016, 317] width 22 height 22
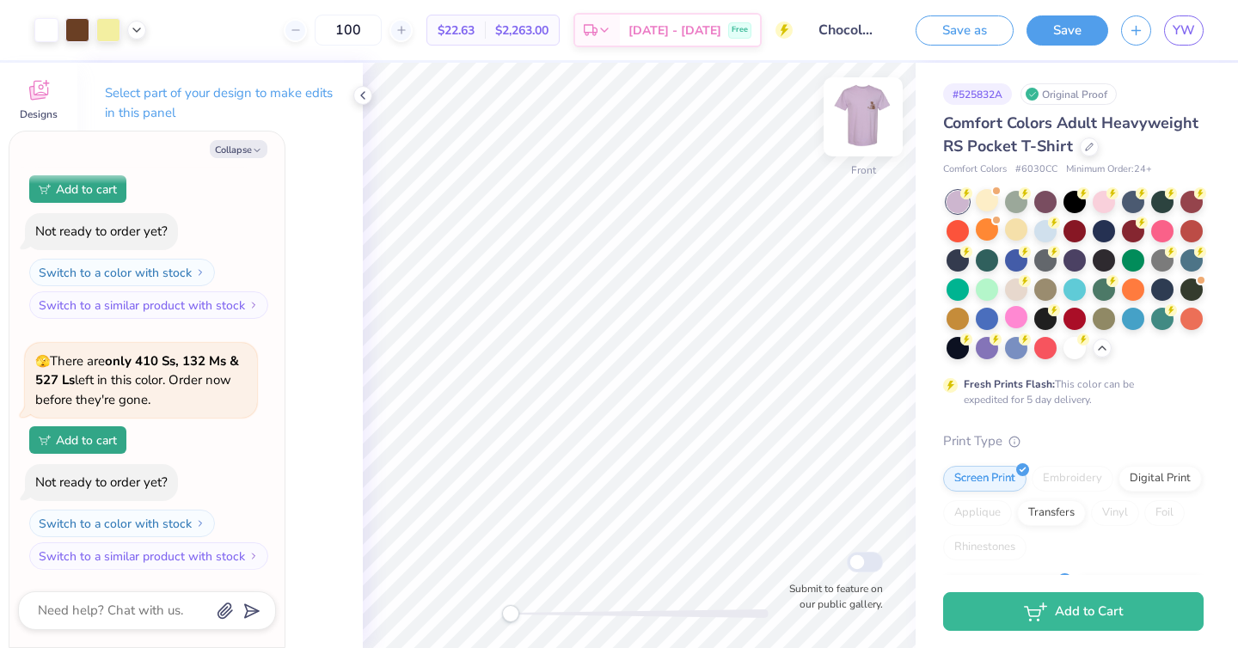
click at [859, 118] on img at bounding box center [862, 117] width 69 height 69
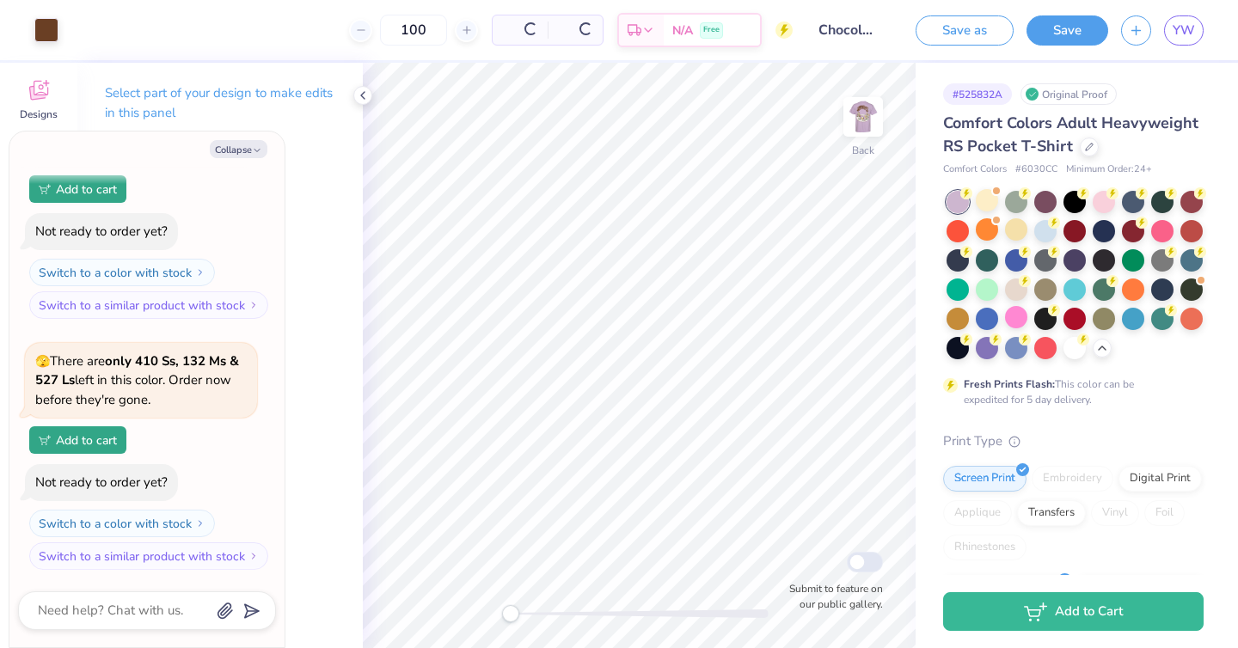
type textarea "x"
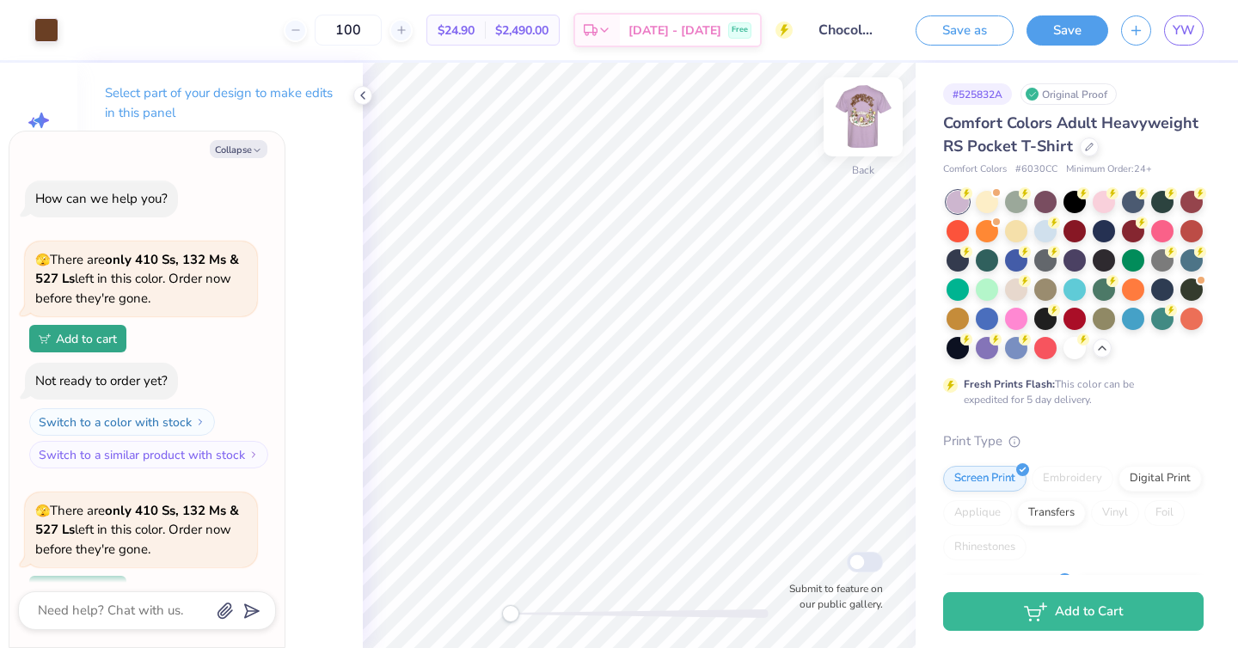
scroll to position [150, 0]
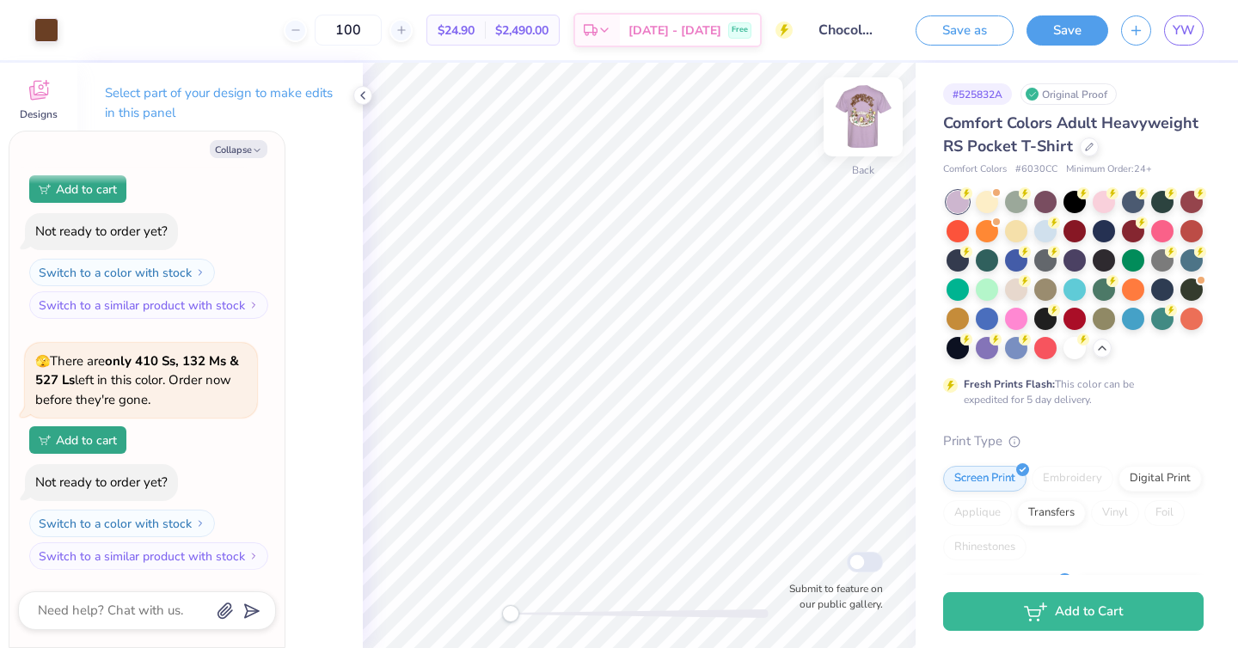
click at [853, 124] on img at bounding box center [862, 117] width 69 height 69
click at [1040, 237] on div at bounding box center [1045, 229] width 22 height 22
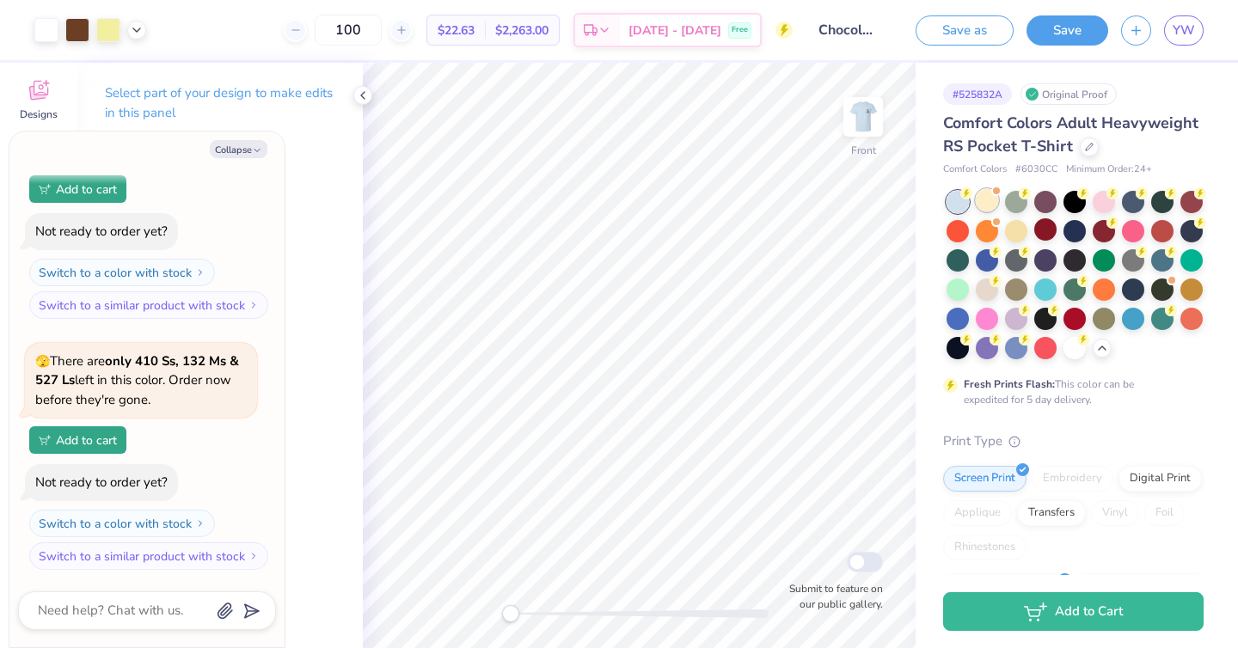
click at [984, 208] on div at bounding box center [986, 200] width 22 height 22
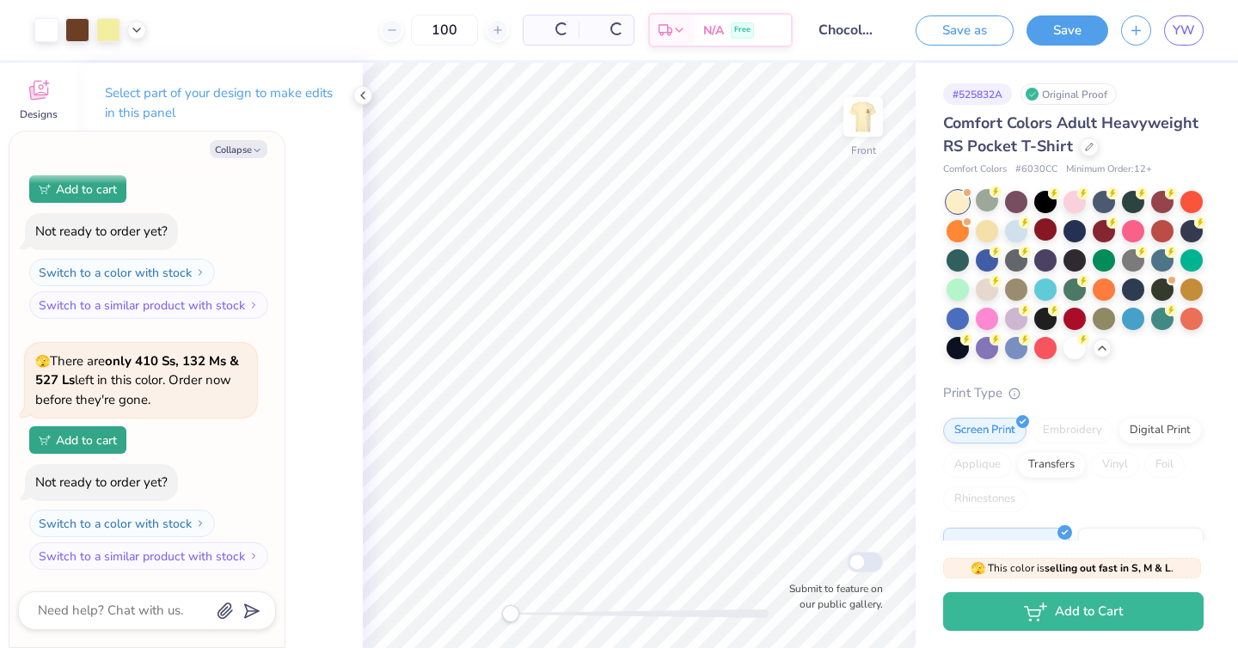
scroll to position [400, 0]
click at [1015, 230] on div at bounding box center [1016, 229] width 22 height 22
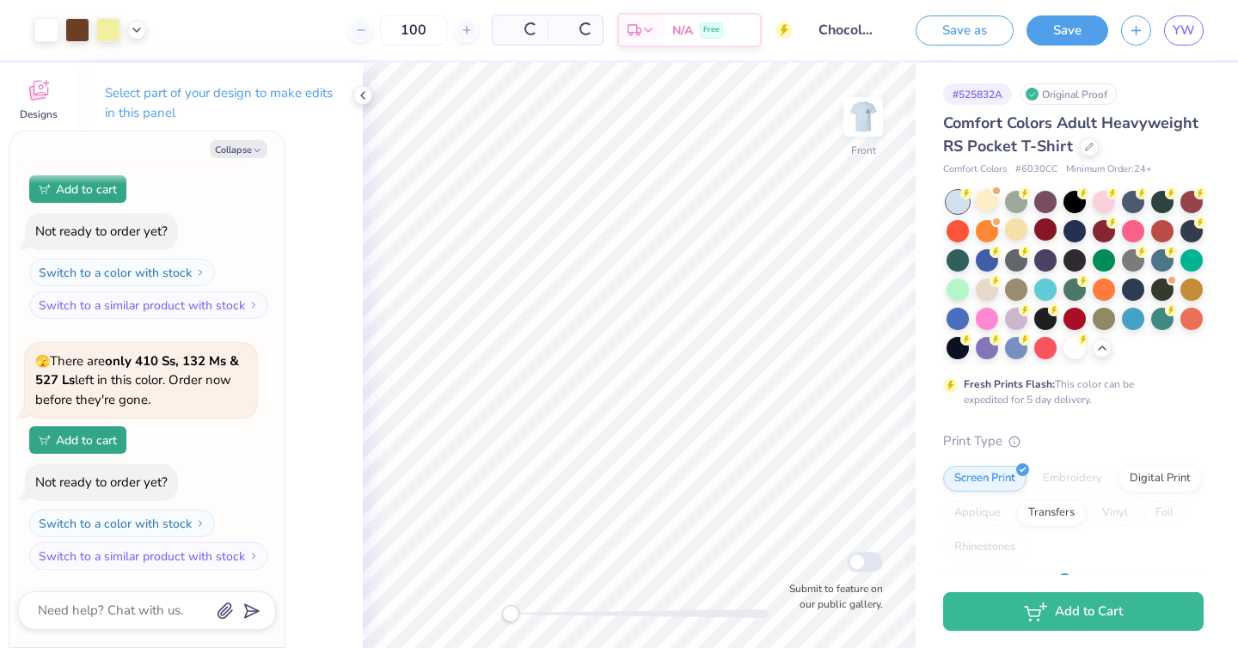
type textarea "x"
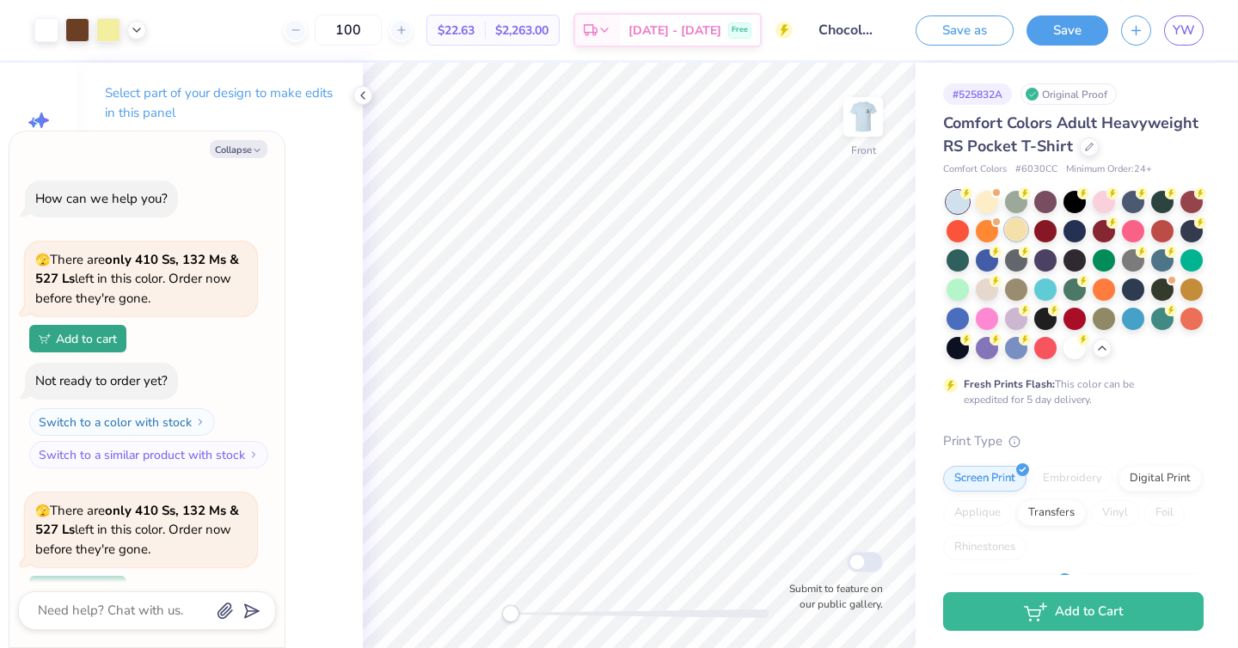
scroll to position [400, 0]
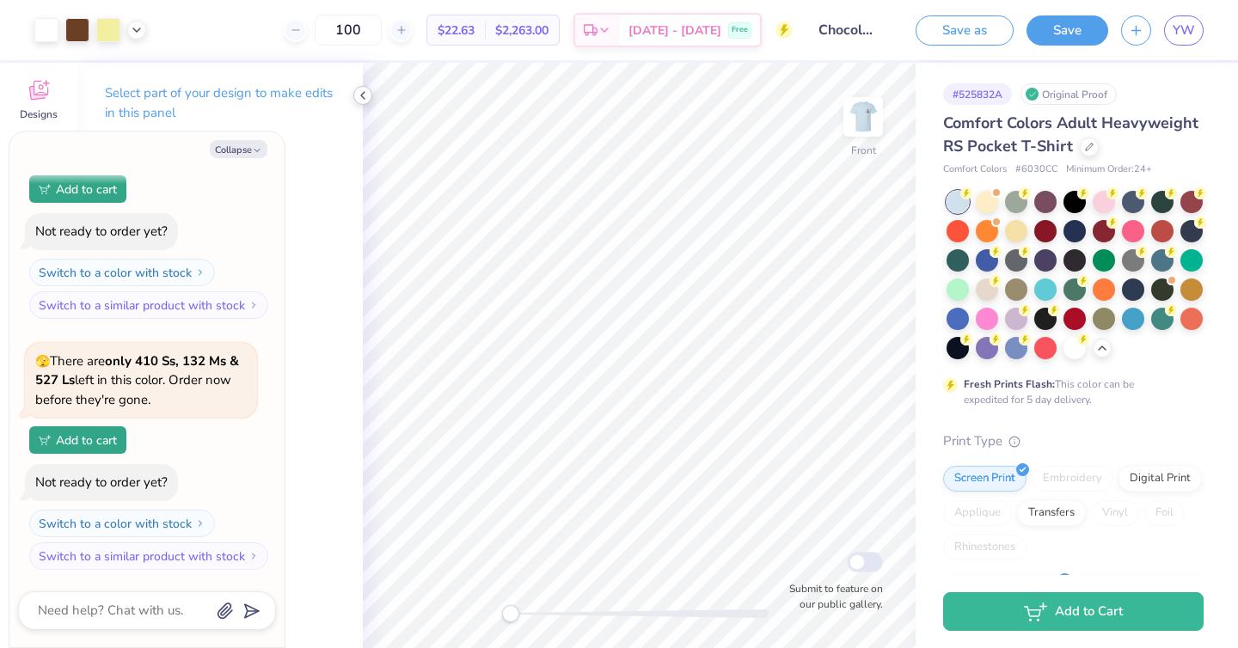
click at [364, 93] on icon at bounding box center [363, 96] width 14 height 14
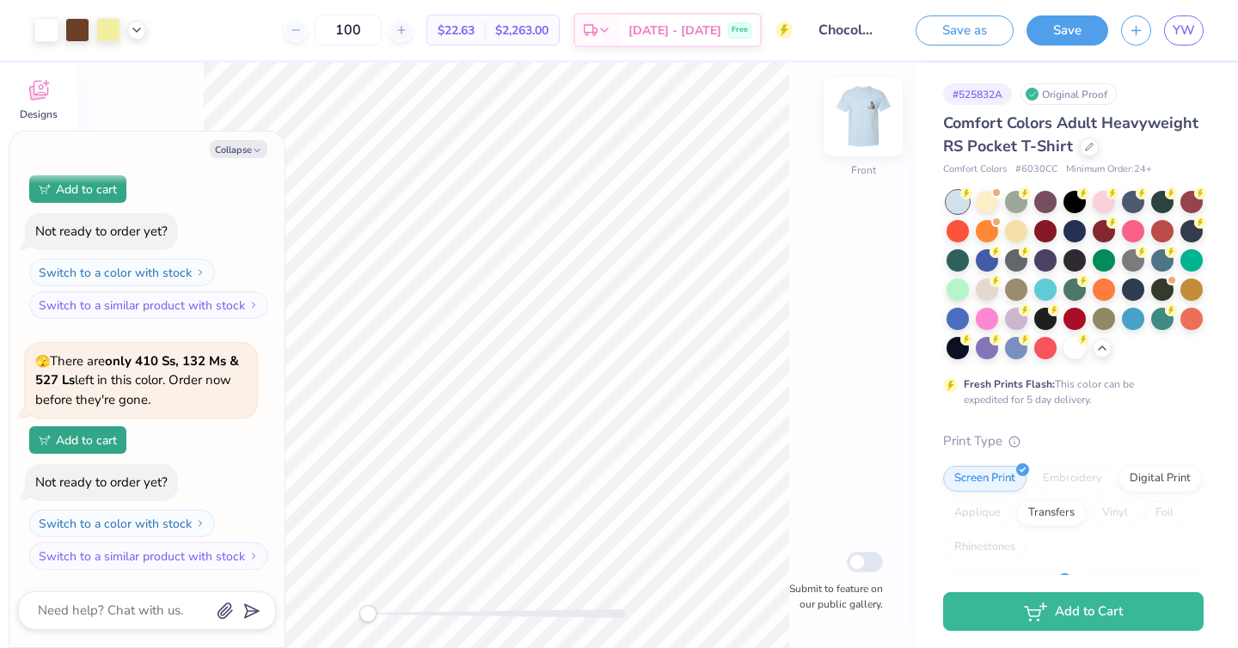
click at [856, 119] on img at bounding box center [862, 117] width 69 height 69
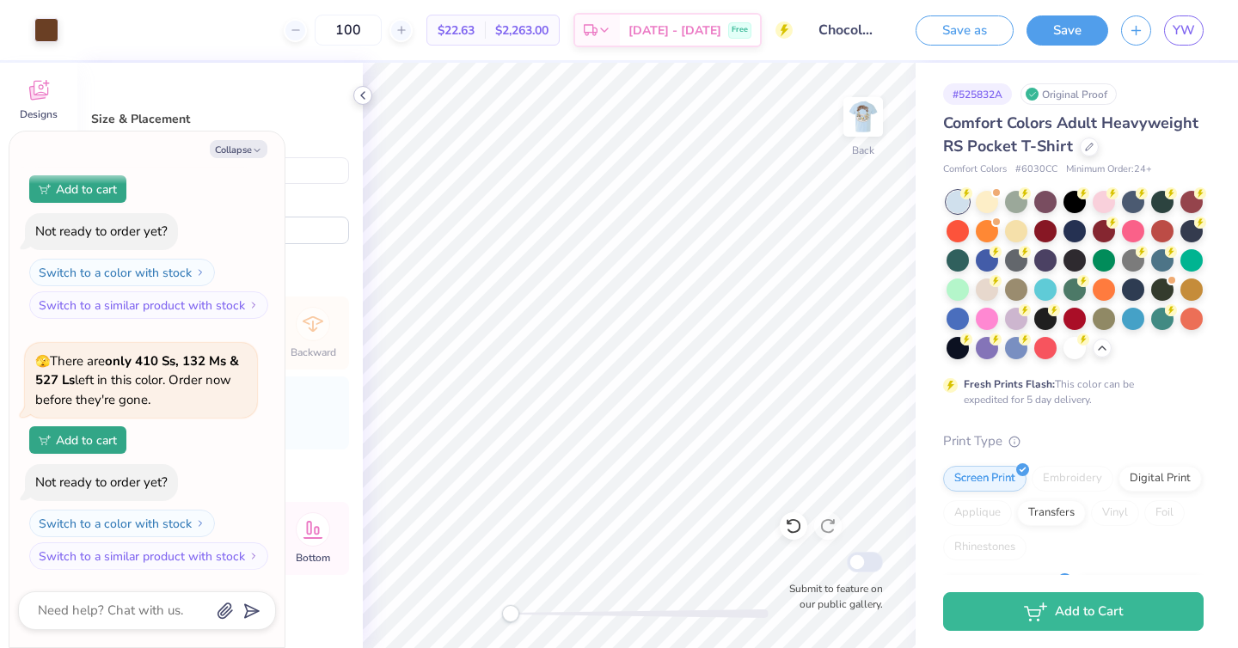
click at [368, 96] on icon at bounding box center [363, 96] width 14 height 14
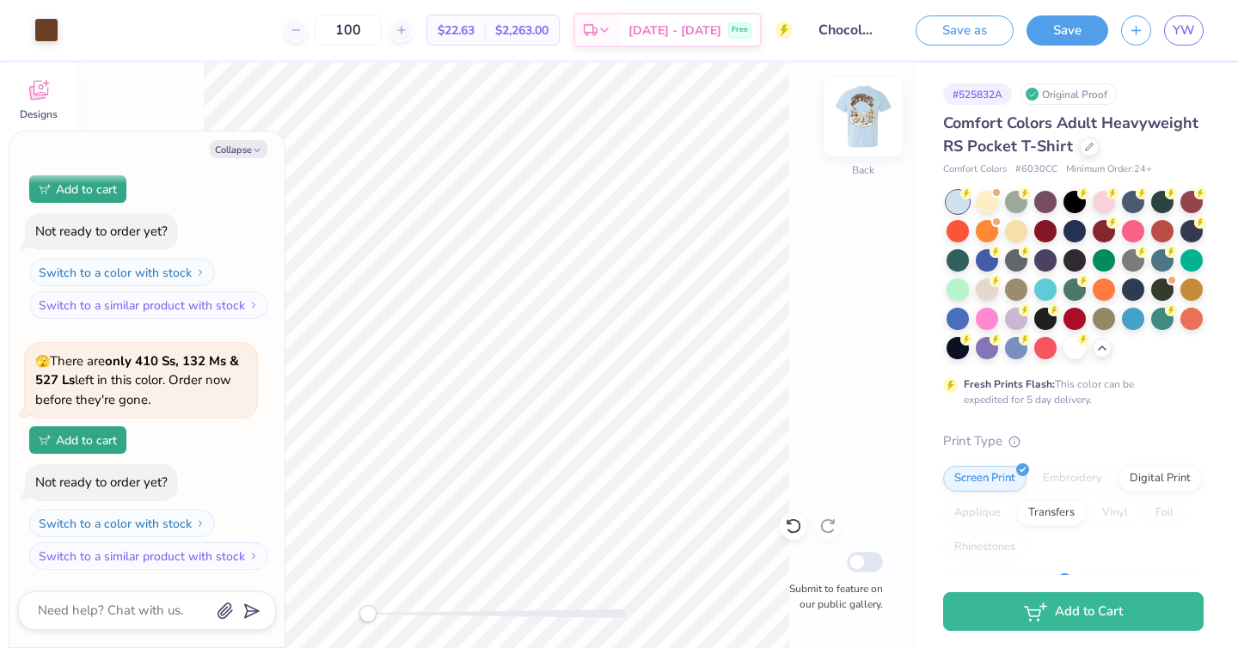
click at [881, 114] on img at bounding box center [862, 117] width 69 height 69
type textarea "x"
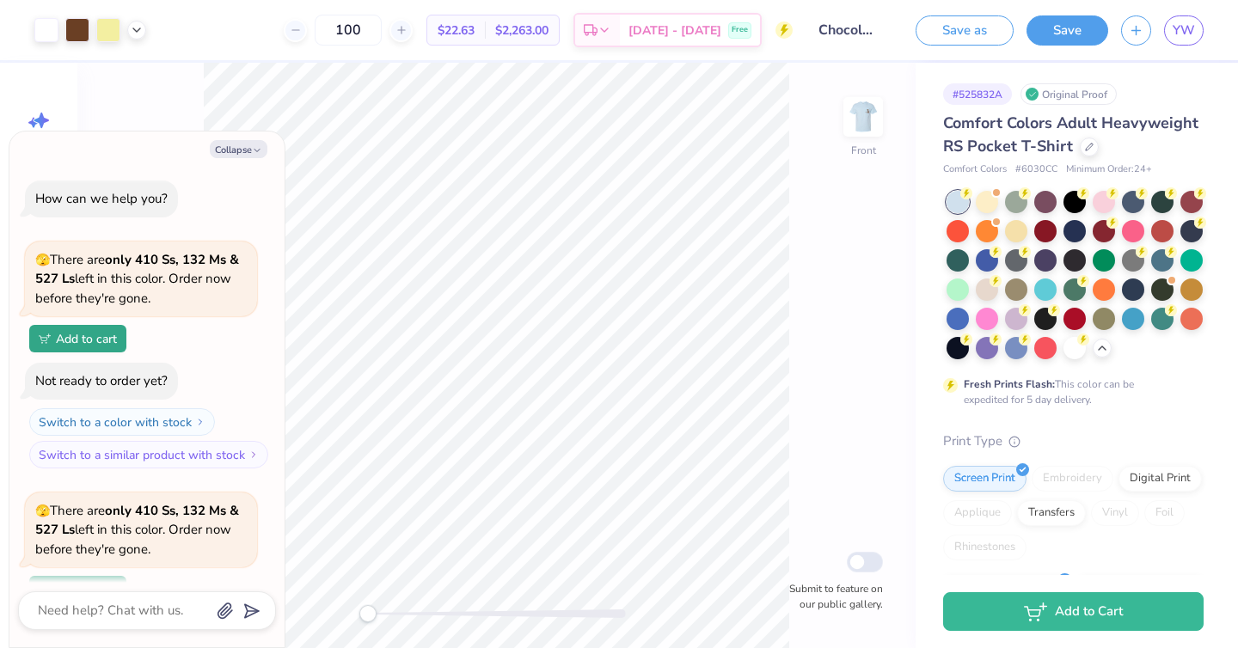
scroll to position [400, 0]
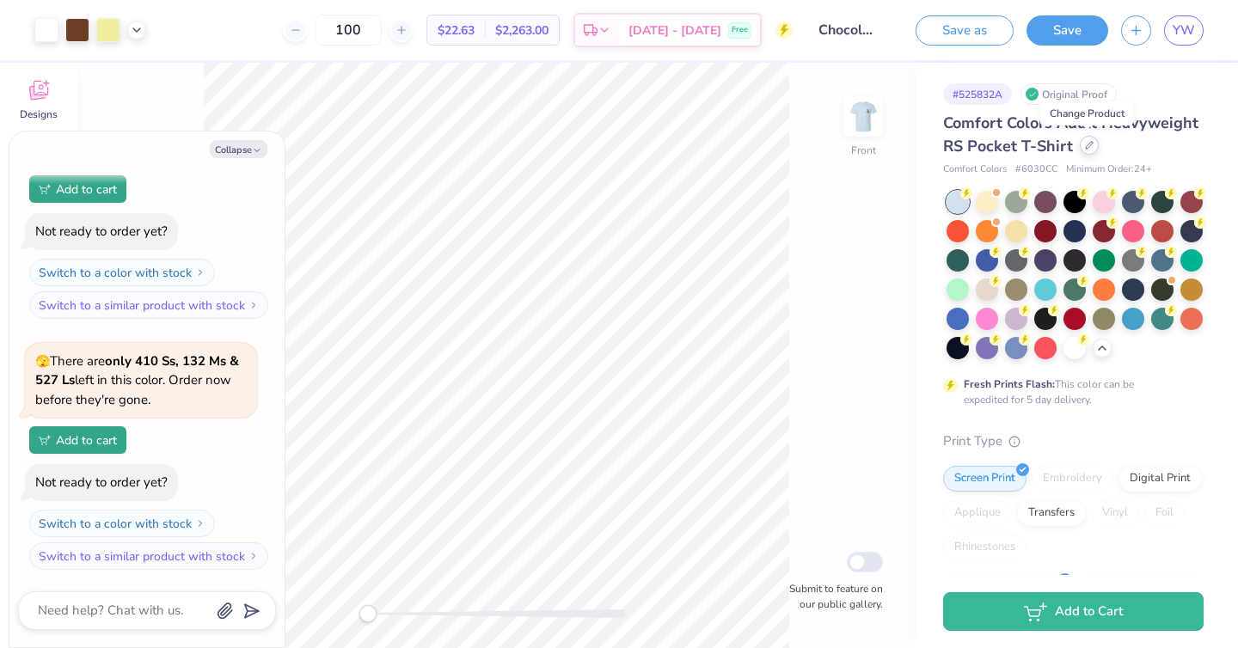
click at [1079, 147] on div at bounding box center [1088, 145] width 19 height 19
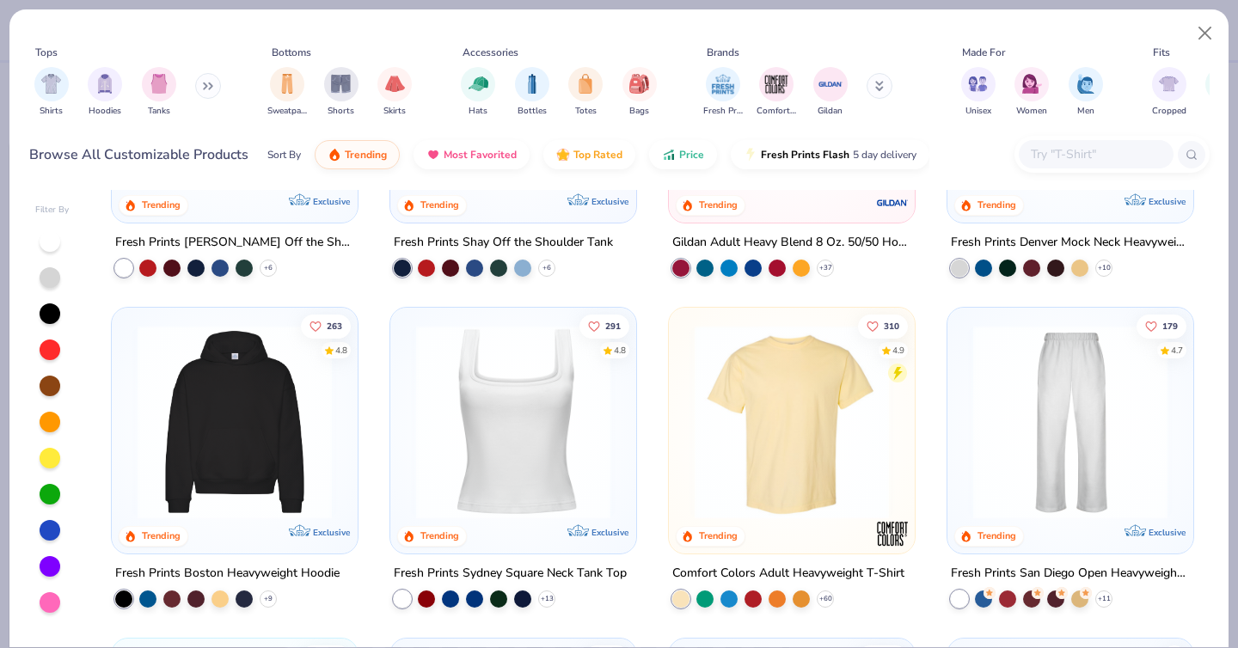
scroll to position [241, 0]
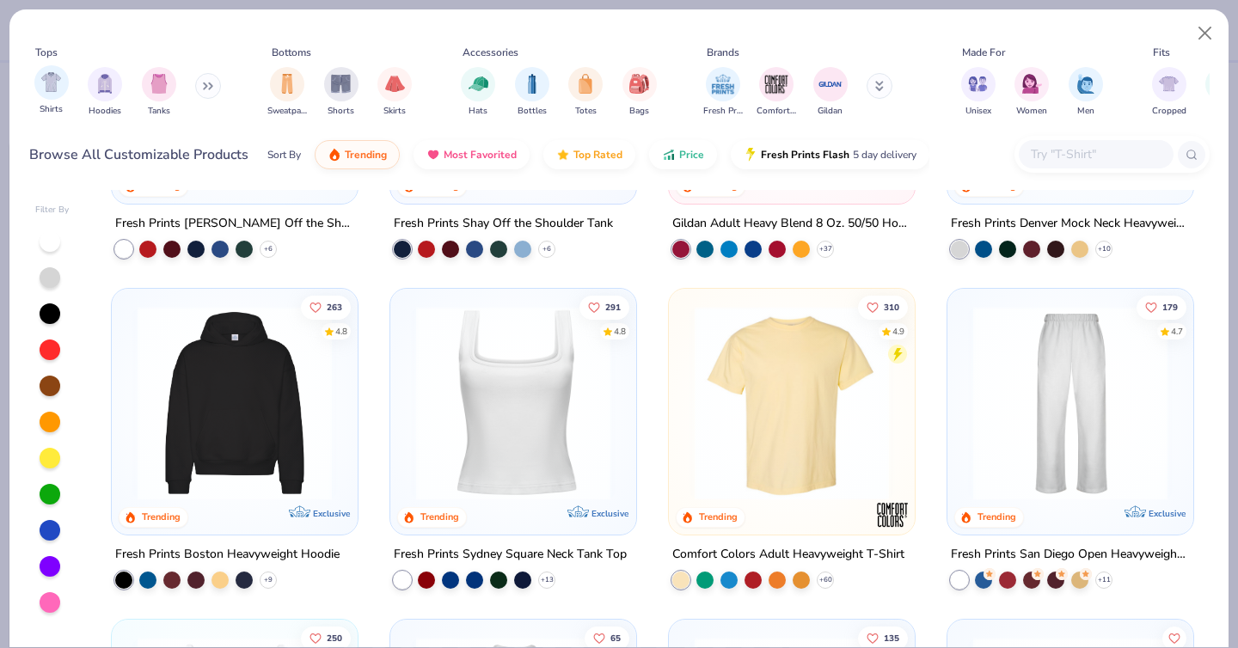
click at [38, 95] on div "Shirts" at bounding box center [51, 90] width 34 height 51
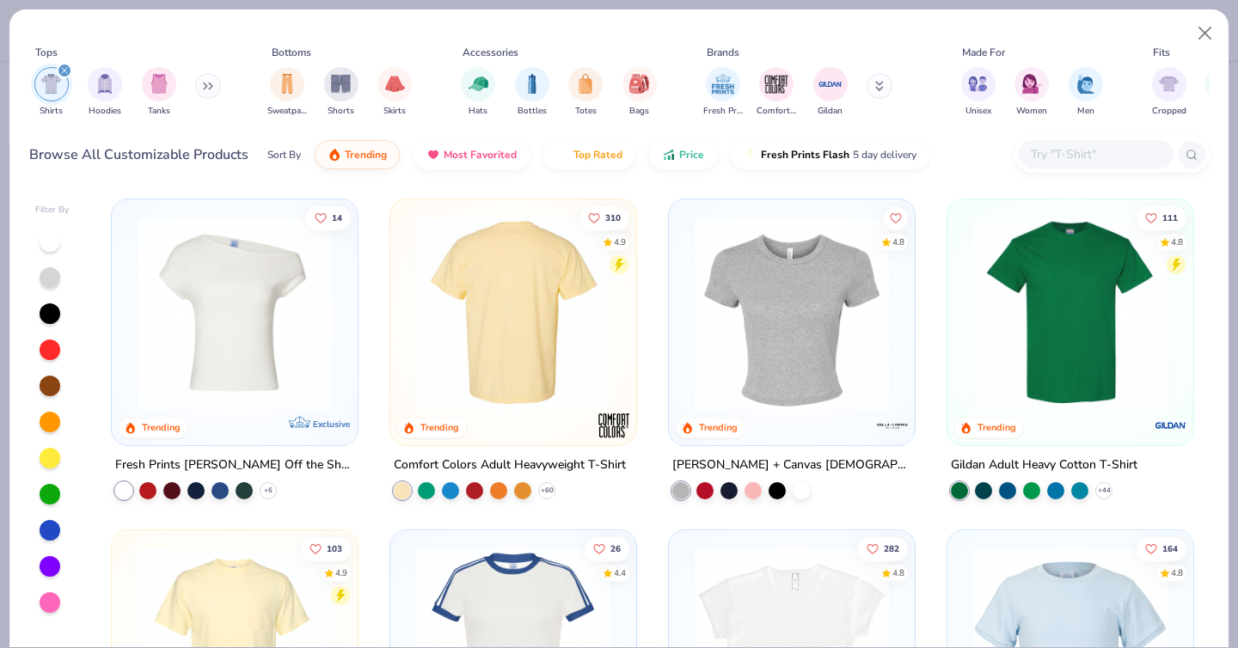
click at [407, 379] on img at bounding box center [301, 314] width 211 height 194
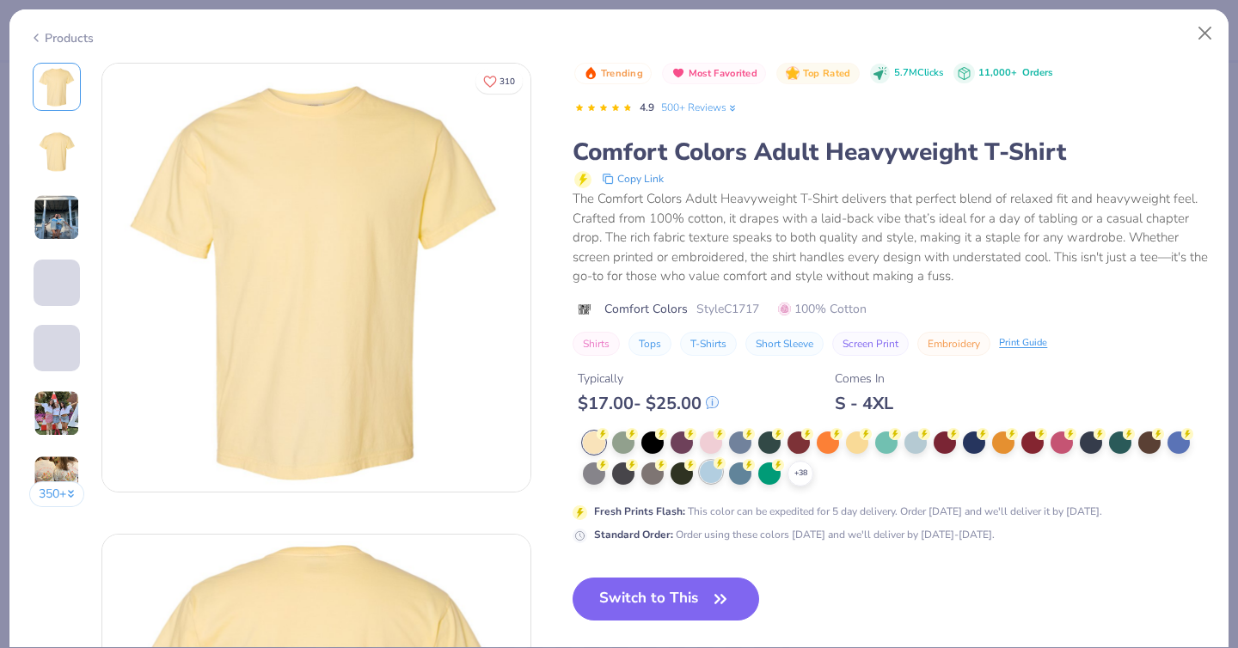
click at [712, 481] on div at bounding box center [711, 472] width 22 height 22
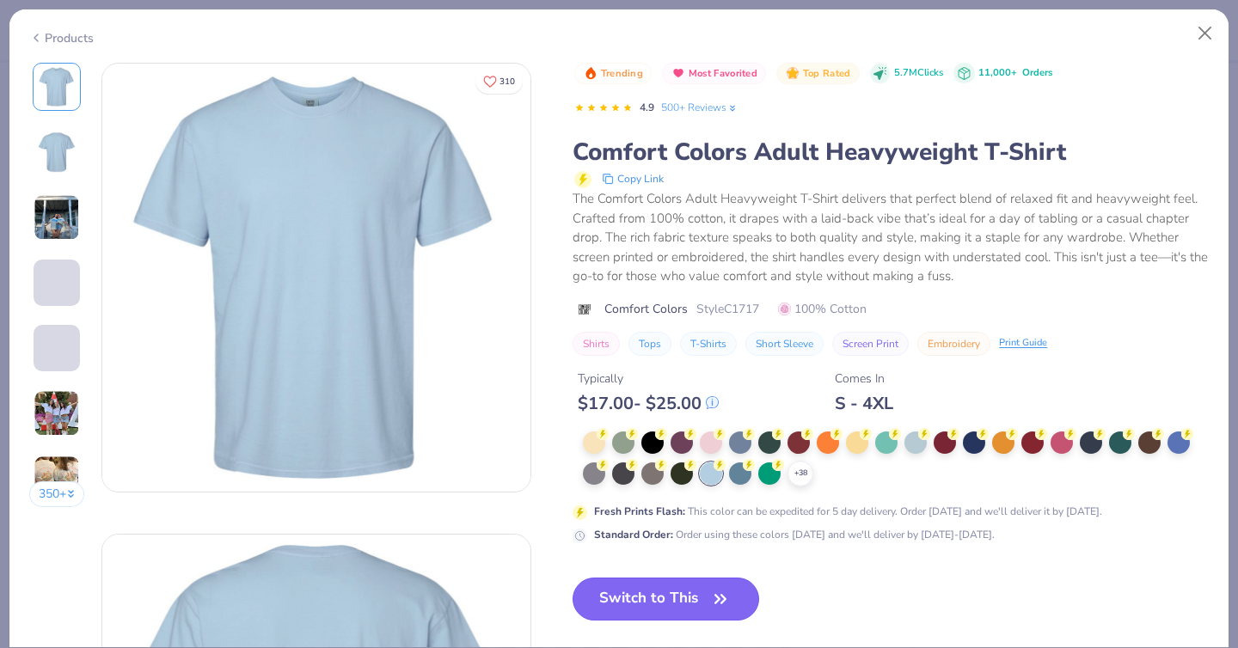
click at [713, 599] on icon "button" at bounding box center [720, 599] width 24 height 24
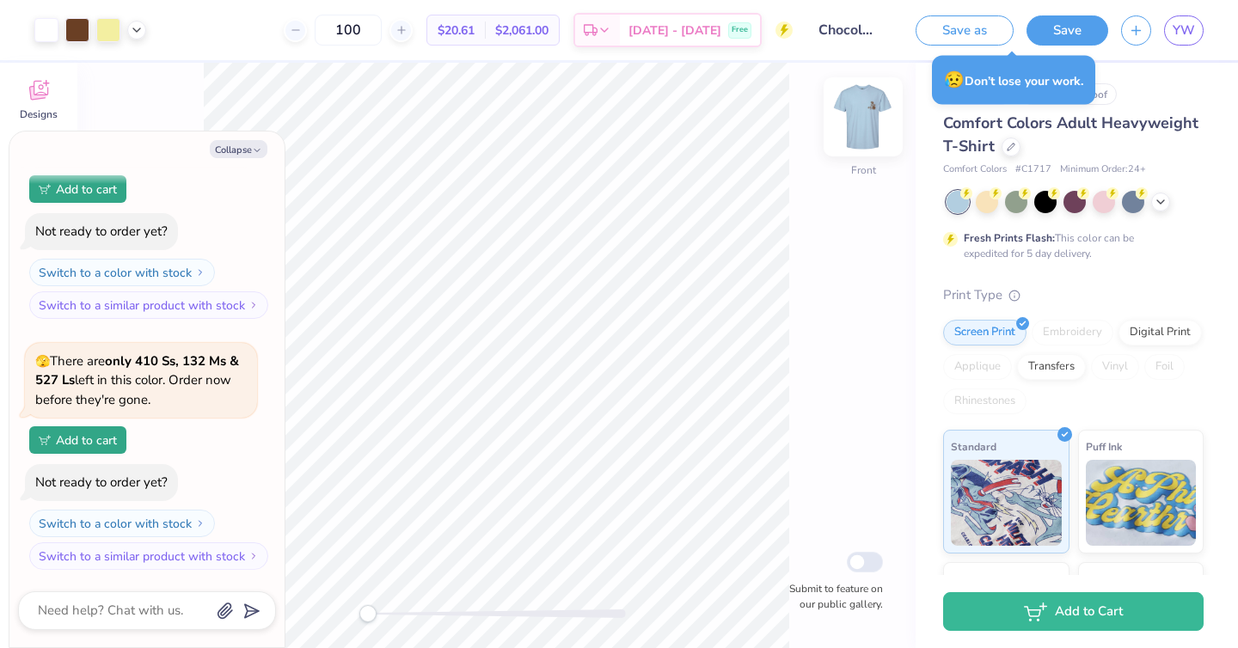
click at [858, 124] on img at bounding box center [862, 117] width 69 height 69
click at [873, 113] on img at bounding box center [862, 117] width 69 height 69
click at [873, 114] on img at bounding box center [862, 117] width 69 height 69
click at [245, 152] on button "Collapse" at bounding box center [239, 149] width 58 height 18
type textarea "x"
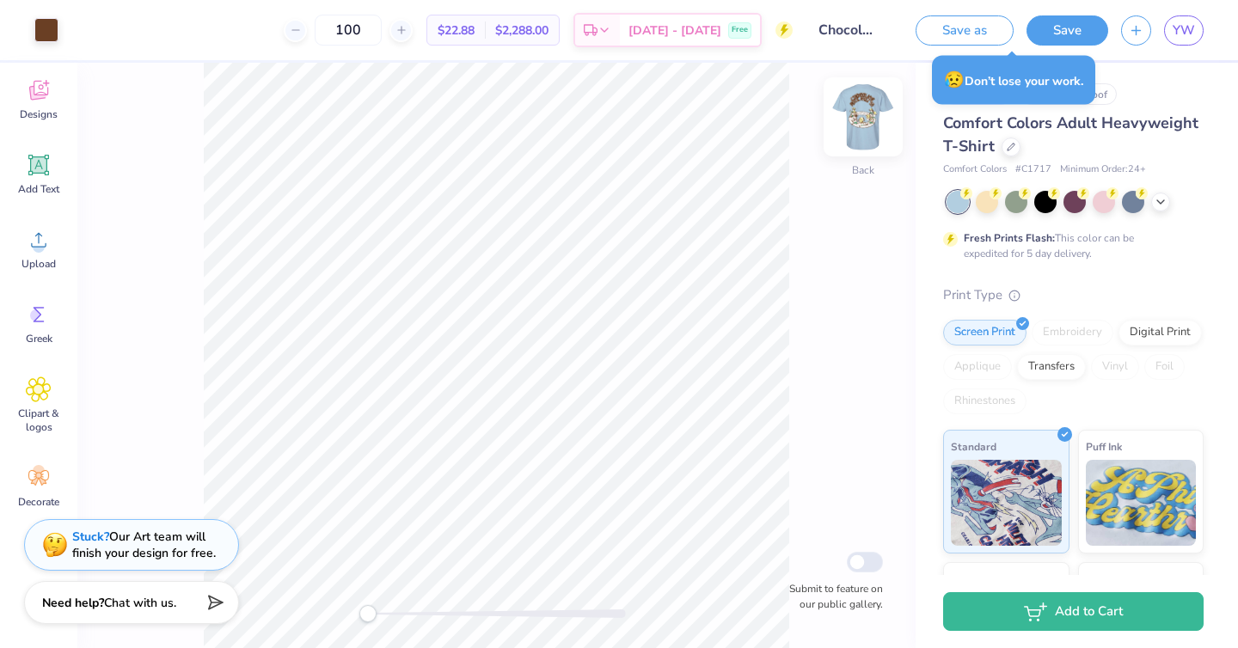
click at [875, 135] on img at bounding box center [862, 117] width 69 height 69
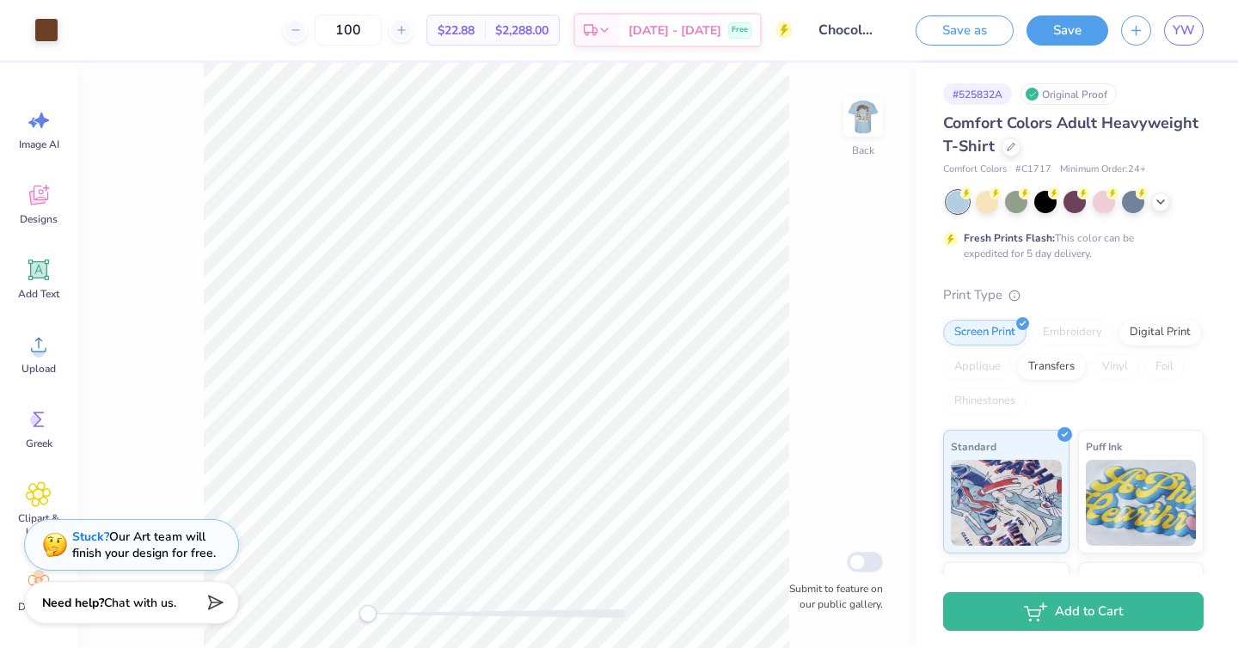
scroll to position [105, 0]
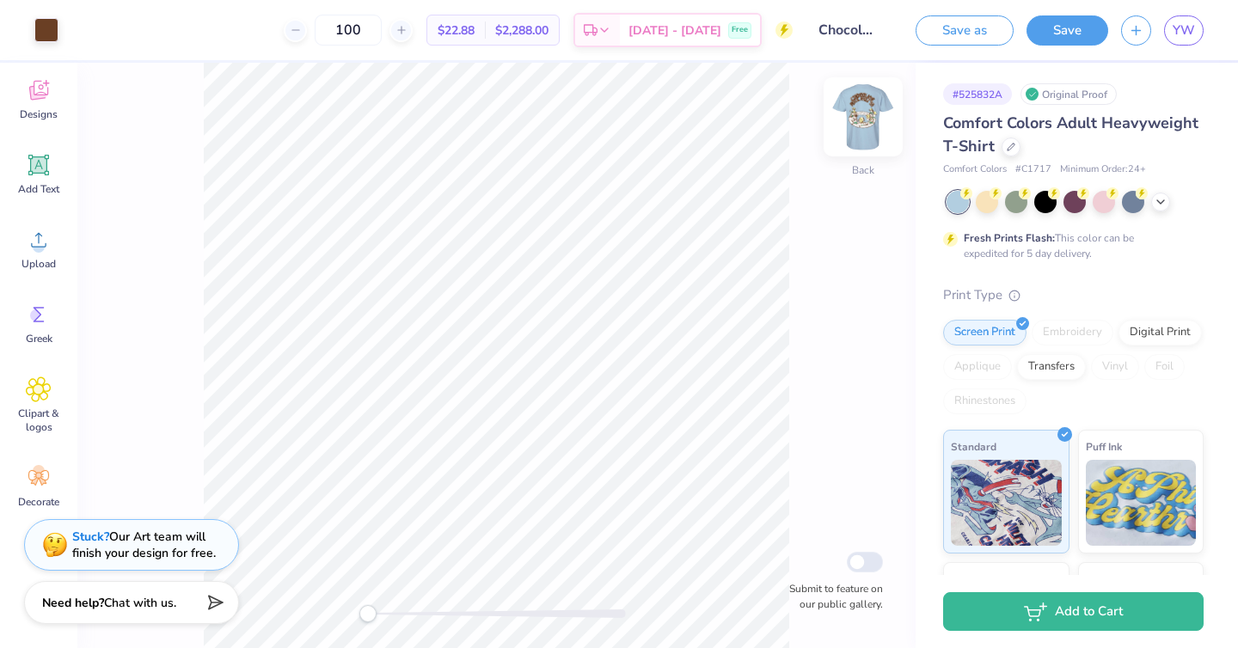
click at [858, 146] on img at bounding box center [862, 117] width 69 height 69
click at [858, 134] on img at bounding box center [863, 117] width 34 height 34
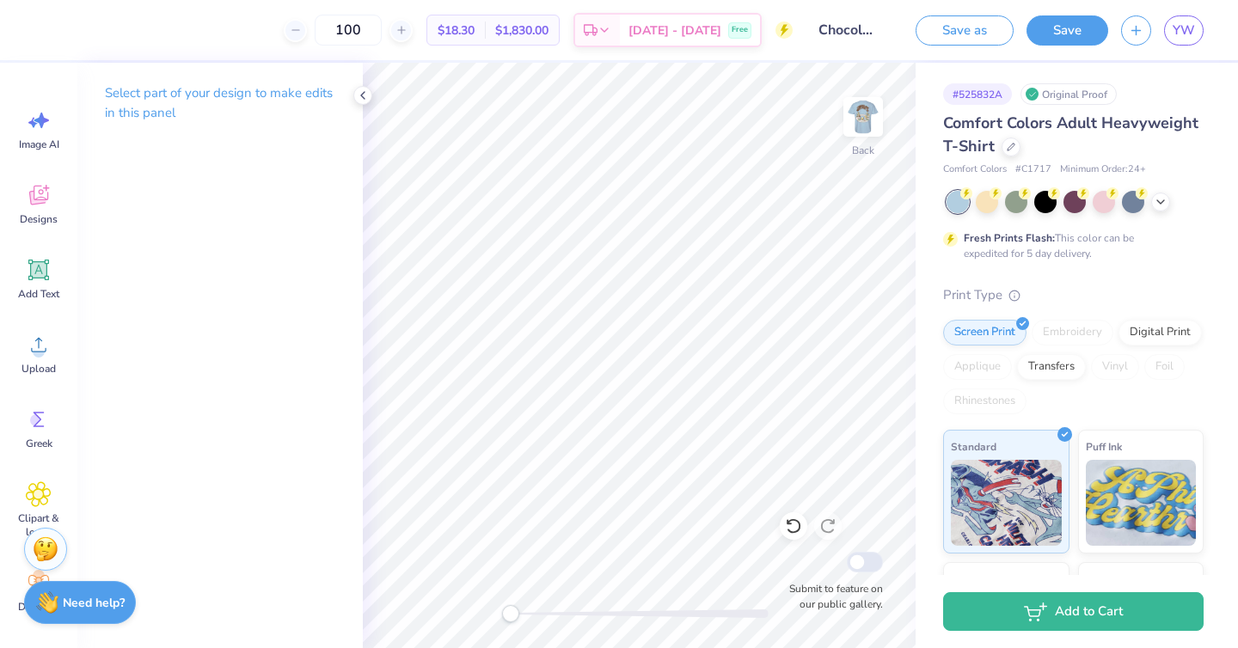
scroll to position [105, 0]
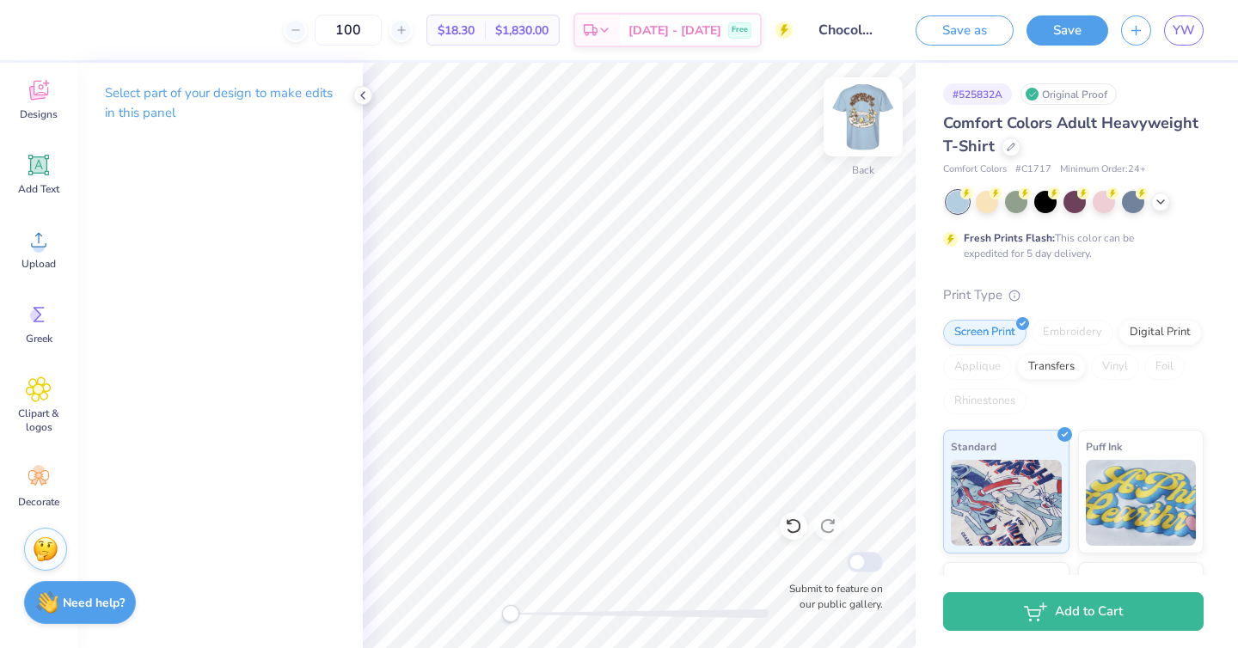
click at [858, 123] on img at bounding box center [862, 117] width 69 height 69
click at [1007, 146] on icon at bounding box center [1010, 145] width 9 height 9
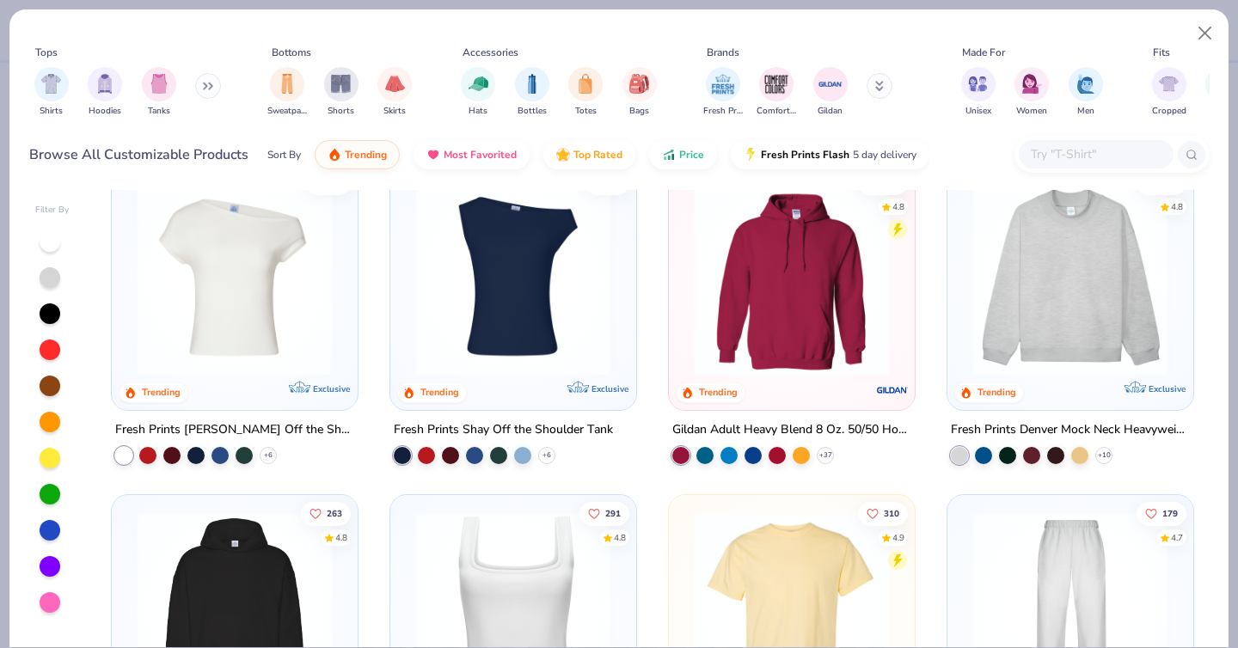
scroll to position [353, 0]
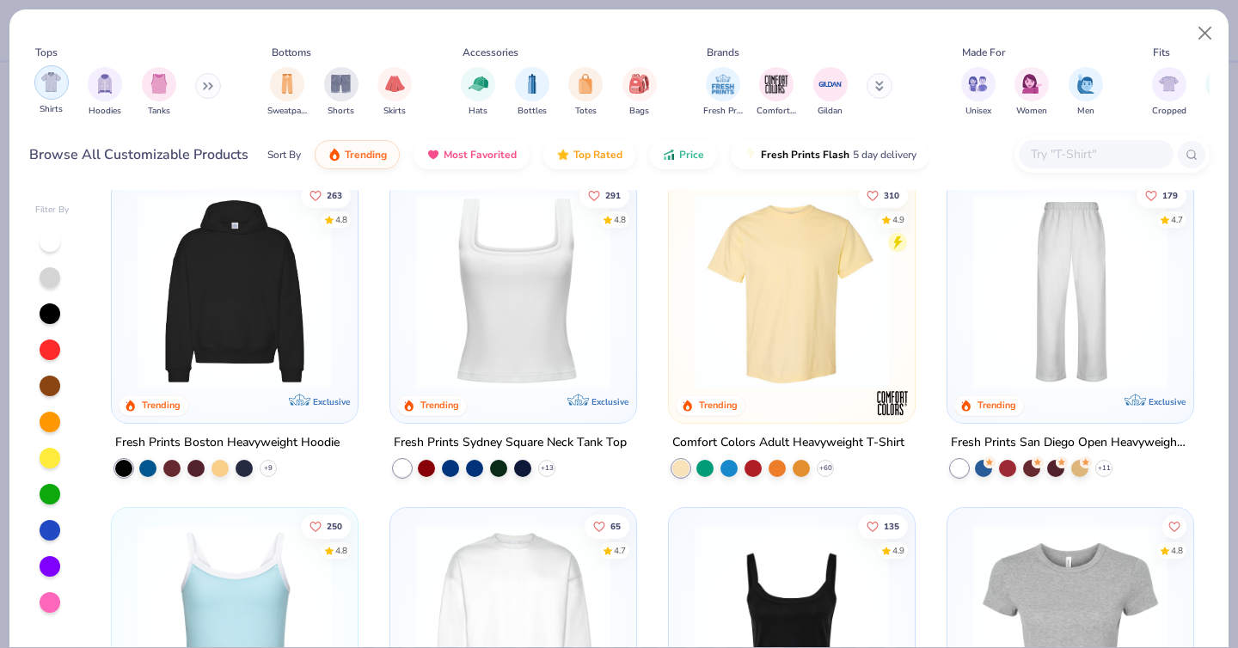
click at [52, 94] on div "filter for Shirts" at bounding box center [51, 82] width 34 height 34
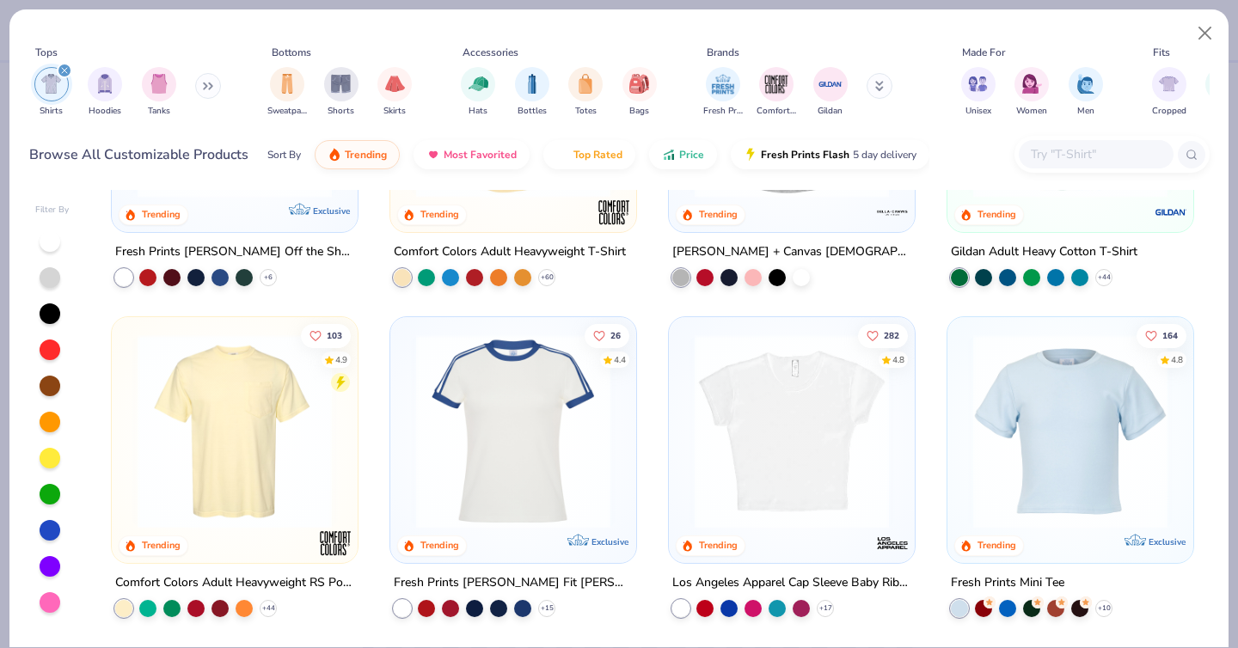
scroll to position [215, 0]
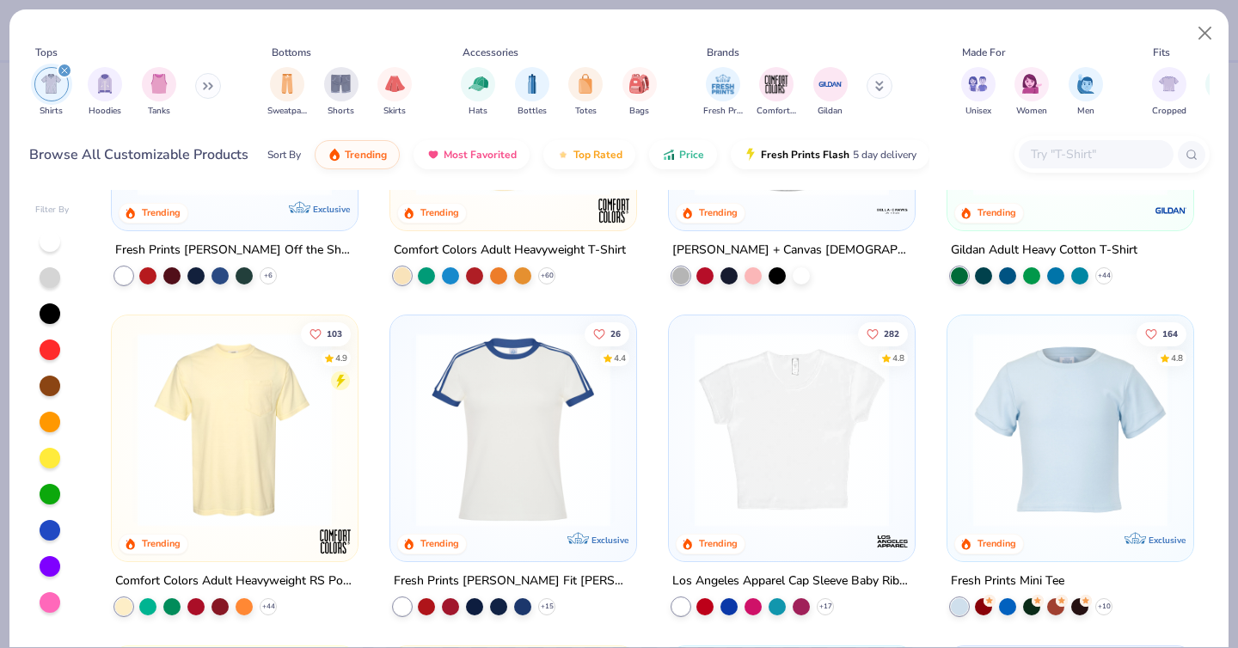
click at [241, 414] on img at bounding box center [234, 430] width 211 height 194
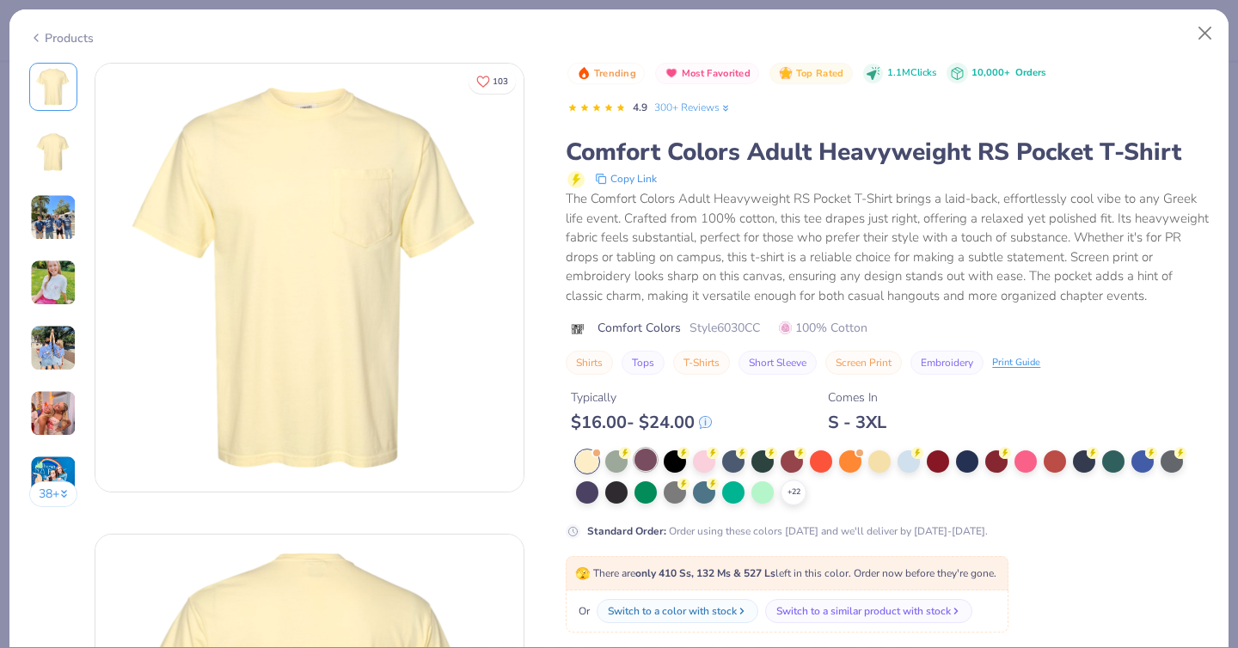
scroll to position [37, 0]
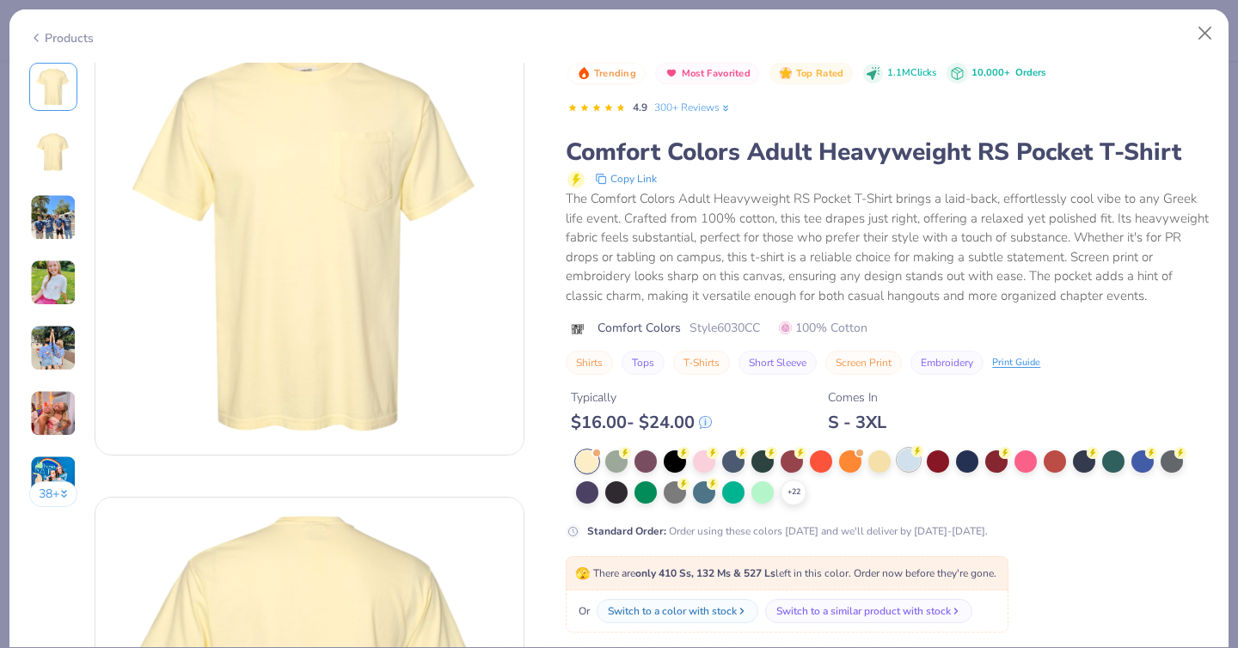
click at [908, 468] on div at bounding box center [908, 460] width 22 height 22
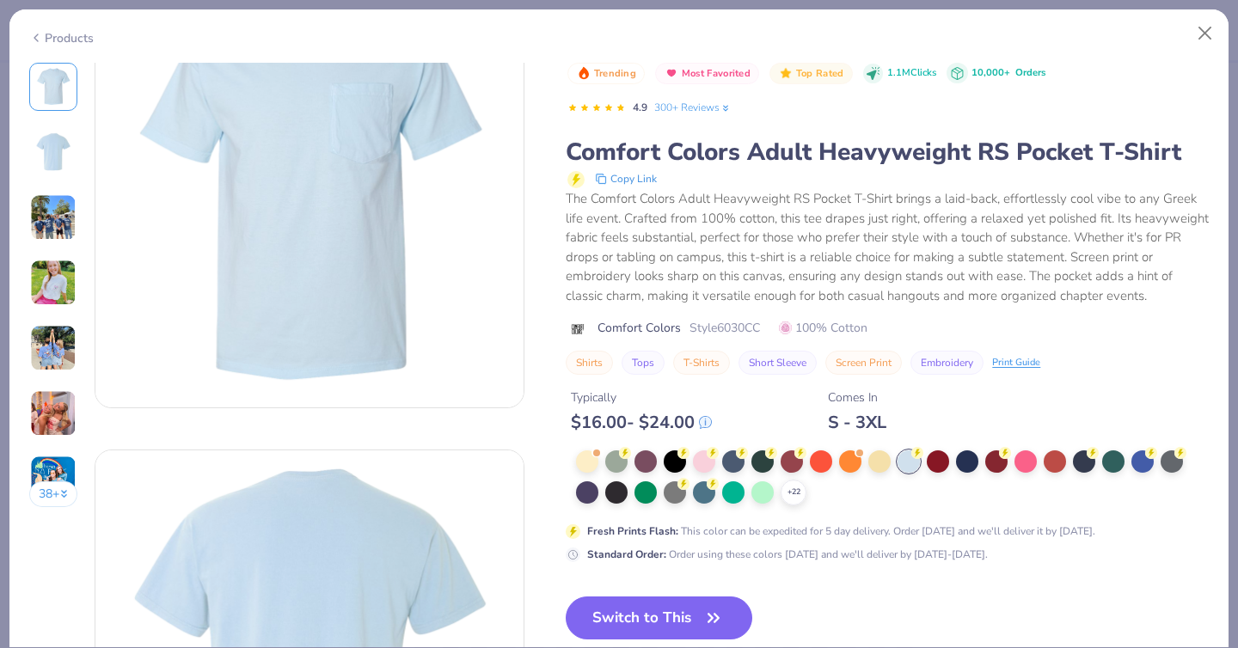
scroll to position [87, 0]
click at [676, 624] on button "Switch to This" at bounding box center [659, 617] width 186 height 43
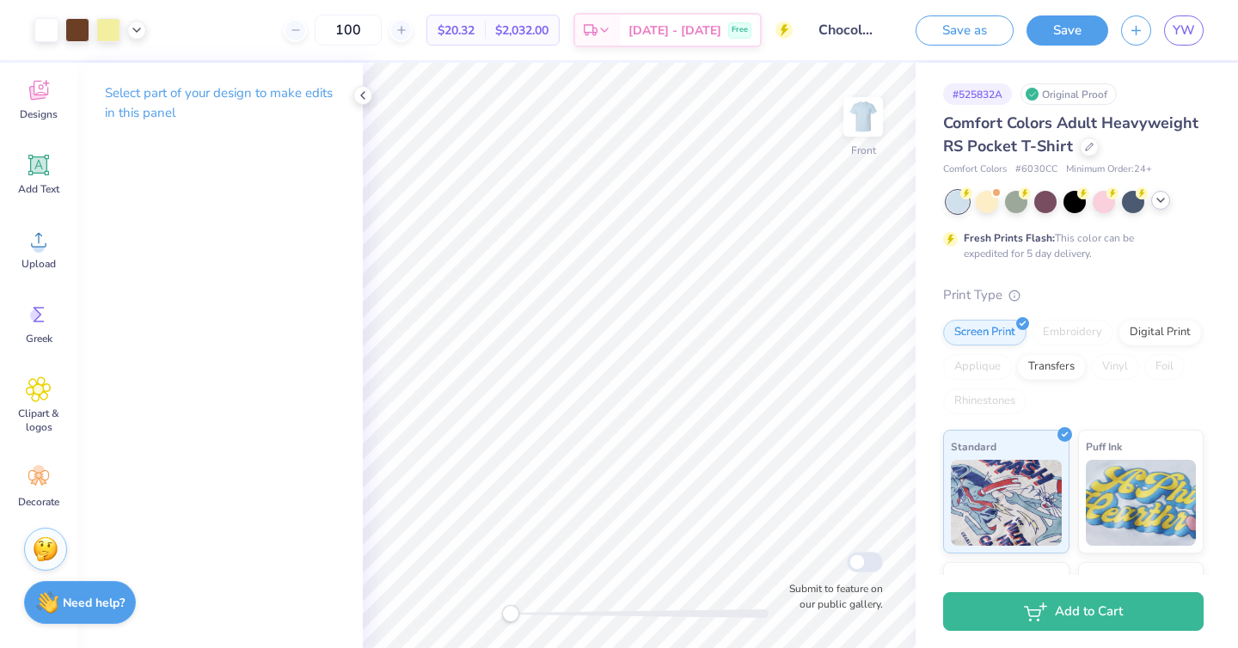
click at [1168, 202] on div at bounding box center [1160, 200] width 19 height 19
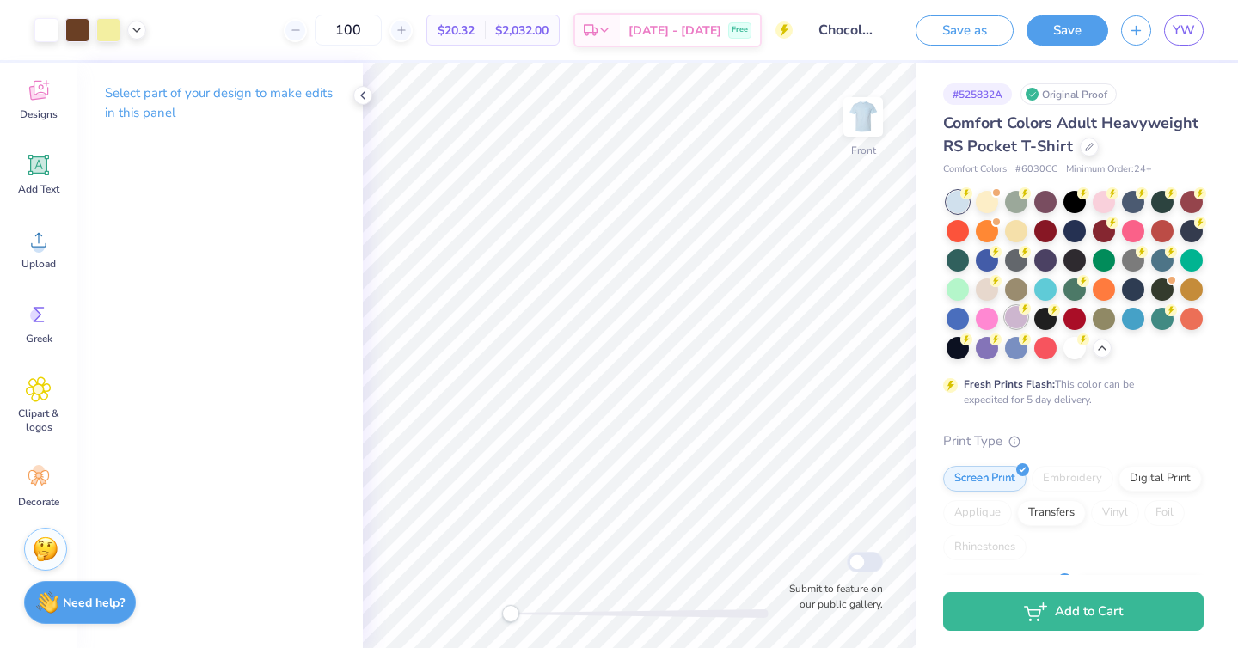
click at [1017, 319] on div at bounding box center [1016, 317] width 22 height 22
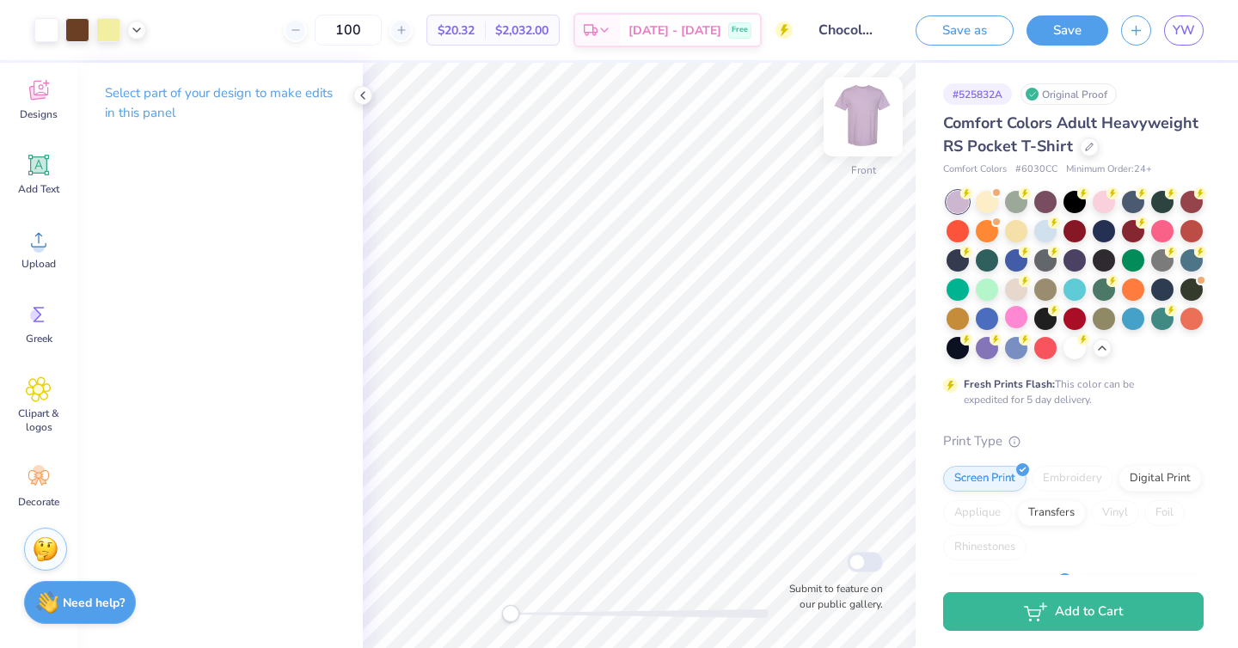
click at [874, 122] on img at bounding box center [862, 117] width 69 height 69
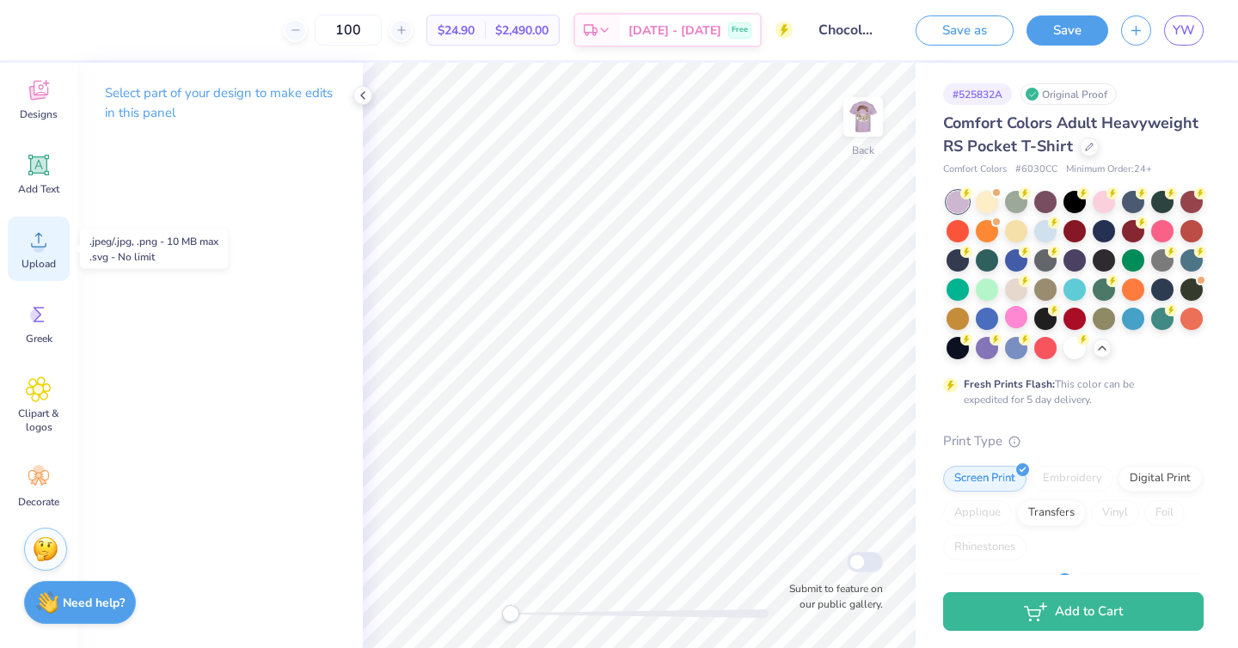
click at [47, 244] on icon at bounding box center [39, 240] width 26 height 26
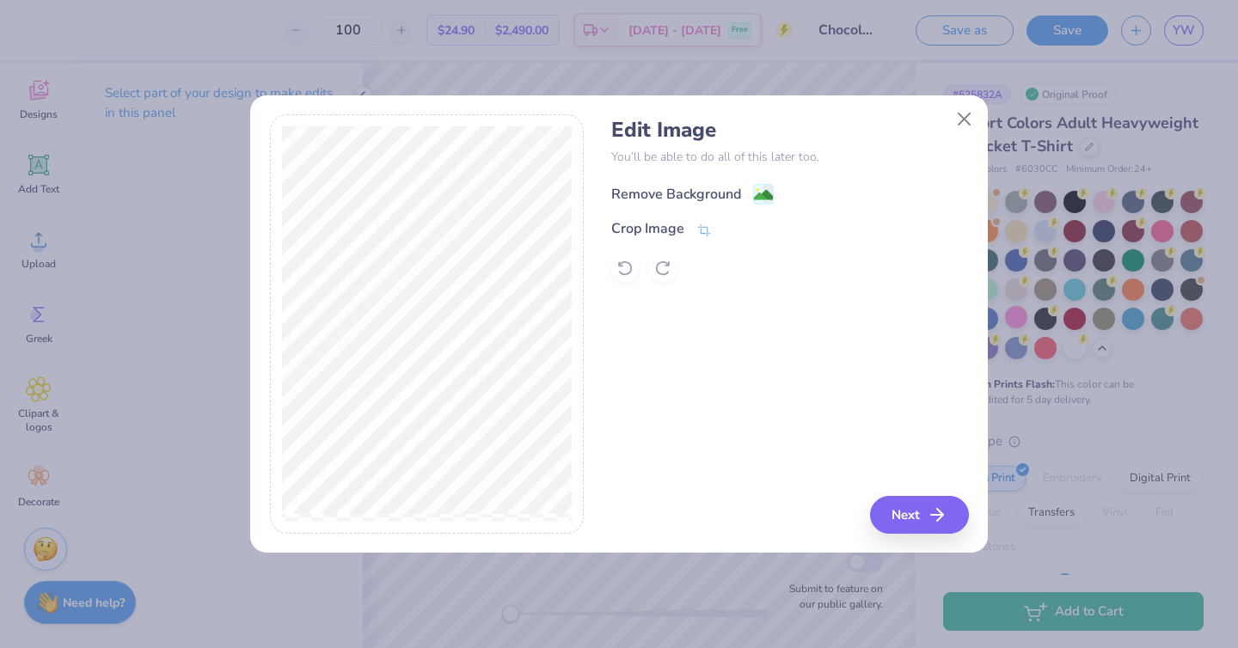
click at [688, 184] on div "Remove Background" at bounding box center [676, 194] width 130 height 21
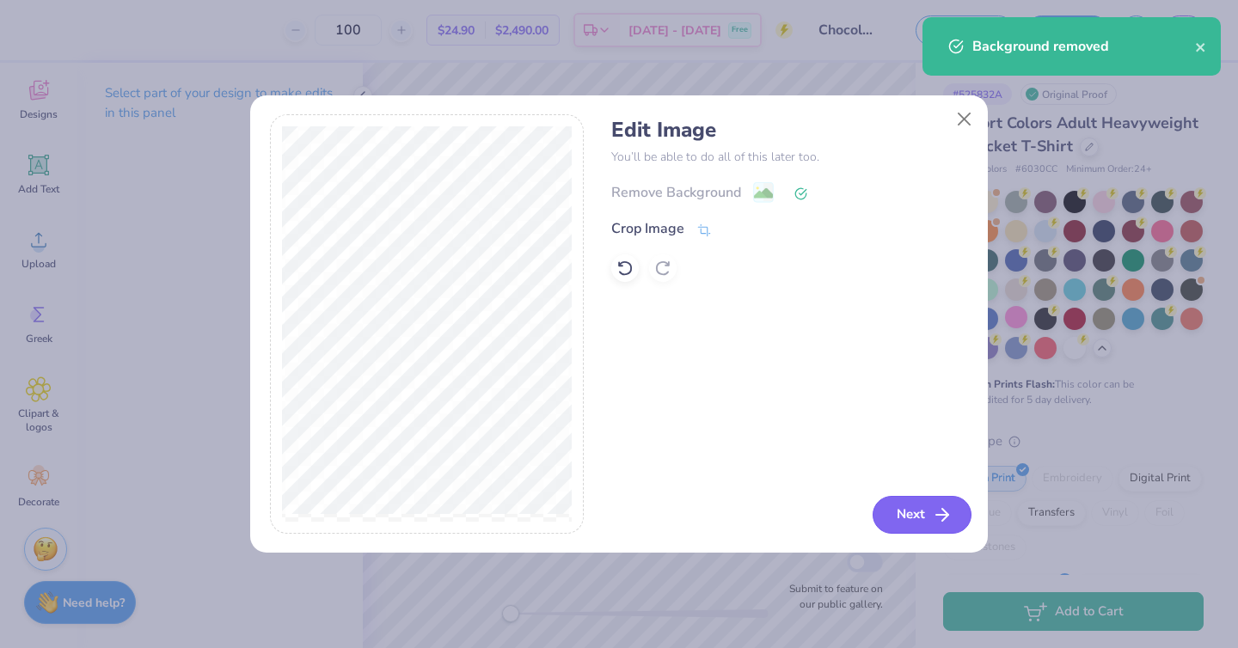
click at [908, 521] on button "Next" at bounding box center [921, 515] width 99 height 38
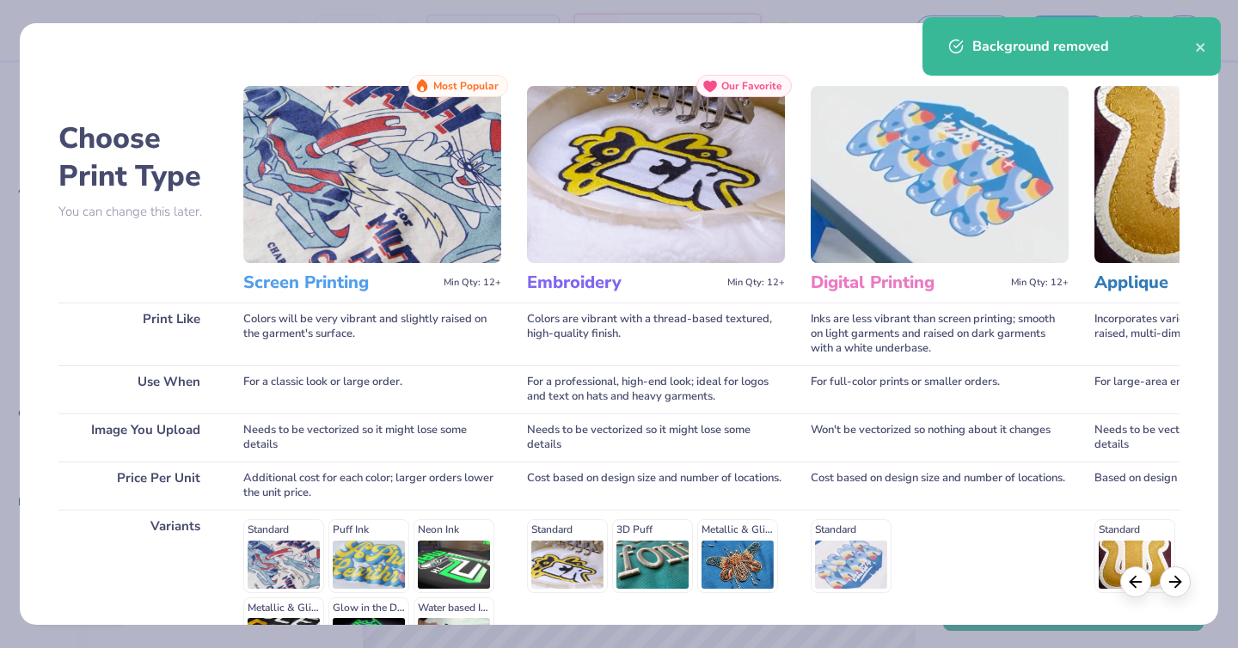
scroll to position [209, 0]
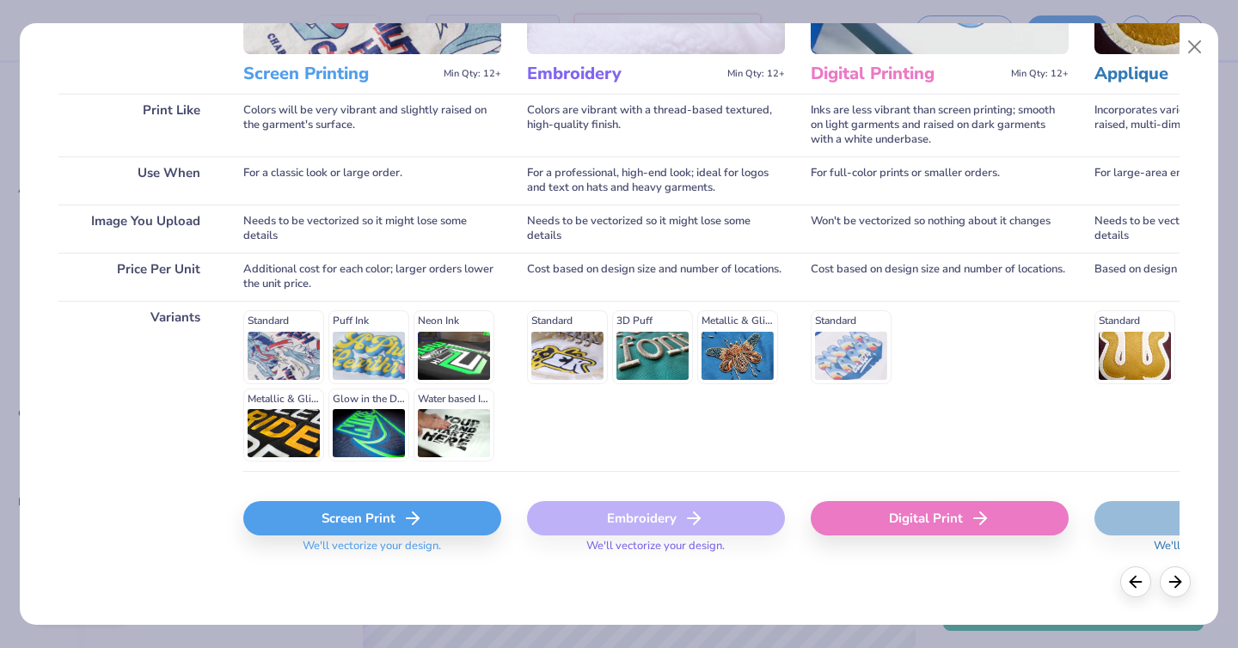
click at [333, 509] on div "Screen Print" at bounding box center [372, 518] width 258 height 34
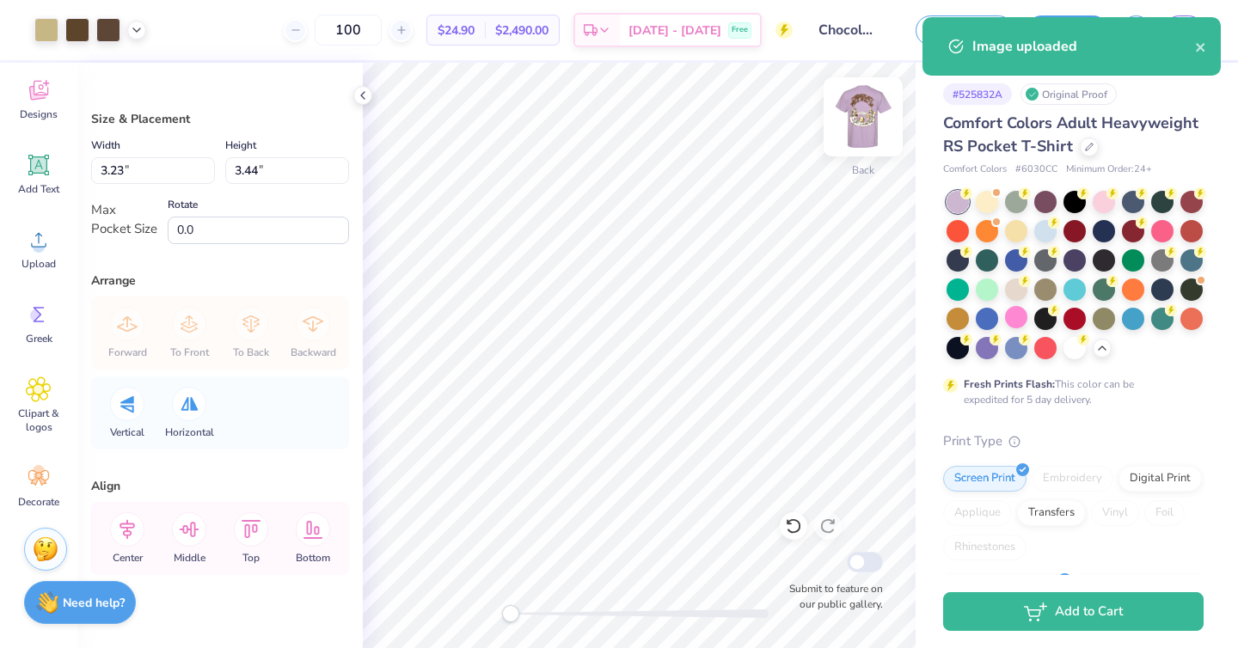
click at [877, 103] on img at bounding box center [862, 117] width 69 height 69
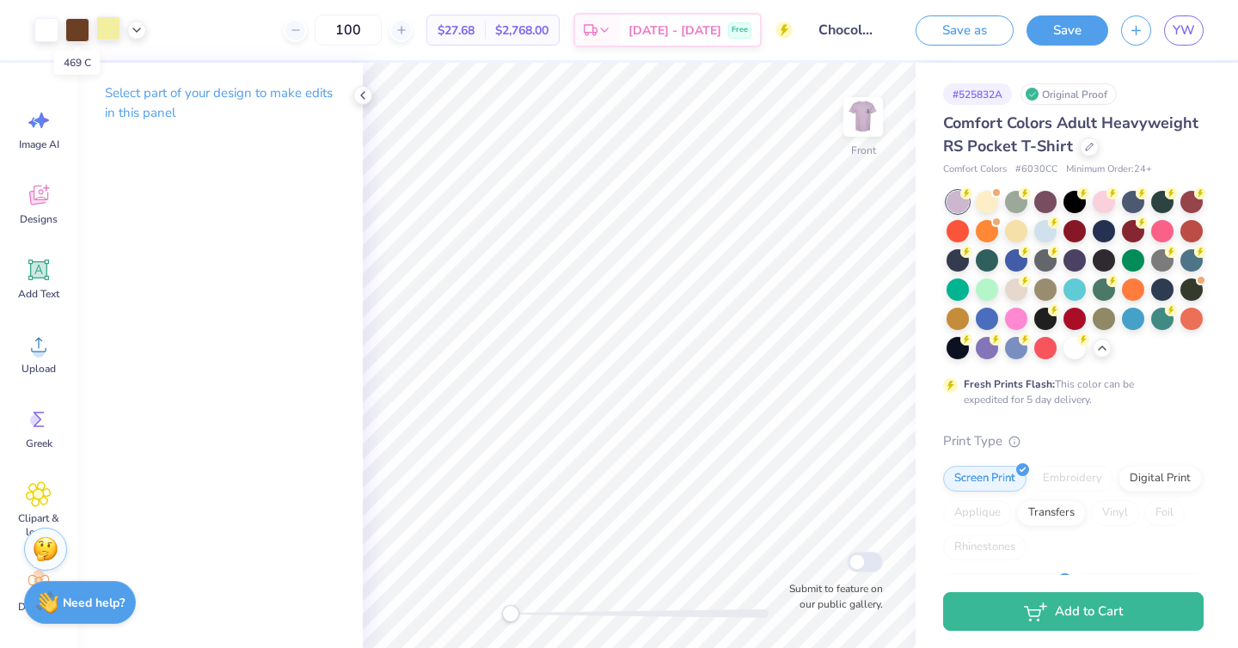
scroll to position [105, 0]
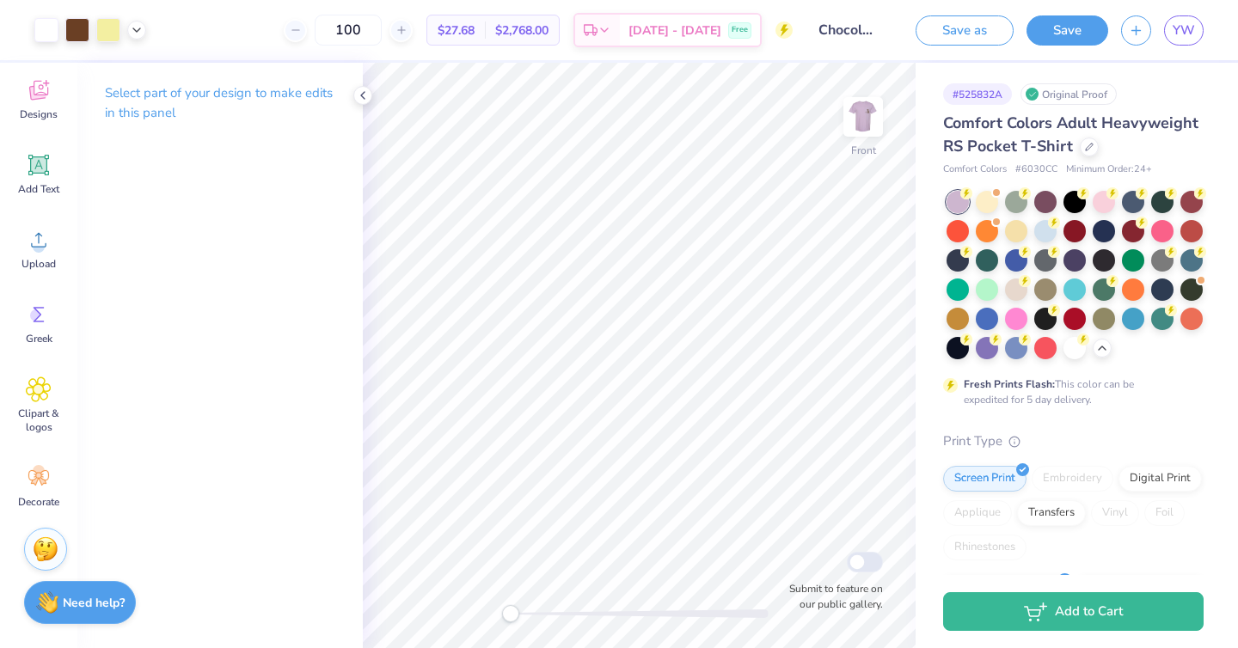
click at [867, 125] on img at bounding box center [863, 117] width 34 height 34
click at [111, 28] on div at bounding box center [108, 28] width 24 height 24
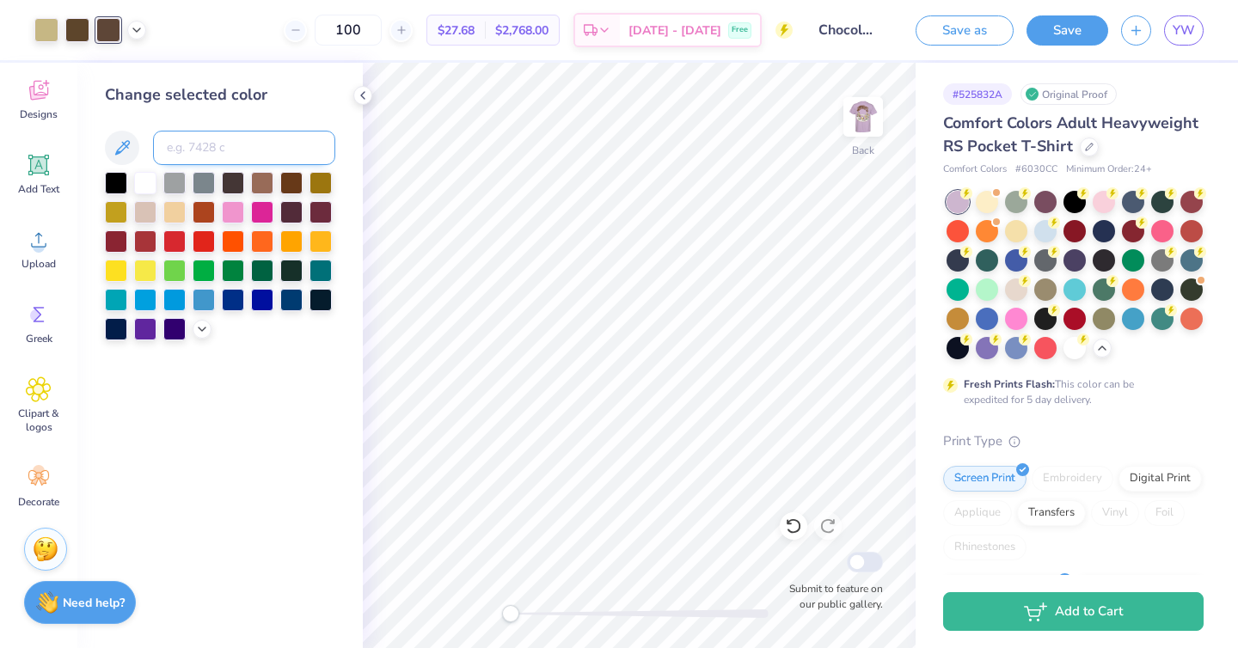
click at [185, 142] on input at bounding box center [244, 148] width 182 height 34
type input "469"
click at [72, 36] on div at bounding box center [77, 28] width 24 height 24
click at [205, 144] on input at bounding box center [244, 148] width 182 height 34
type input "469"
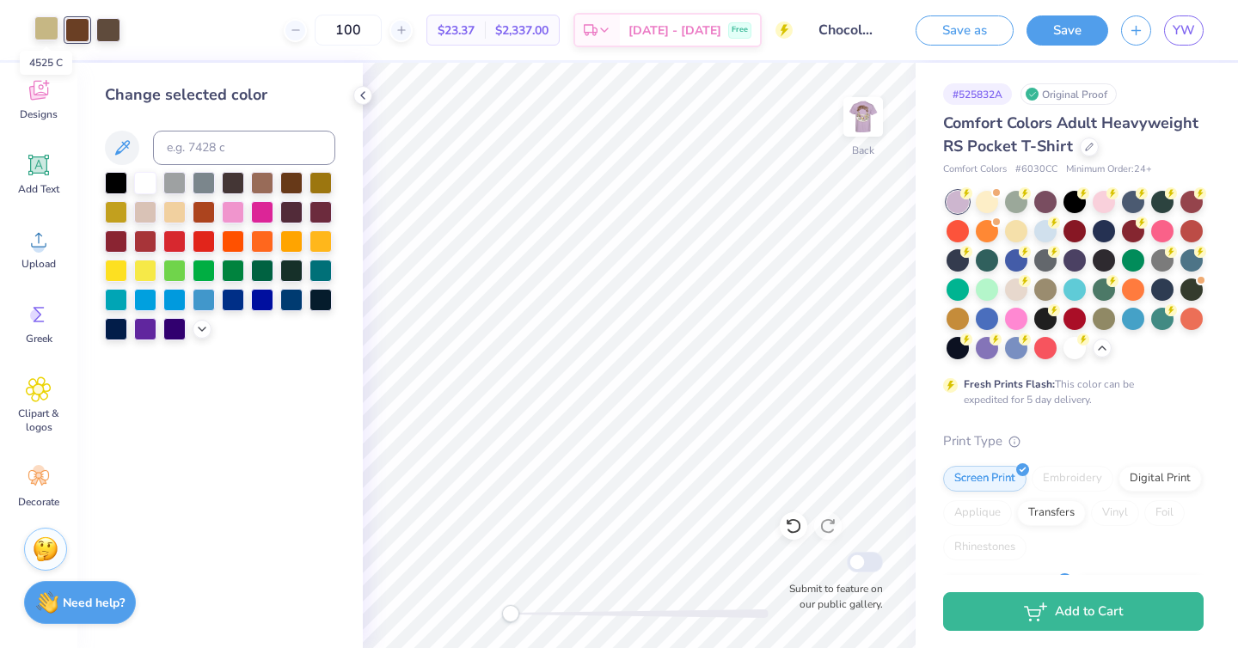
click at [38, 29] on div at bounding box center [46, 28] width 24 height 24
click at [37, 29] on div at bounding box center [46, 30] width 24 height 24
click at [224, 173] on div at bounding box center [233, 181] width 22 height 22
click at [217, 146] on input at bounding box center [244, 148] width 182 height 34
type input "6"
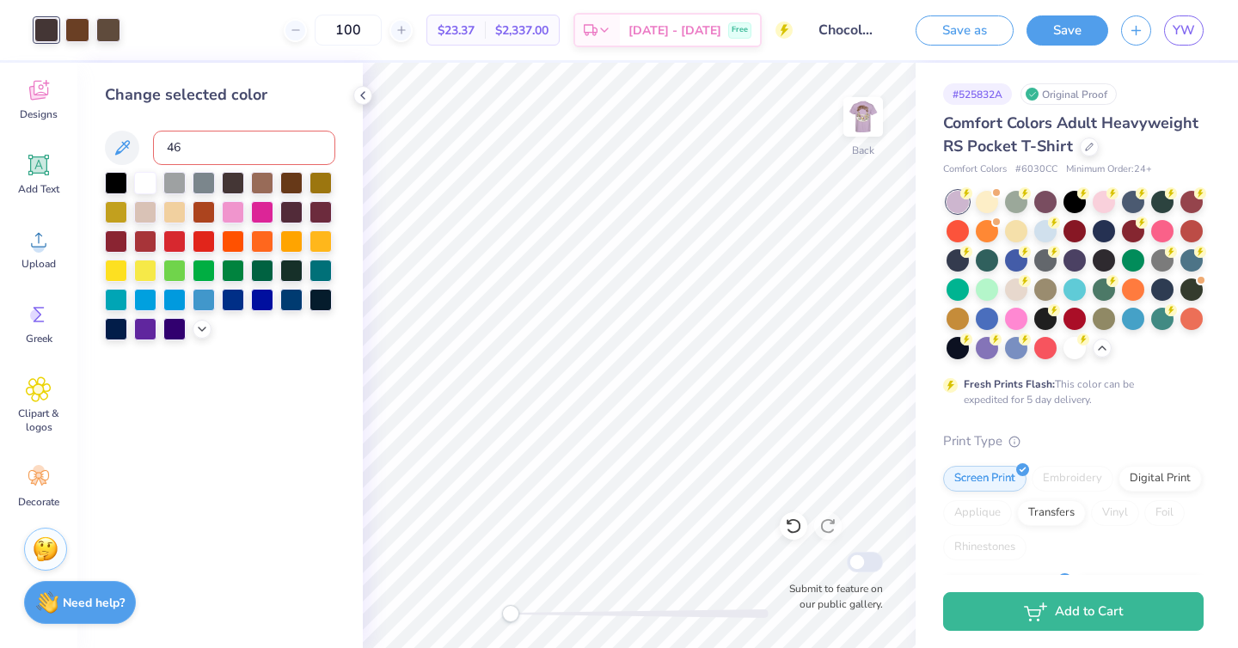
type input "469"
click at [71, 30] on div at bounding box center [77, 28] width 24 height 24
click at [216, 148] on input at bounding box center [244, 148] width 182 height 34
type input "469"
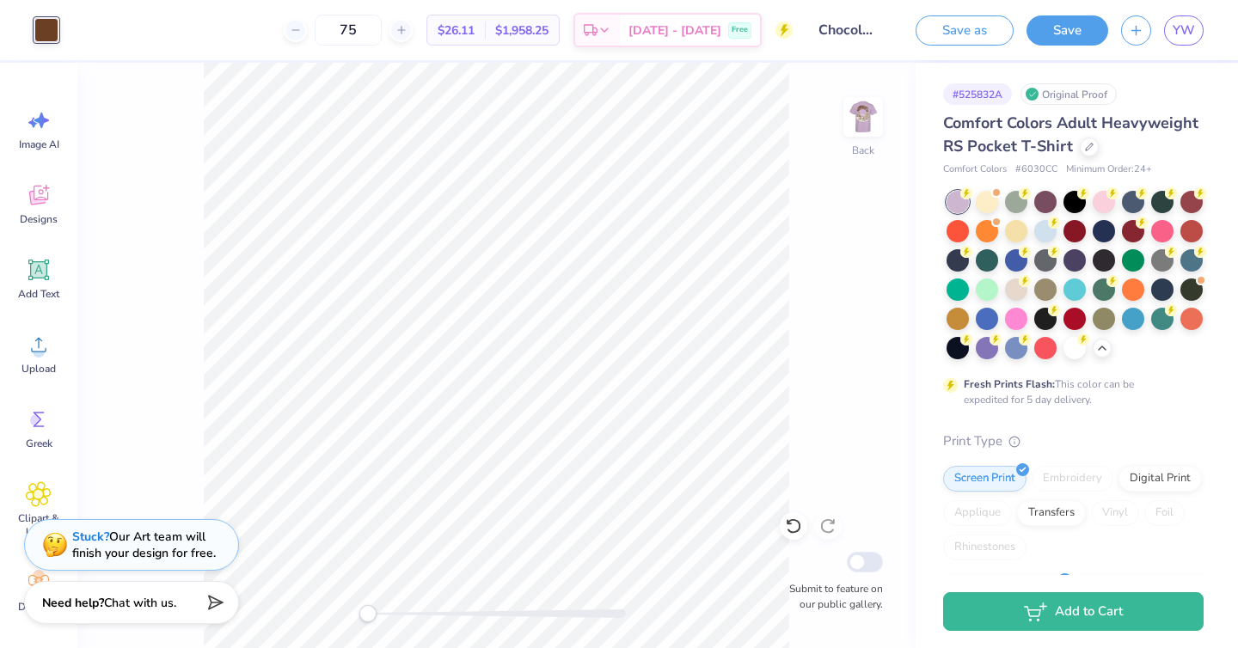
scroll to position [105, 0]
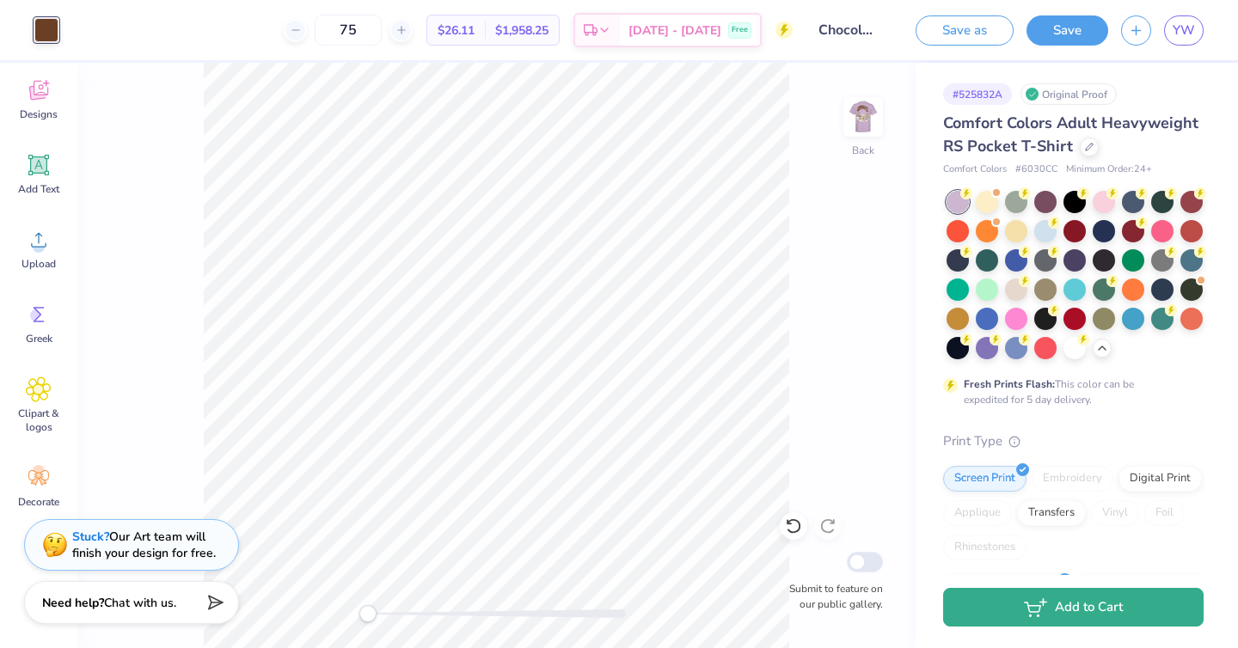
click at [1020, 602] on button "Add to Cart" at bounding box center [1073, 607] width 260 height 39
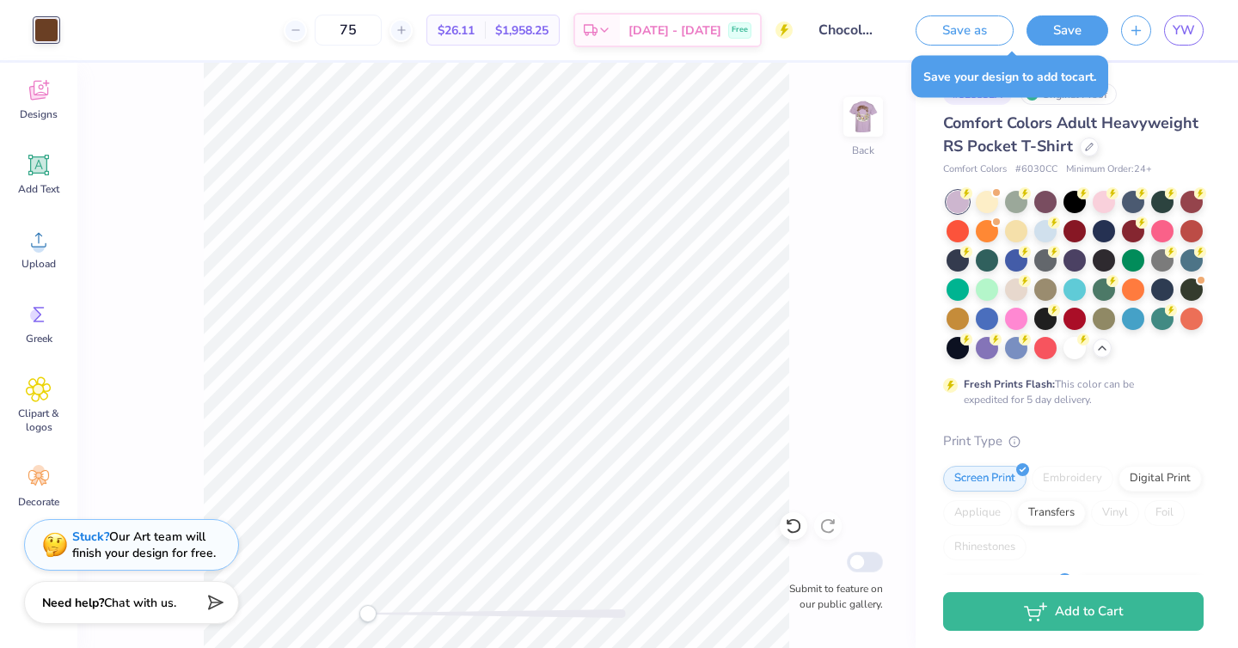
drag, startPoint x: 983, startPoint y: 43, endPoint x: 1027, endPoint y: 43, distance: 43.8
click at [1024, 43] on div "Save as Save" at bounding box center [1011, 30] width 193 height 30
click at [1063, 16] on button "Save" at bounding box center [1067, 28] width 82 height 30
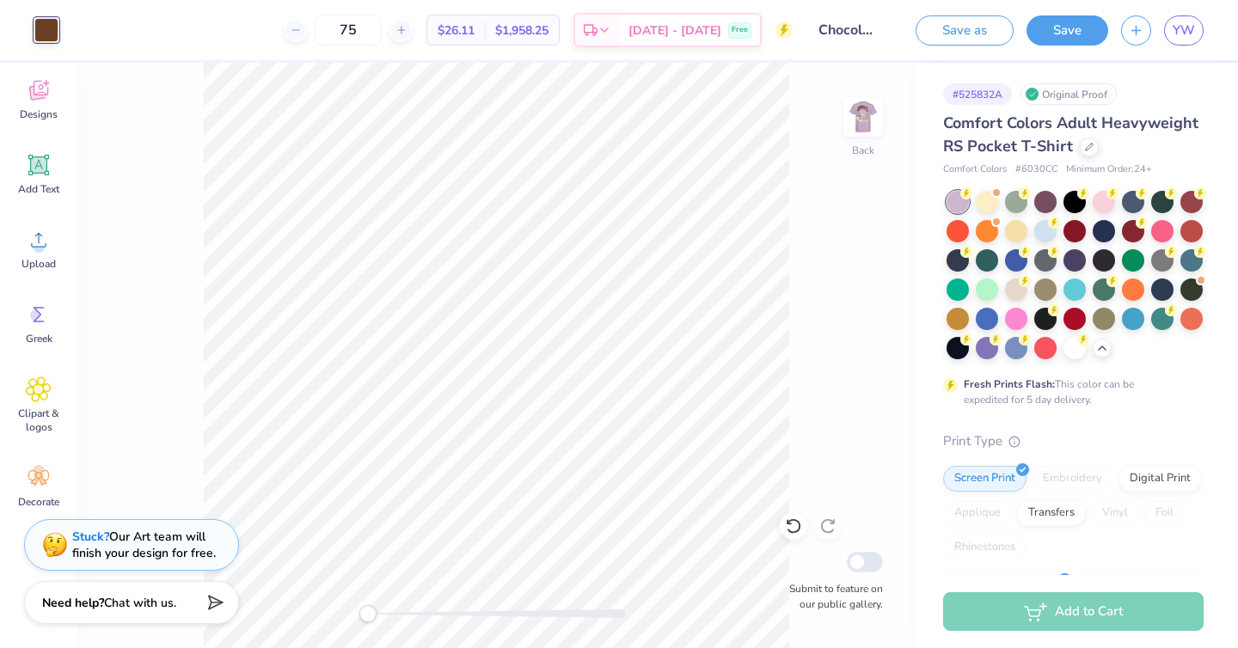
click at [828, 242] on div "Back Submit to feature on our public gallery." at bounding box center [496, 355] width 838 height 585
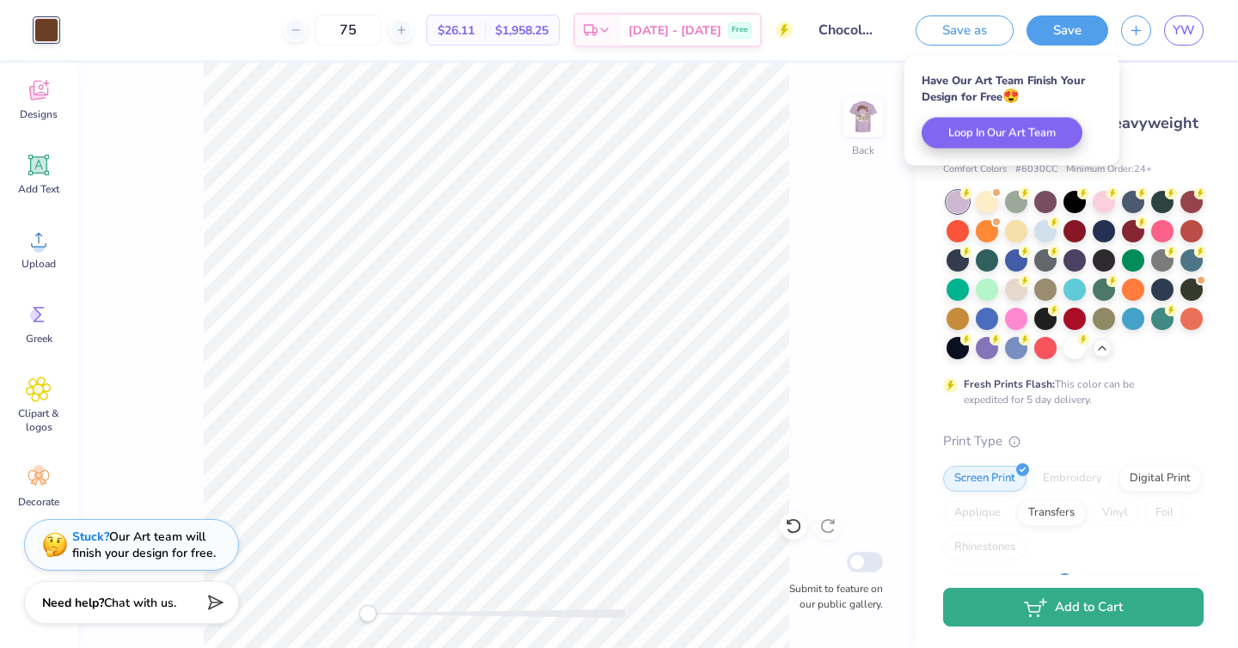
click at [1103, 617] on button "Add to Cart" at bounding box center [1073, 607] width 260 height 39
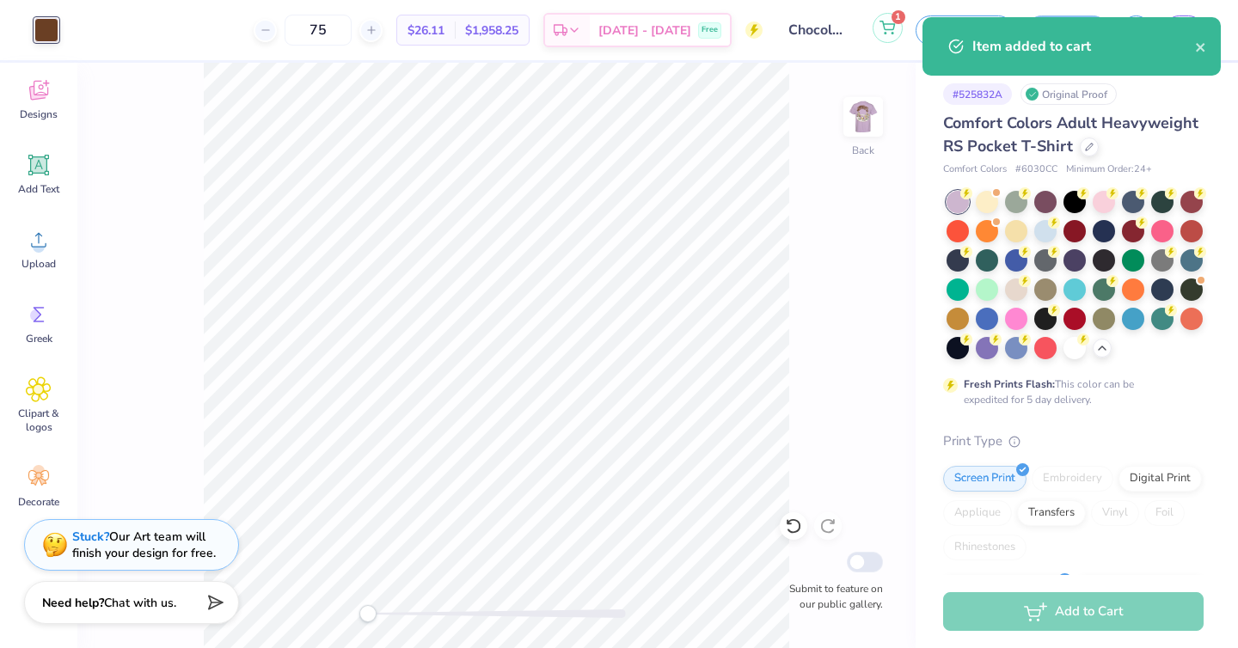
click at [890, 21] on icon at bounding box center [886, 28] width 15 height 14
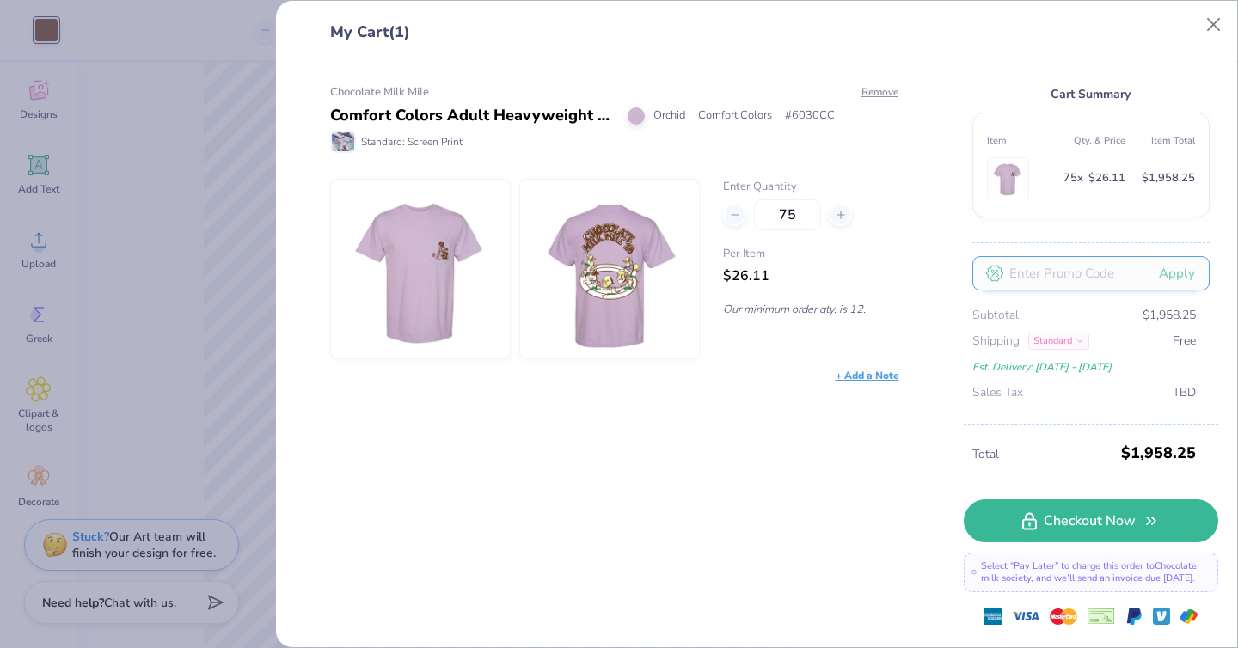
click at [1090, 276] on input "text" at bounding box center [1090, 273] width 237 height 34
click at [1018, 305] on div "Apply Subtotal $1,958.25 Shipping Standard Free Est. Delivery: [DATE] - [DATE] …" at bounding box center [1090, 328] width 237 height 173
click at [1075, 345] on icon at bounding box center [1079, 341] width 9 height 9
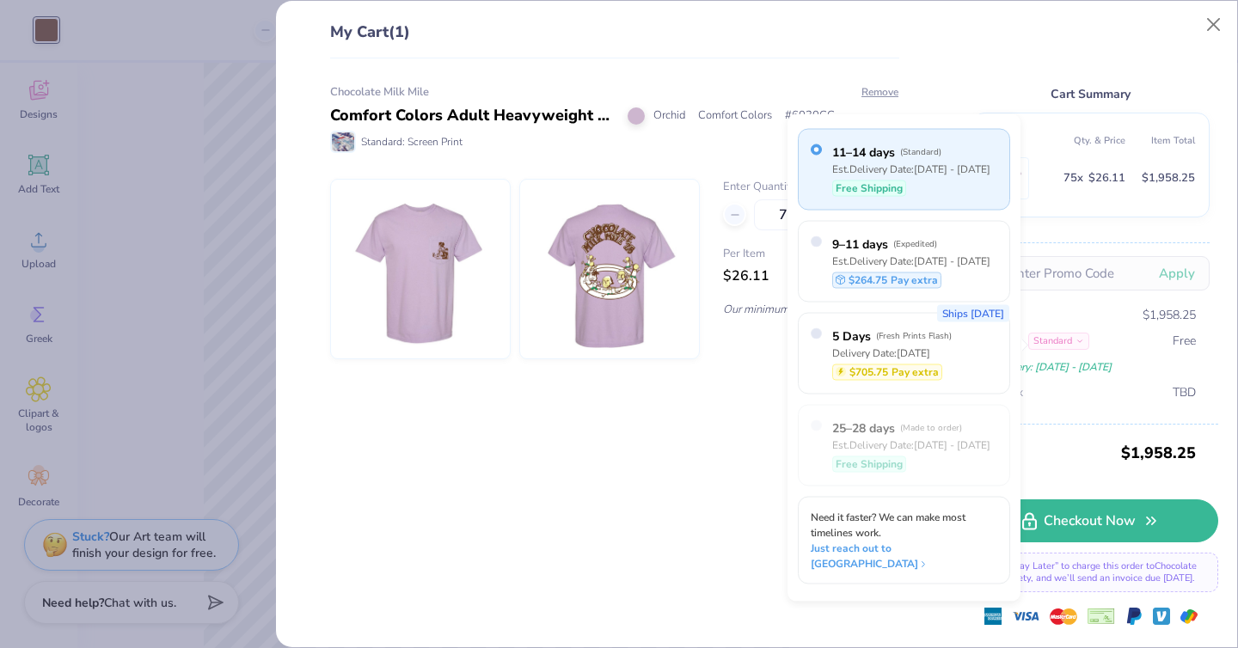
click at [1075, 345] on icon at bounding box center [1079, 341] width 9 height 9
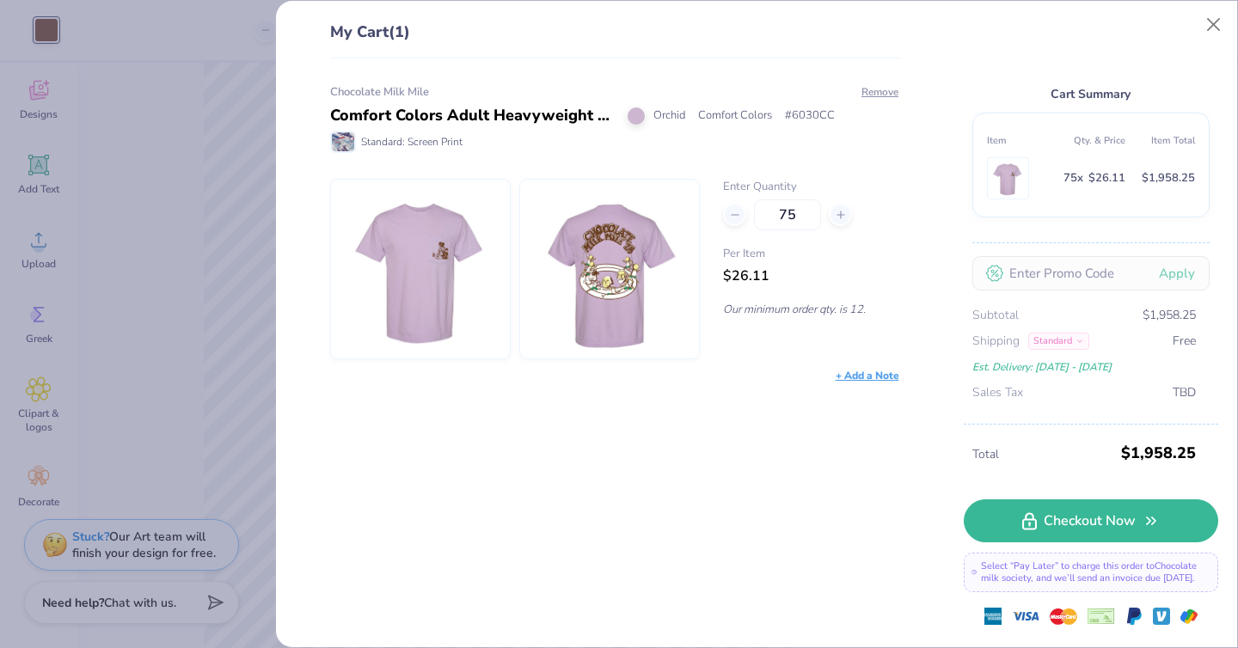
click at [780, 511] on div "Chocolate Milk Mile Comfort Colors Adult Heavyweight RS Pocket T-Shirt Orchid C…" at bounding box center [608, 353] width 625 height 590
click at [1109, 166] on td "75 x $26.11" at bounding box center [1090, 178] width 70 height 49
click at [871, 387] on div "Chocolate Milk Mile Comfort Colors Adult Heavyweight RS Pocket T-Shirt Orchid C…" at bounding box center [608, 353] width 625 height 590
click at [875, 375] on div "+ Add a Note" at bounding box center [867, 375] width 64 height 15
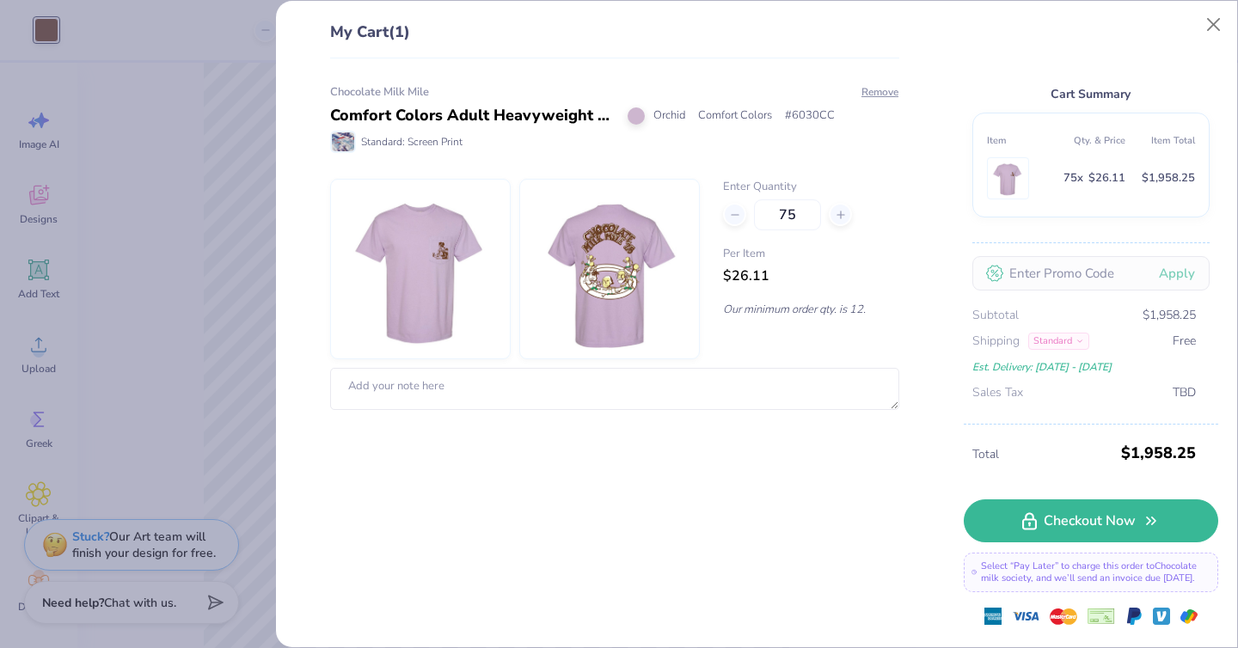
scroll to position [105, 0]
click at [1213, 24] on button "Close" at bounding box center [1213, 25] width 33 height 33
